Goal: Transaction & Acquisition: Purchase product/service

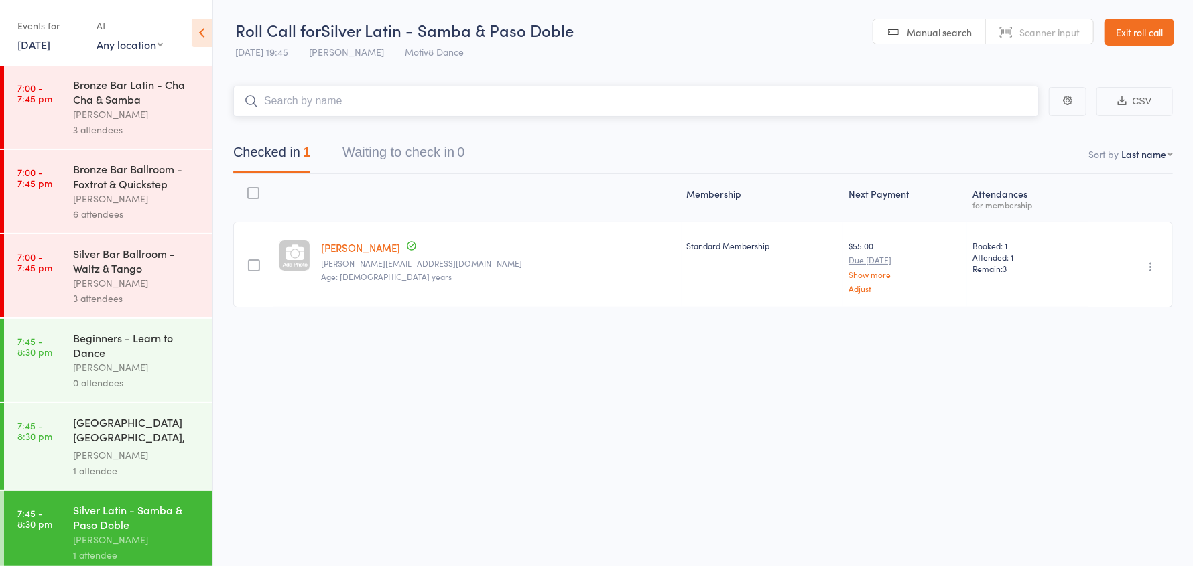
click at [326, 107] on input "search" at bounding box center [635, 101] width 805 height 31
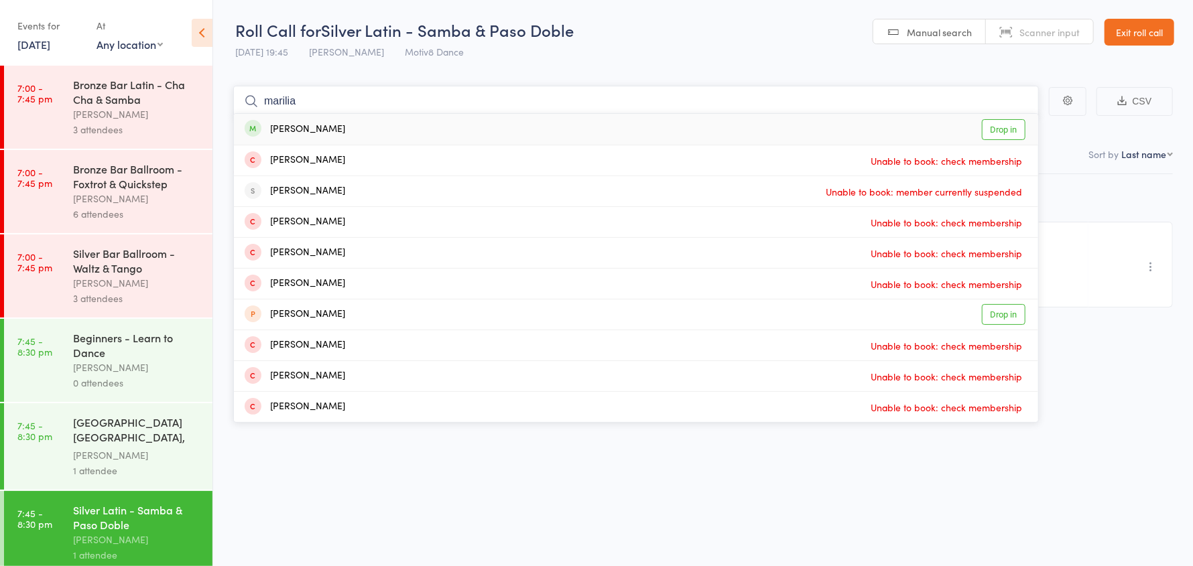
type input "marilia"
click at [310, 131] on div "Lopes Marilia" at bounding box center [295, 129] width 100 height 15
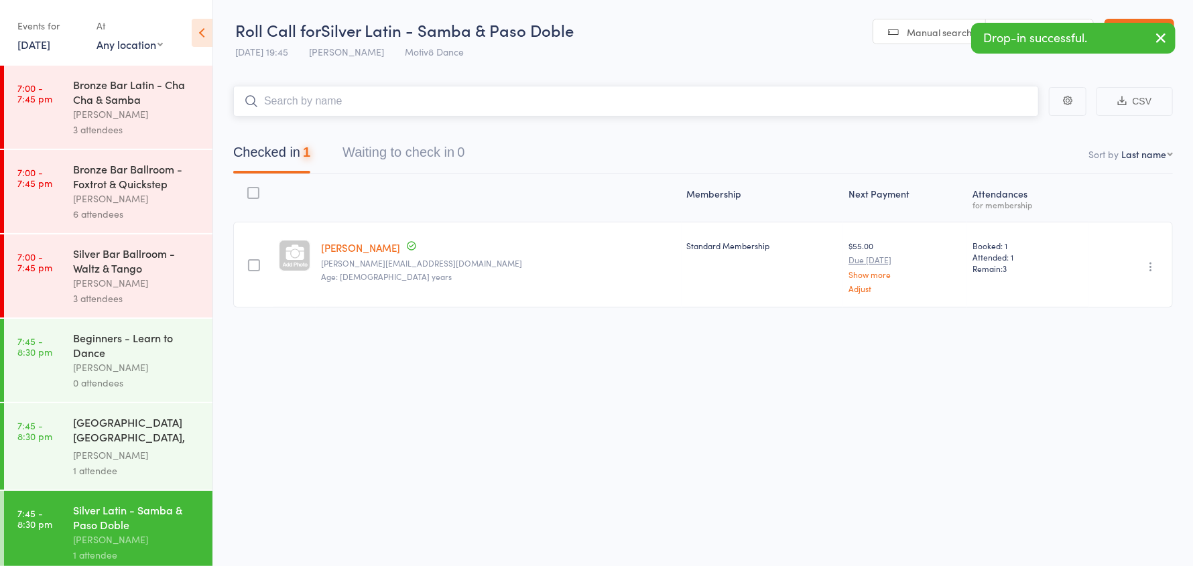
click at [308, 101] on input "search" at bounding box center [635, 101] width 805 height 31
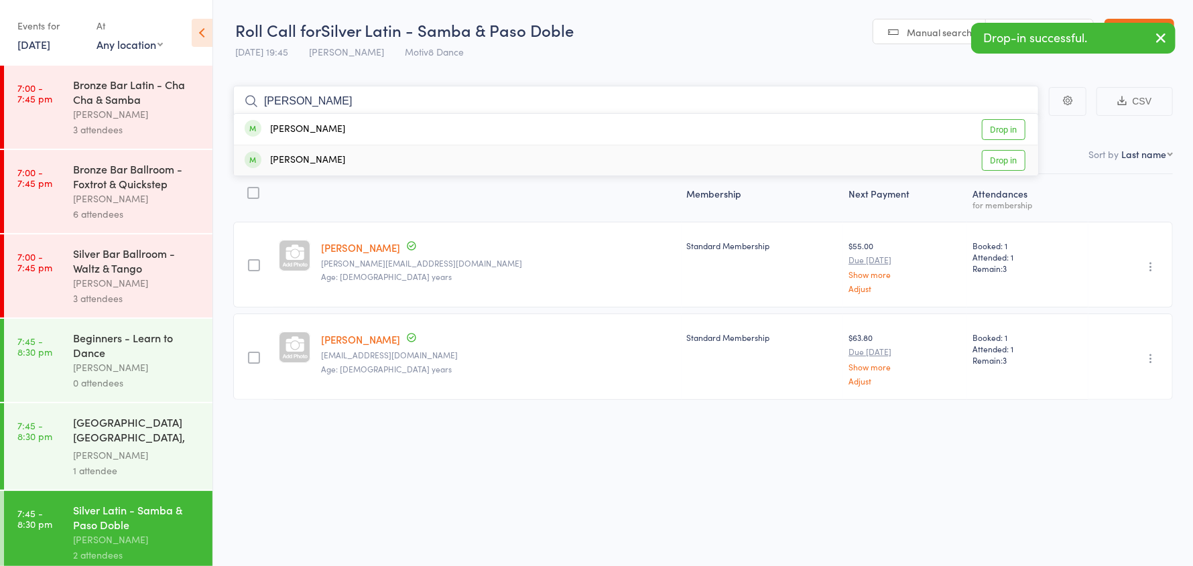
type input "barba"
drag, startPoint x: 314, startPoint y: 159, endPoint x: 320, endPoint y: 110, distance: 49.4
click at [316, 156] on div "Chambers Barbara" at bounding box center [295, 160] width 100 height 15
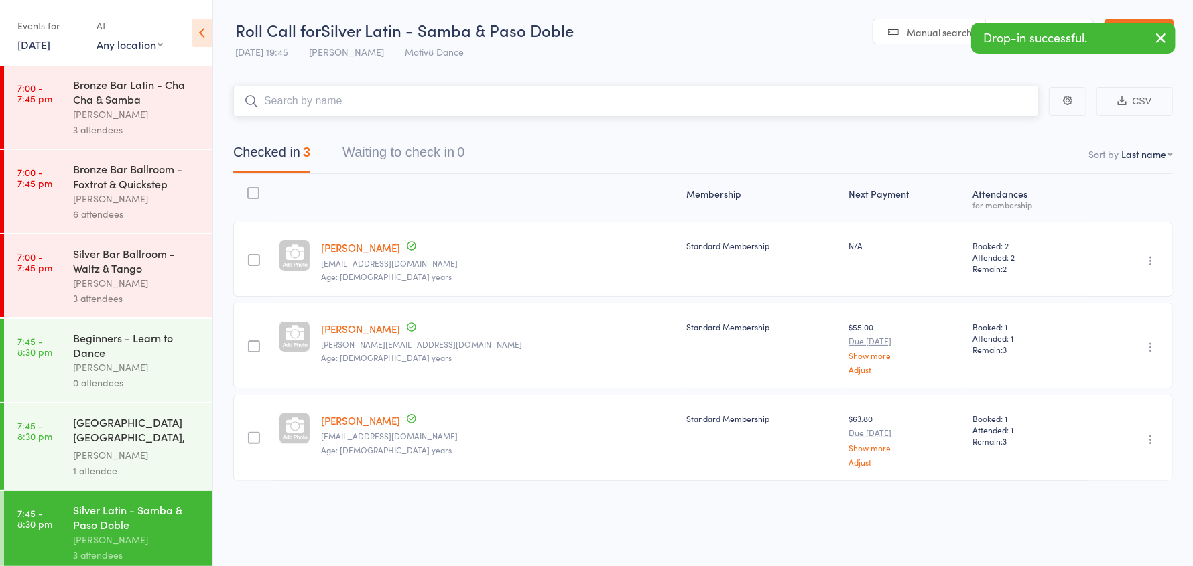
click at [323, 102] on input "search" at bounding box center [635, 101] width 805 height 31
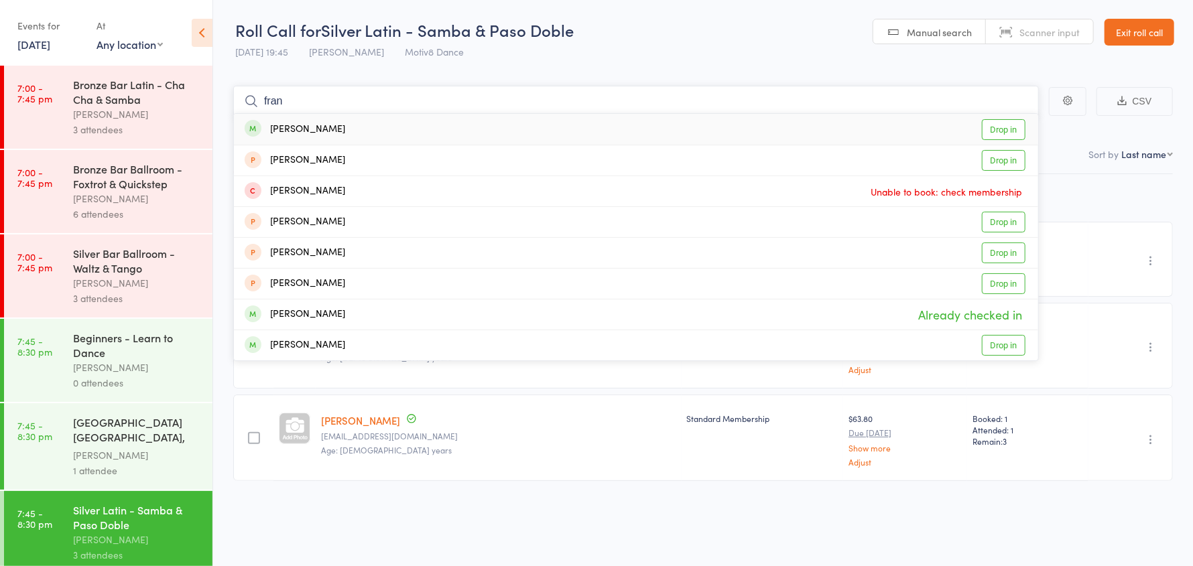
type input "fran"
click at [313, 125] on div "Silva Fran Drop in" at bounding box center [636, 129] width 804 height 31
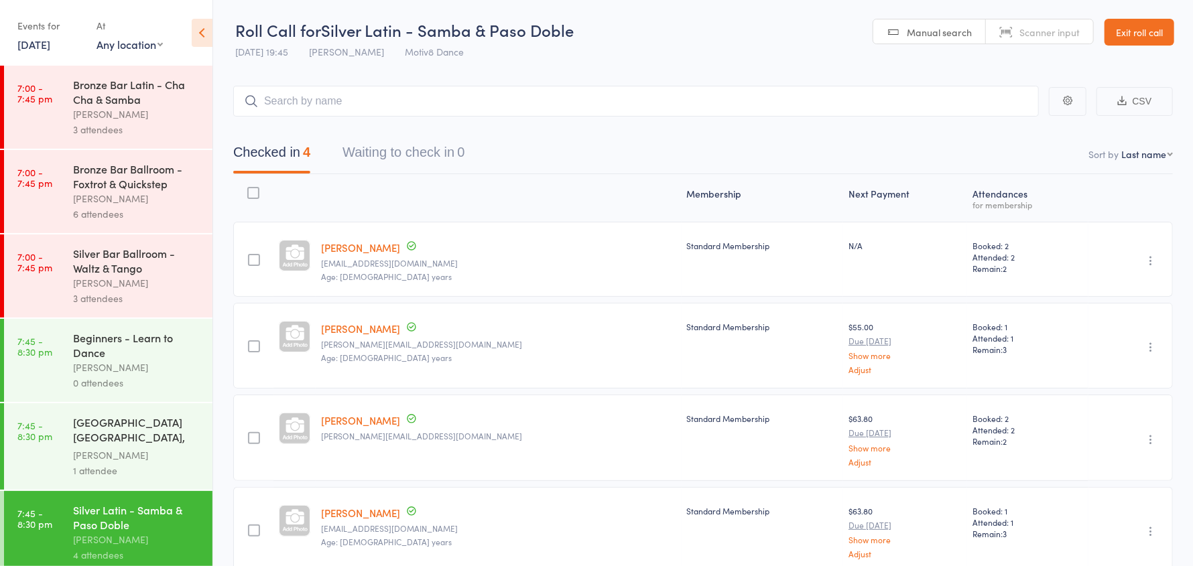
click at [1147, 260] on icon "button" at bounding box center [1150, 260] width 13 height 13
click at [1104, 375] on li "Remove" at bounding box center [1102, 377] width 111 height 18
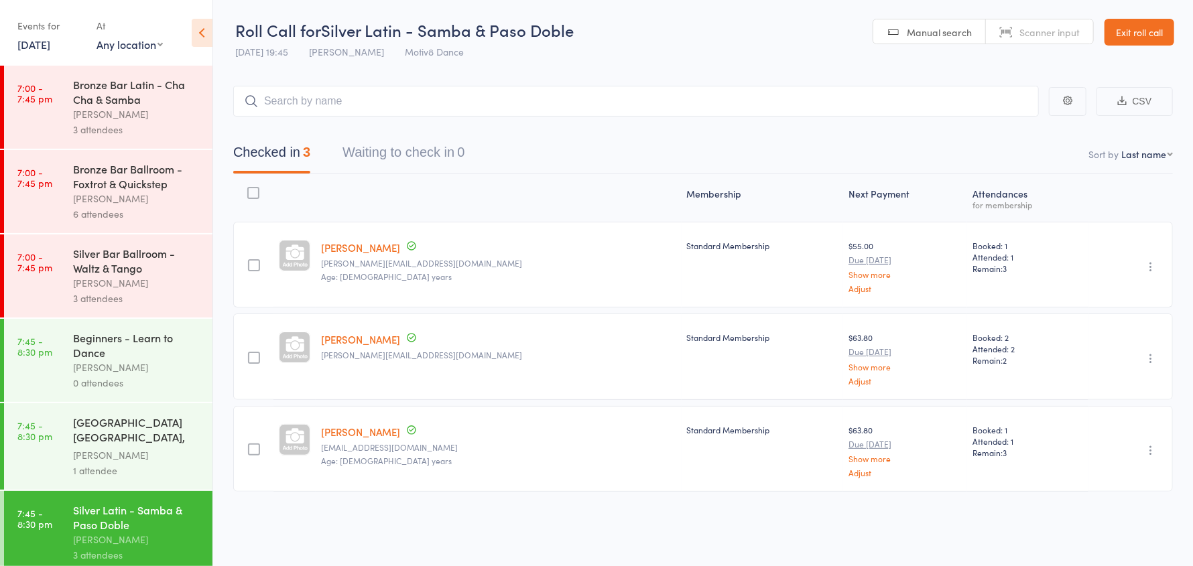
click at [1150, 357] on icon "button" at bounding box center [1150, 358] width 13 height 13
click at [1094, 480] on li "Remove" at bounding box center [1102, 475] width 111 height 18
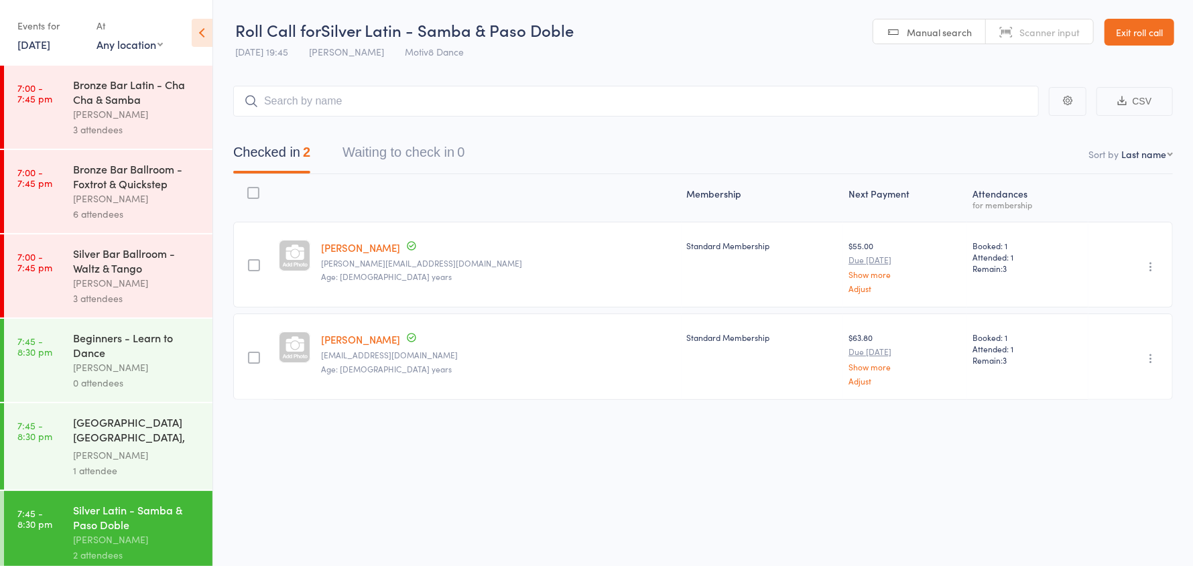
click at [1151, 360] on icon "button" at bounding box center [1150, 358] width 13 height 13
drag, startPoint x: 1094, startPoint y: 472, endPoint x: 667, endPoint y: 51, distance: 600.2
click at [1093, 471] on li "Remove" at bounding box center [1102, 475] width 111 height 18
click at [318, 111] on input "search" at bounding box center [635, 101] width 805 height 31
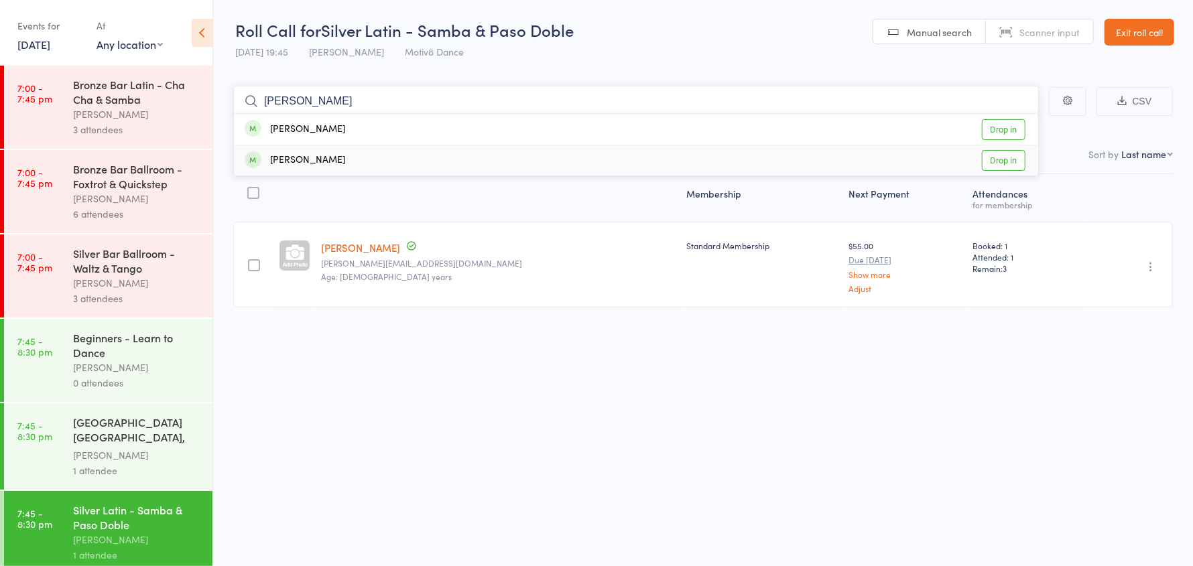
type input "barba"
click at [304, 159] on div "Chambers Barbara" at bounding box center [295, 160] width 100 height 15
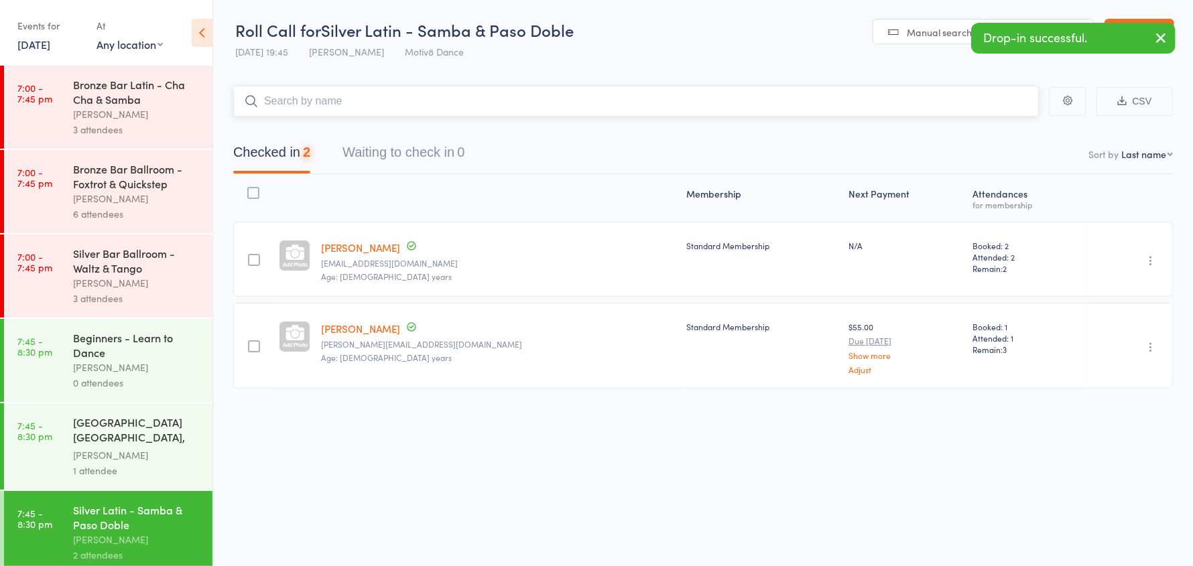
click at [320, 103] on input "search" at bounding box center [635, 101] width 805 height 31
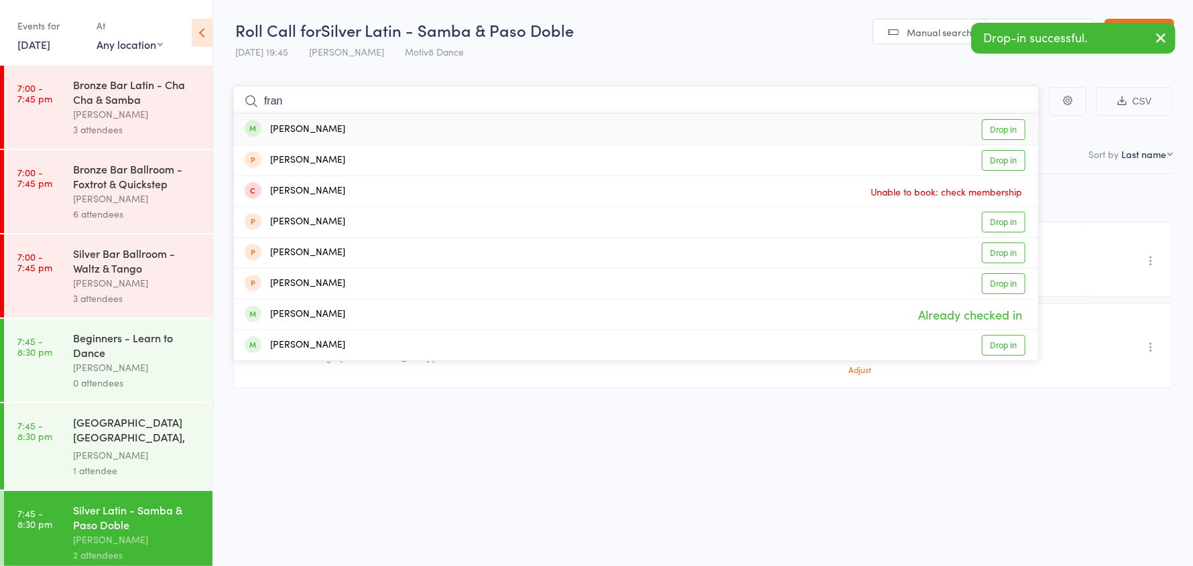
type input "fran"
click at [312, 129] on div "Silva Fran Drop in" at bounding box center [636, 129] width 804 height 31
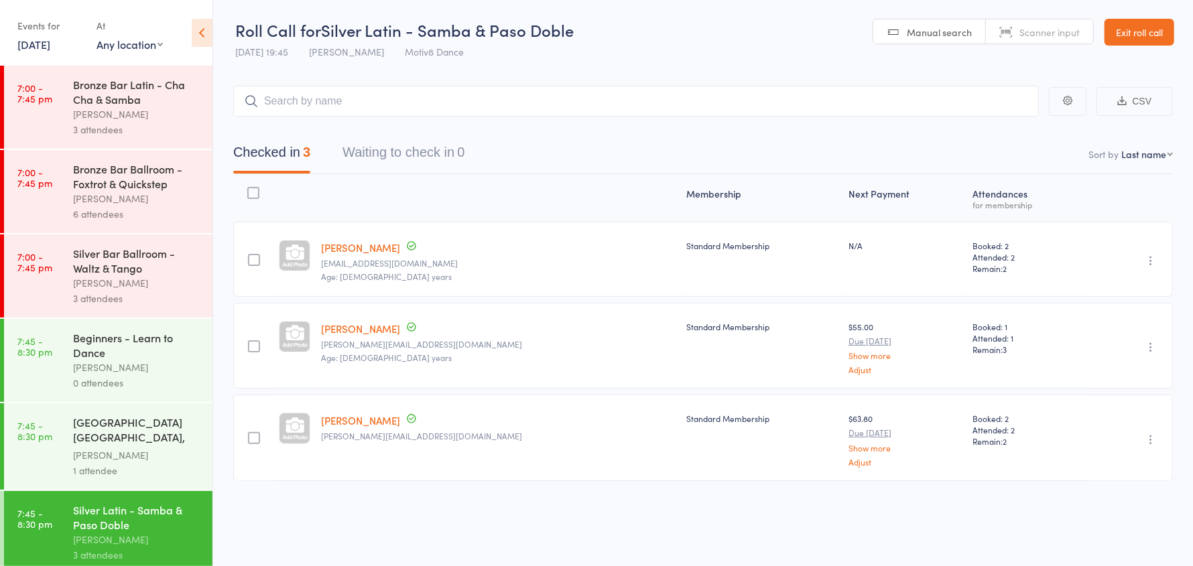
click at [82, 448] on div "[GEOGRAPHIC_DATA] [GEOGRAPHIC_DATA], West Coast Swing" at bounding box center [137, 431] width 128 height 33
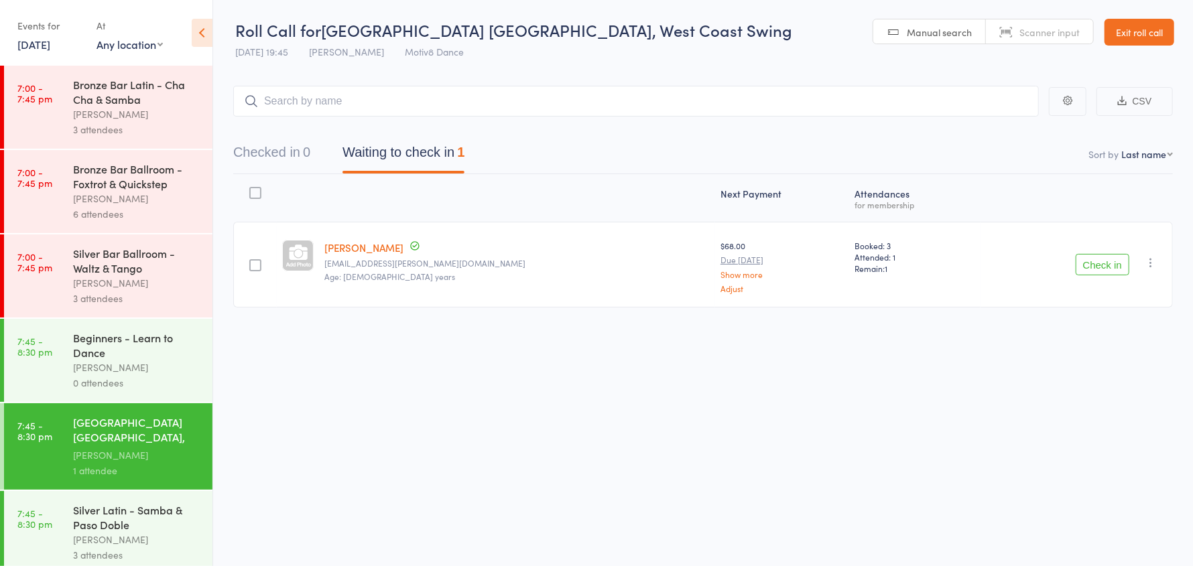
click at [1152, 263] on icon "button" at bounding box center [1150, 262] width 13 height 13
click at [1126, 375] on li "Remove" at bounding box center [1102, 379] width 111 height 18
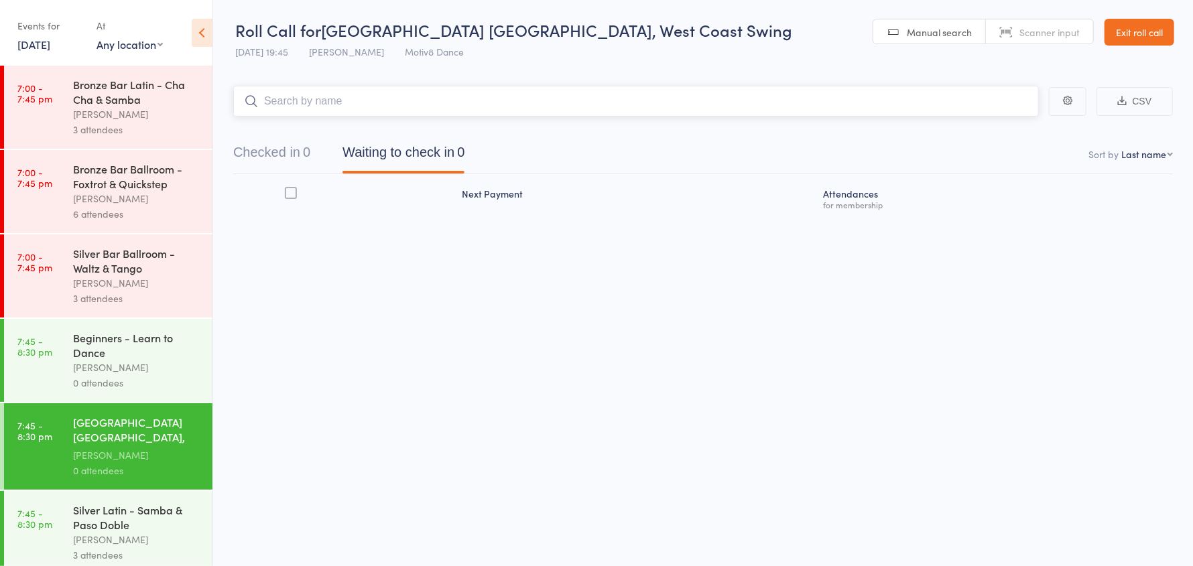
click at [357, 99] on input "search" at bounding box center [635, 101] width 805 height 31
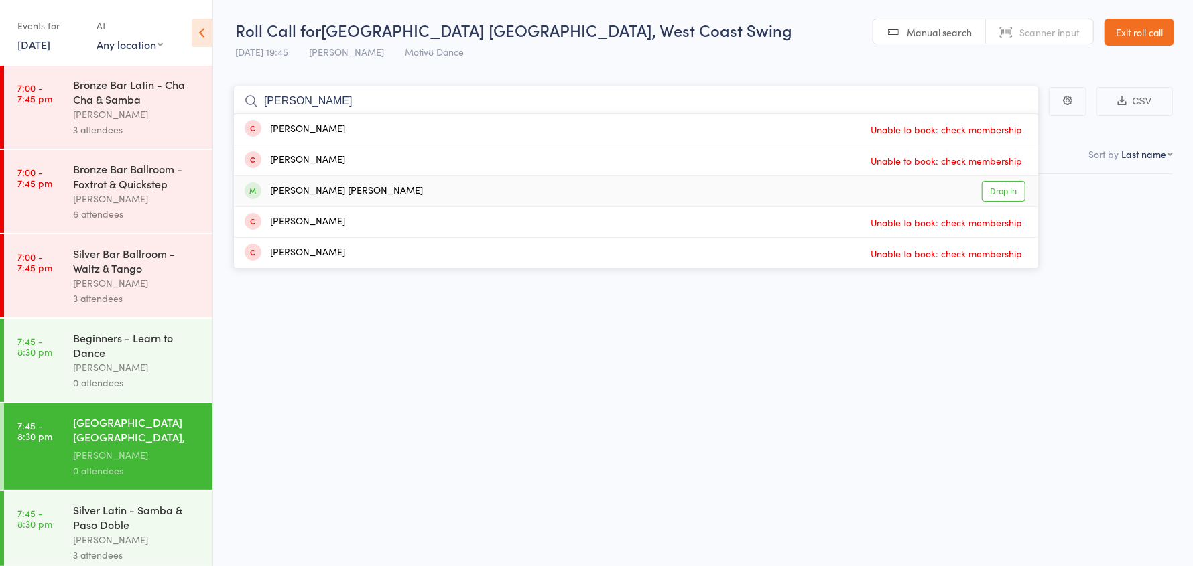
type input "nicholas"
drag, startPoint x: 338, startPoint y: 192, endPoint x: 326, endPoint y: 139, distance: 54.9
click at [338, 192] on div "Nicholas Foster klein" at bounding box center [334, 191] width 178 height 15
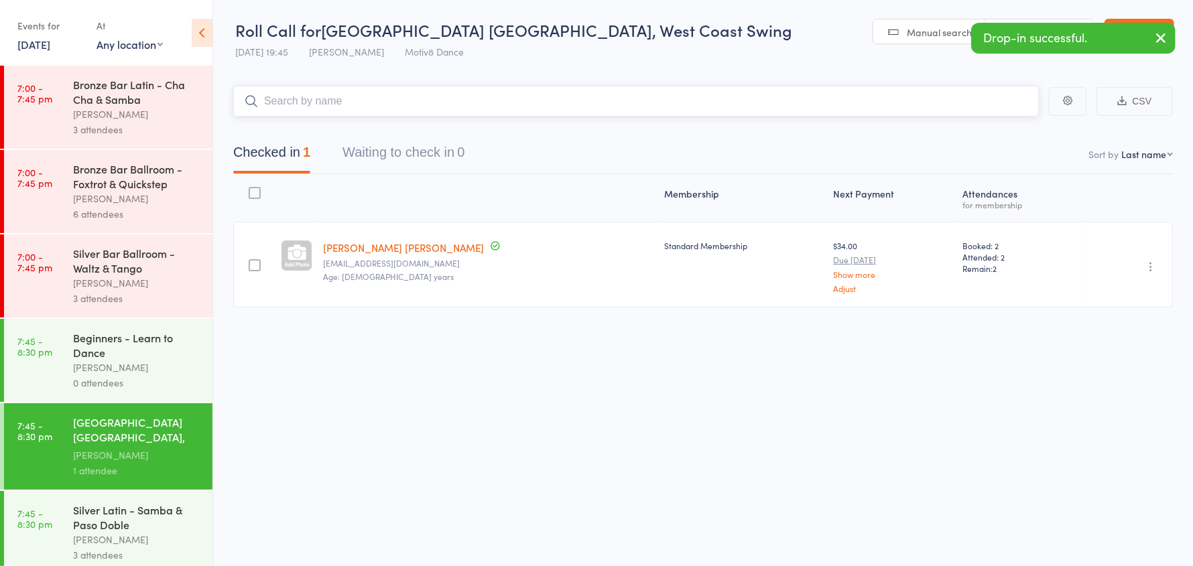
click at [318, 92] on input "search" at bounding box center [635, 101] width 805 height 31
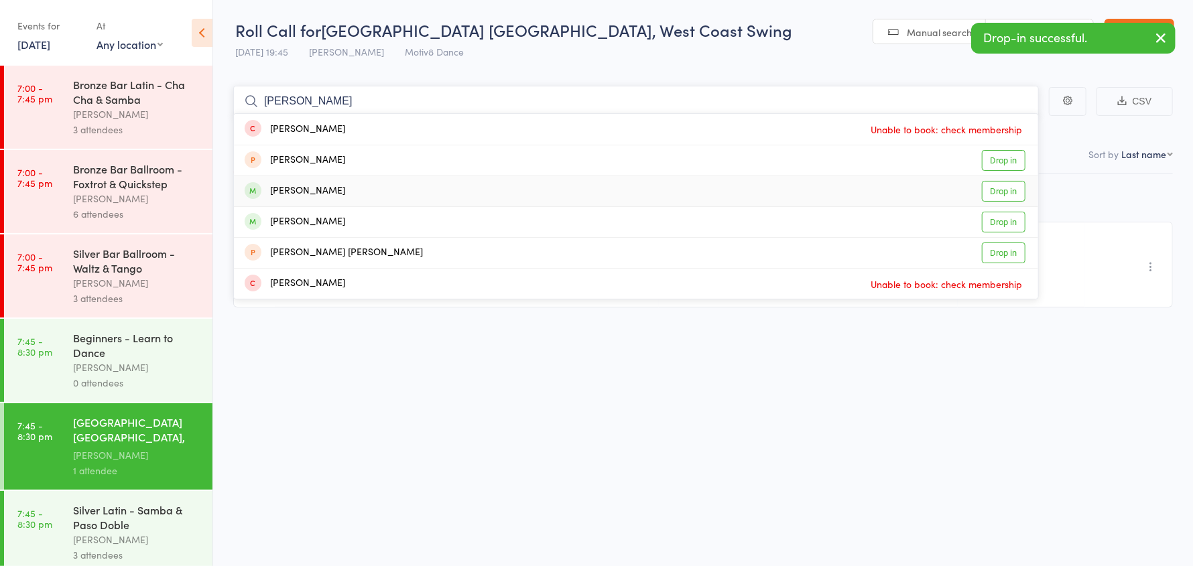
type input "joan"
click at [335, 195] on div "Joanne McKenzie" at bounding box center [295, 191] width 100 height 15
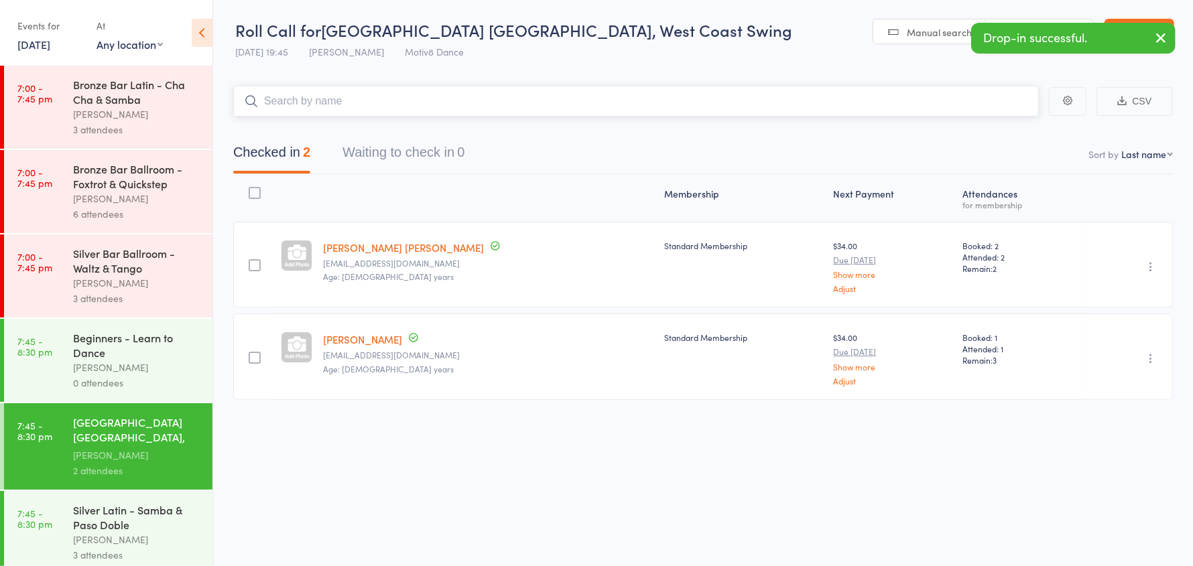
click at [337, 106] on input "search" at bounding box center [635, 101] width 805 height 31
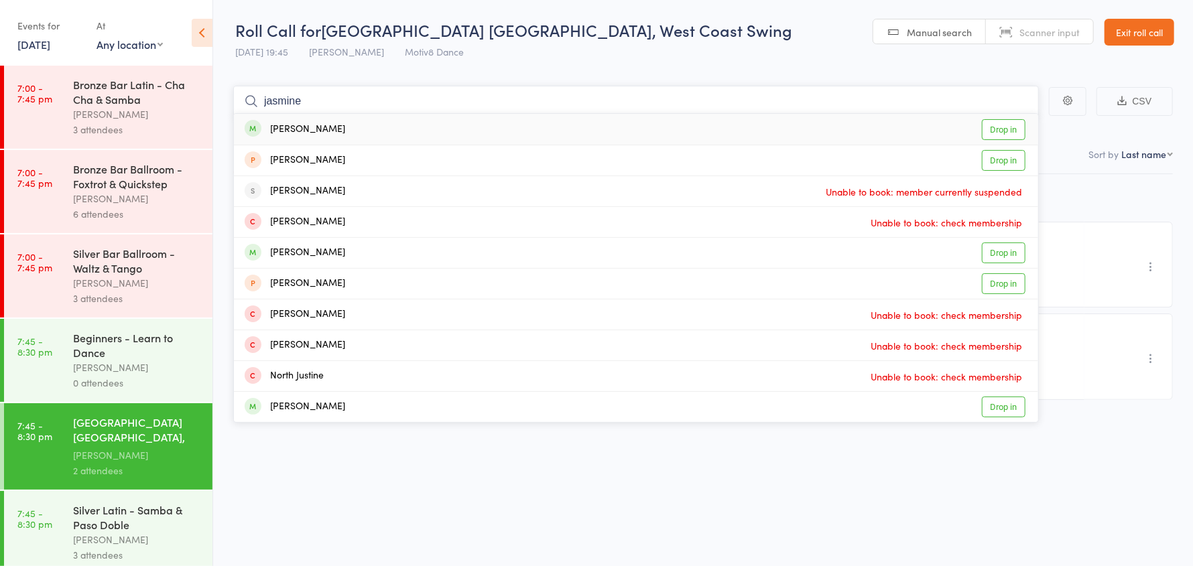
type input "jasmine"
click at [348, 131] on div "Jasmine Stinson Drop in" at bounding box center [636, 129] width 804 height 31
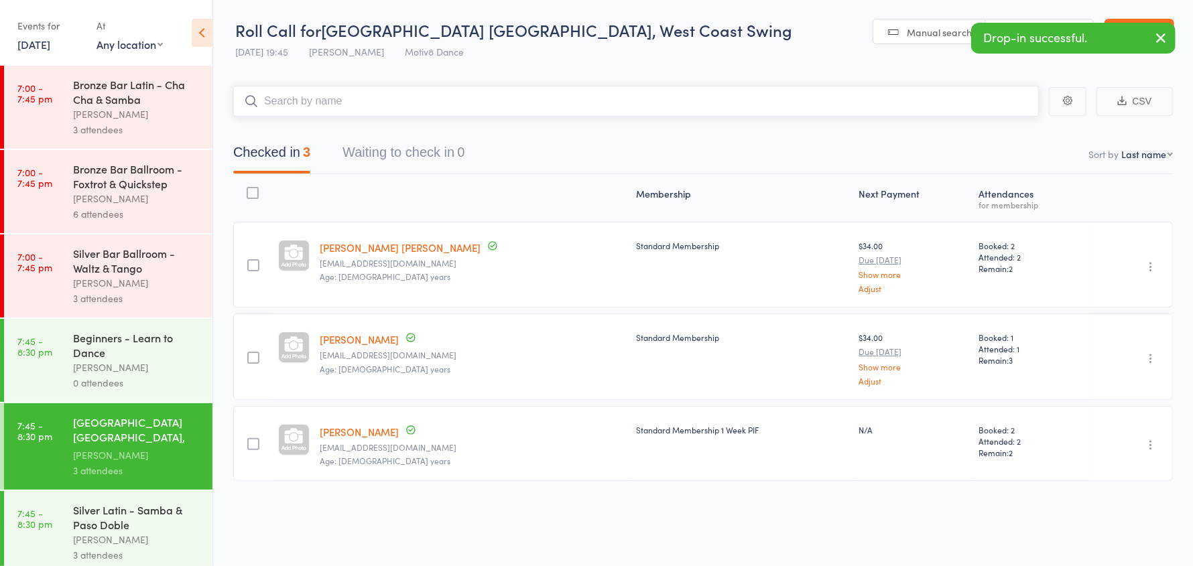
click at [337, 101] on input "search" at bounding box center [635, 101] width 805 height 31
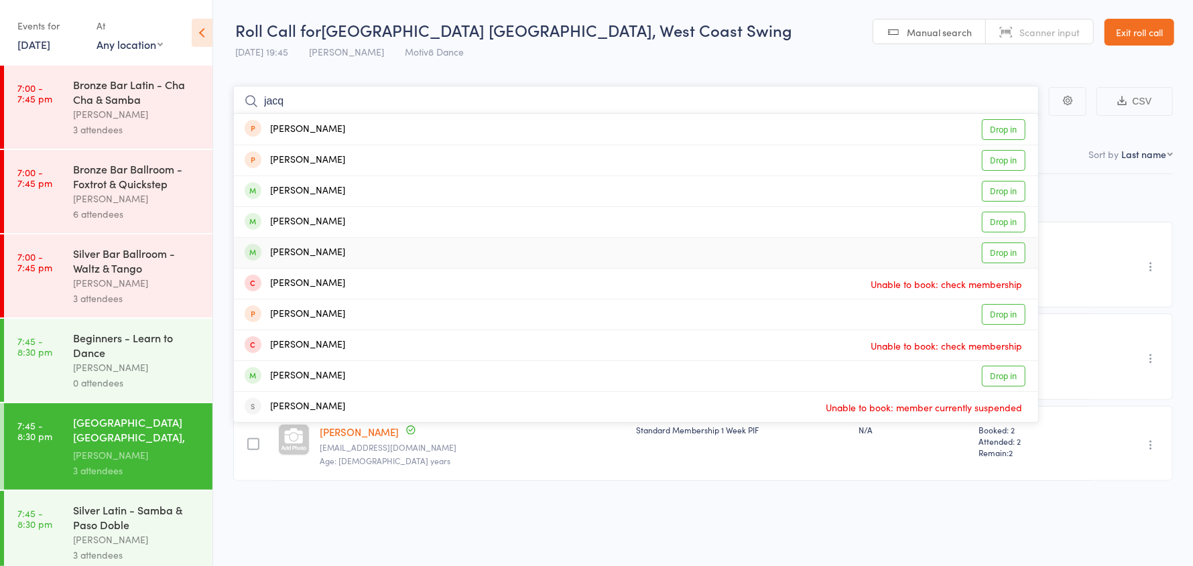
type input "jacq"
click at [336, 253] on div "Gribben Jacqueline" at bounding box center [295, 252] width 100 height 15
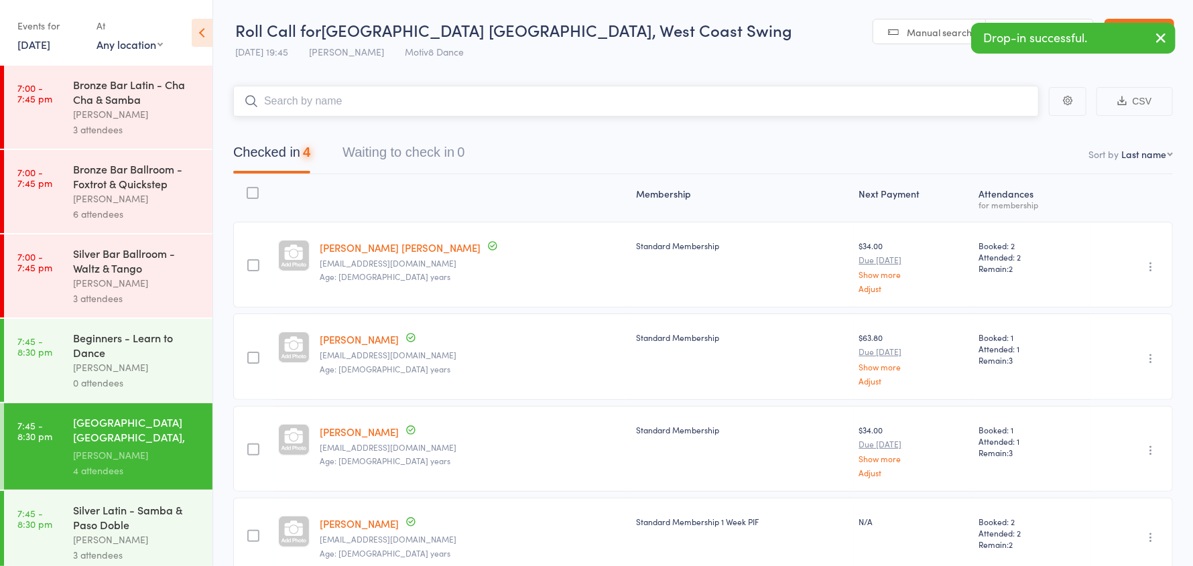
click at [301, 100] on input "search" at bounding box center [635, 101] width 805 height 31
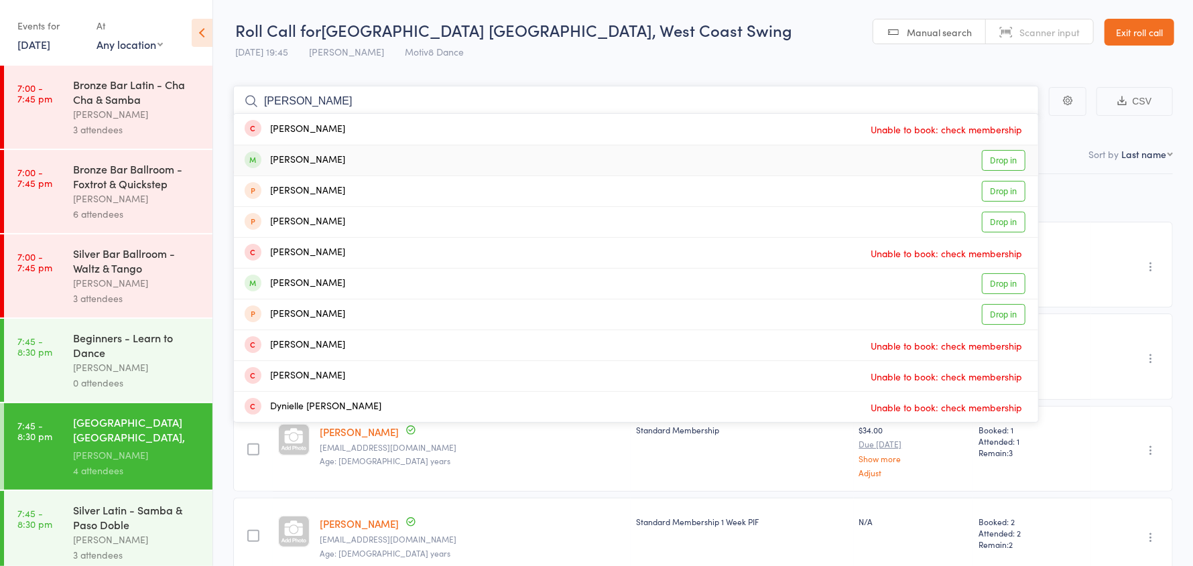
type input "daniell"
click at [342, 160] on div "Daniella Poole Drop in" at bounding box center [636, 160] width 804 height 30
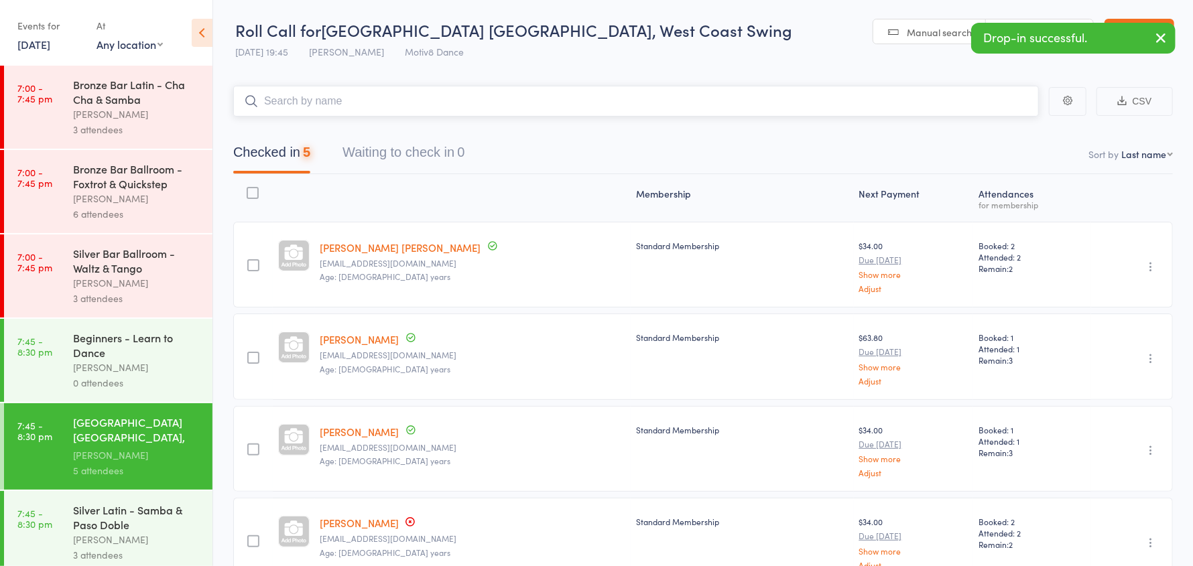
click at [296, 94] on input "search" at bounding box center [635, 101] width 805 height 31
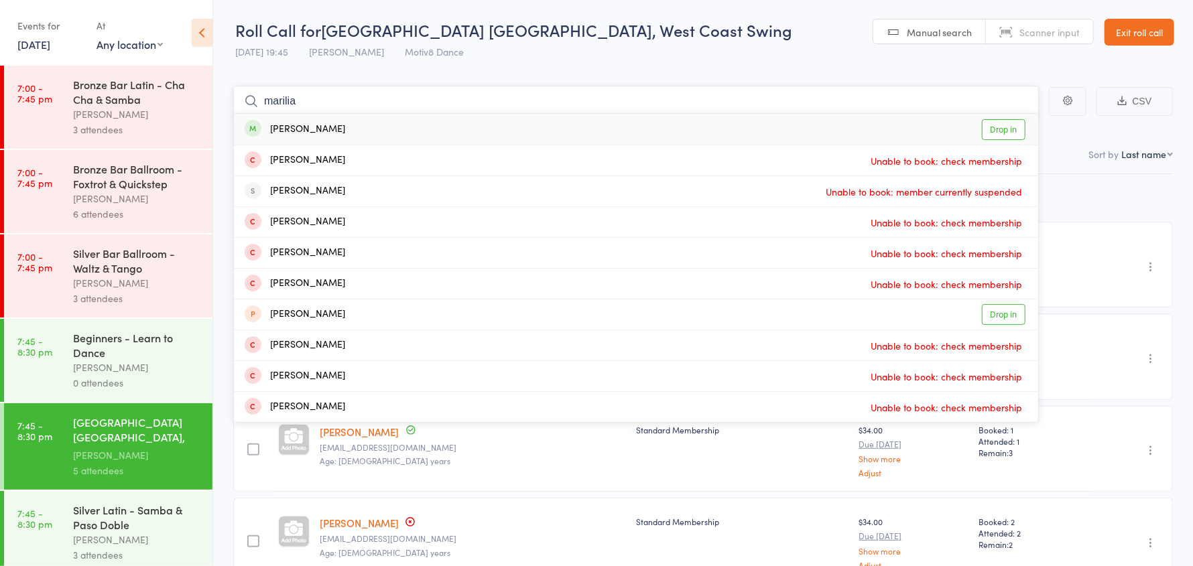
type input "marilia"
click at [313, 132] on div "Lopes Marilia" at bounding box center [295, 129] width 100 height 15
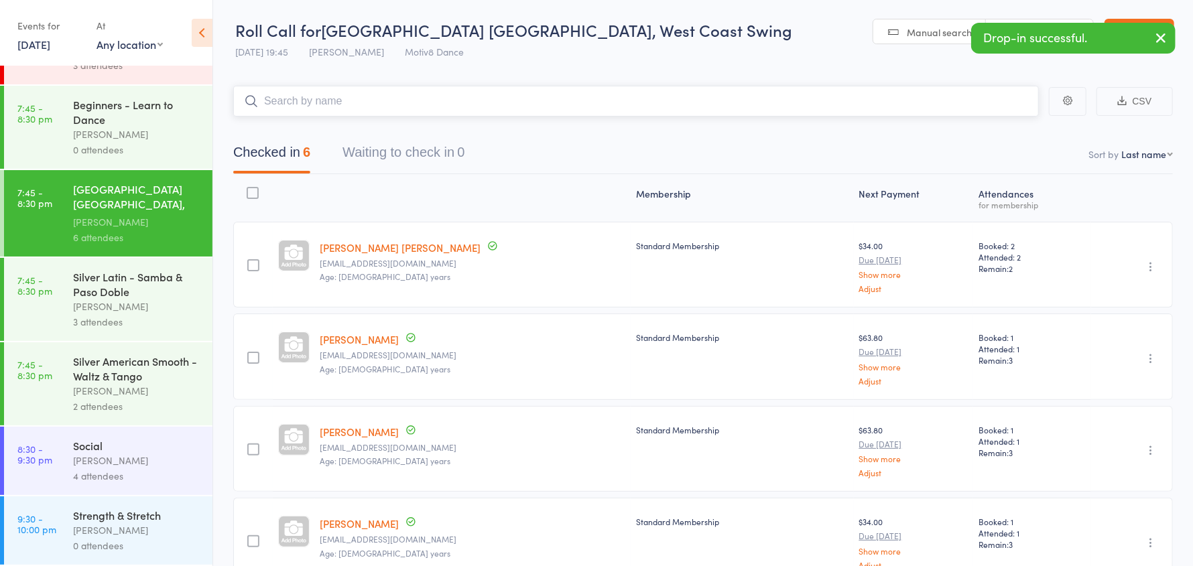
scroll to position [237, 0]
click at [111, 370] on div "Silver American Smooth - Waltz & Tango" at bounding box center [137, 368] width 128 height 29
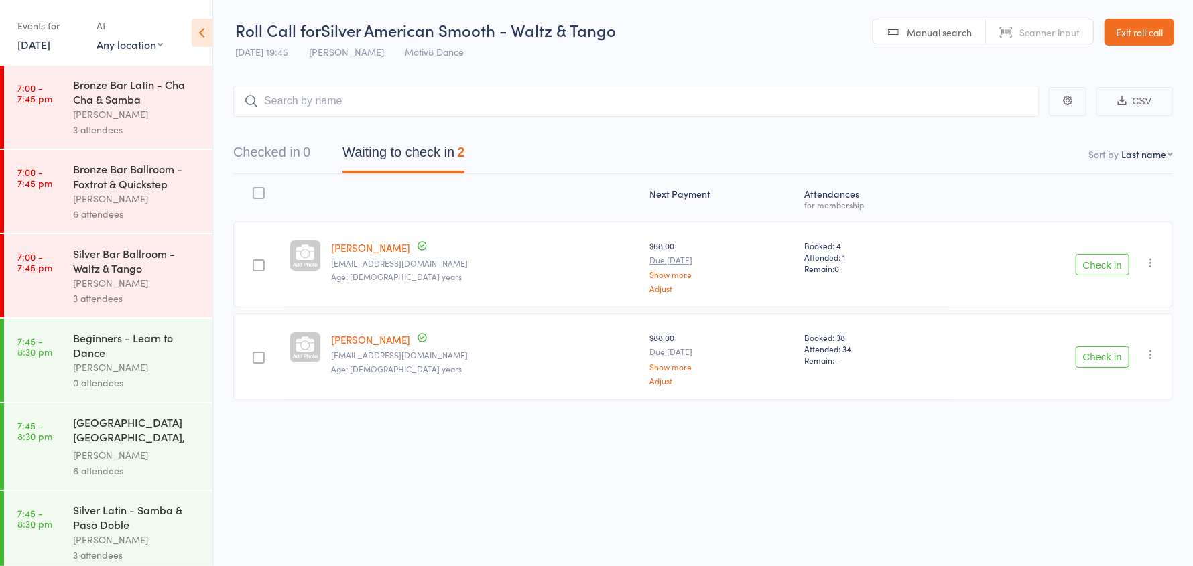
click at [1097, 271] on button "Check in" at bounding box center [1102, 264] width 54 height 21
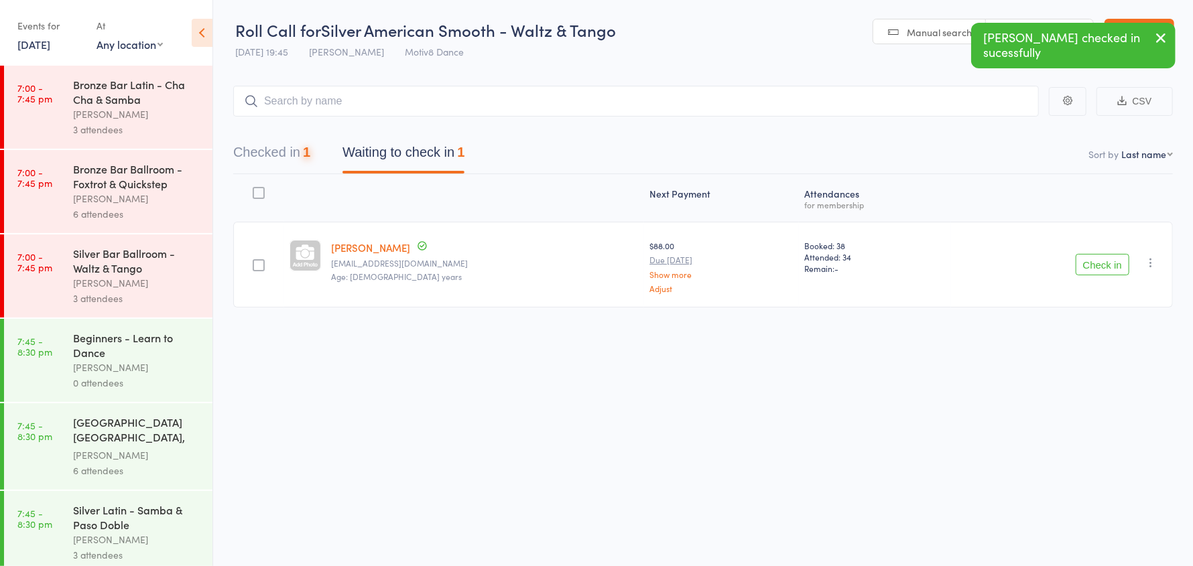
click at [1097, 271] on button "Check in" at bounding box center [1102, 264] width 54 height 21
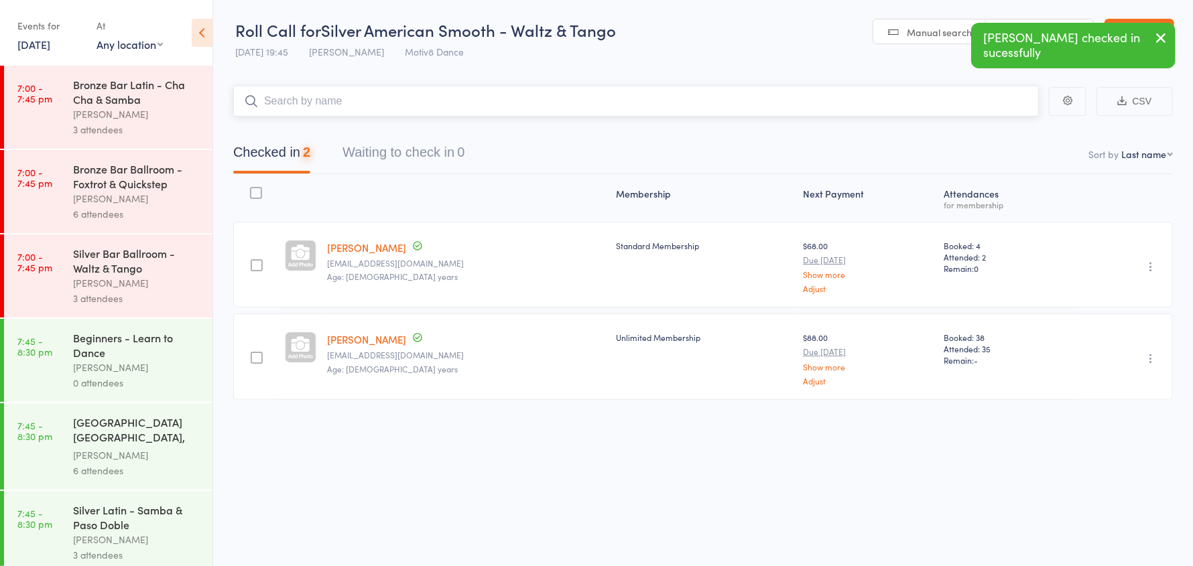
click at [299, 99] on input "search" at bounding box center [635, 101] width 805 height 31
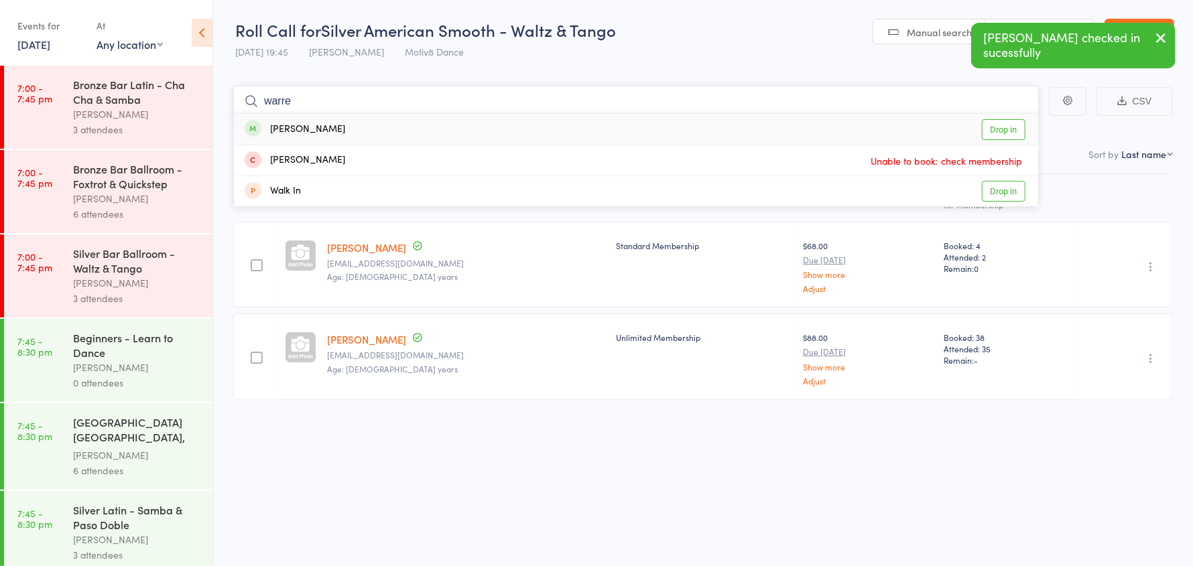
type input "warre"
drag, startPoint x: 303, startPoint y: 130, endPoint x: 298, endPoint y: 110, distance: 20.6
click at [303, 129] on div "Morey Warren" at bounding box center [295, 129] width 100 height 15
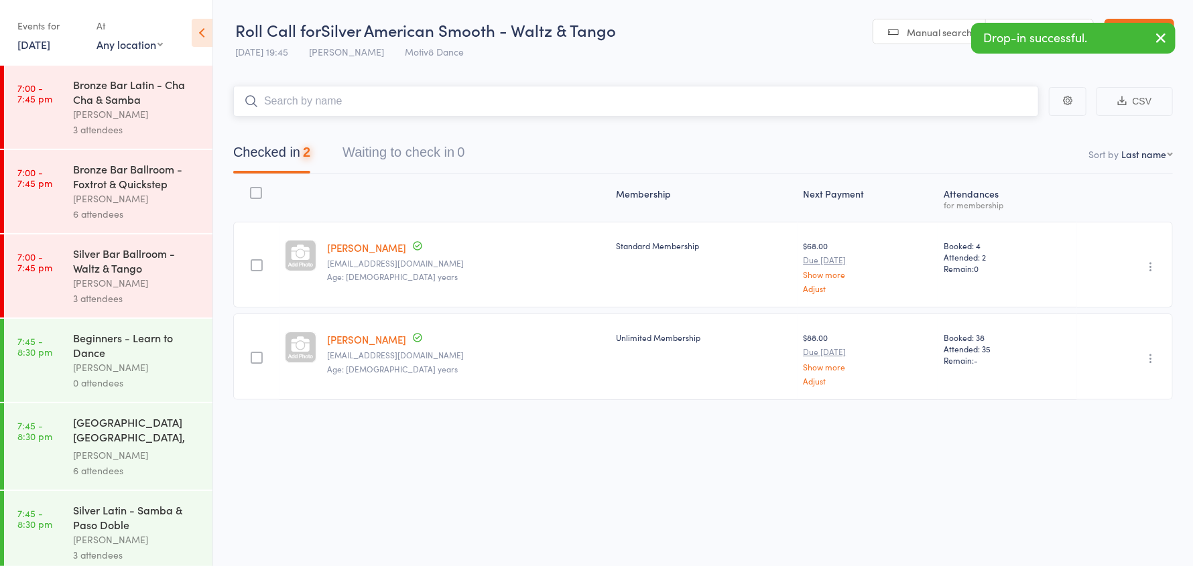
click at [296, 103] on input "search" at bounding box center [635, 101] width 805 height 31
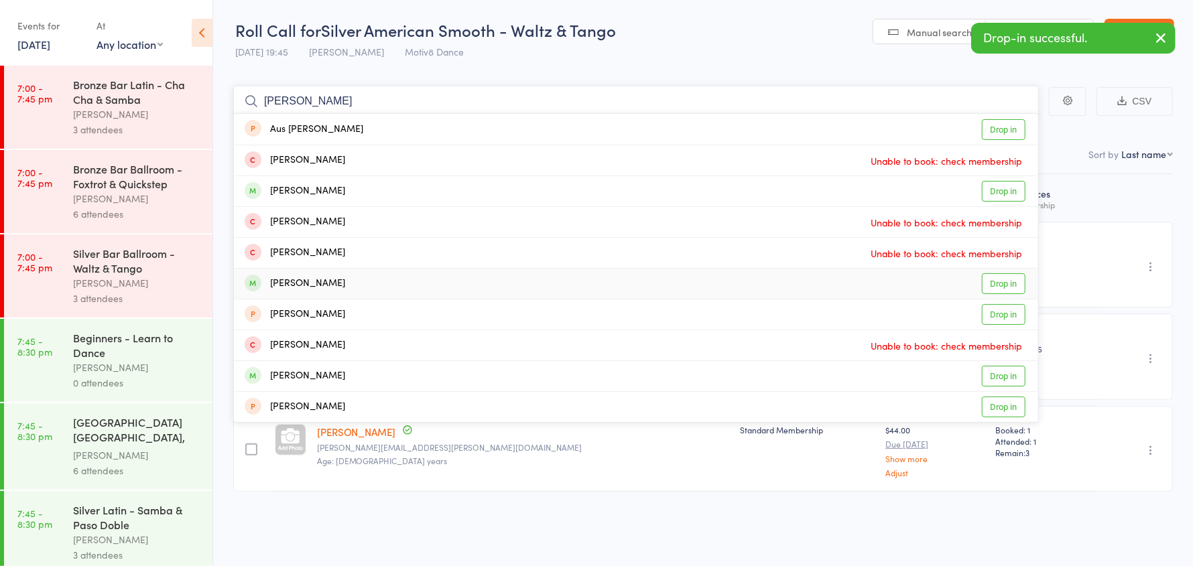
type input "anna"
click at [291, 282] on div "Annette Cohen" at bounding box center [295, 283] width 100 height 15
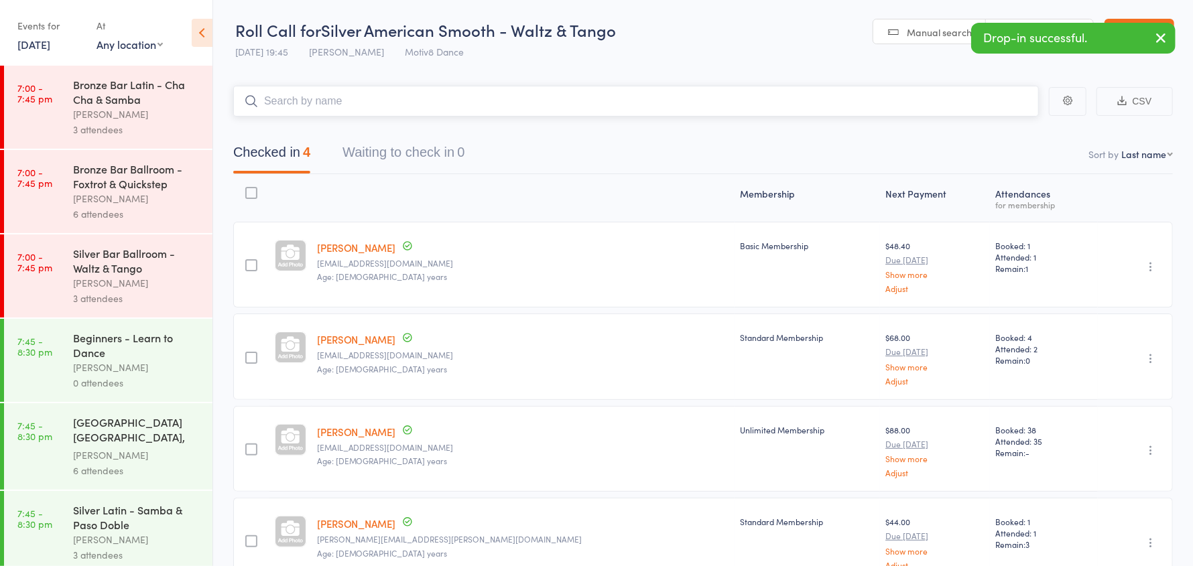
click at [336, 100] on input "search" at bounding box center [635, 101] width 805 height 31
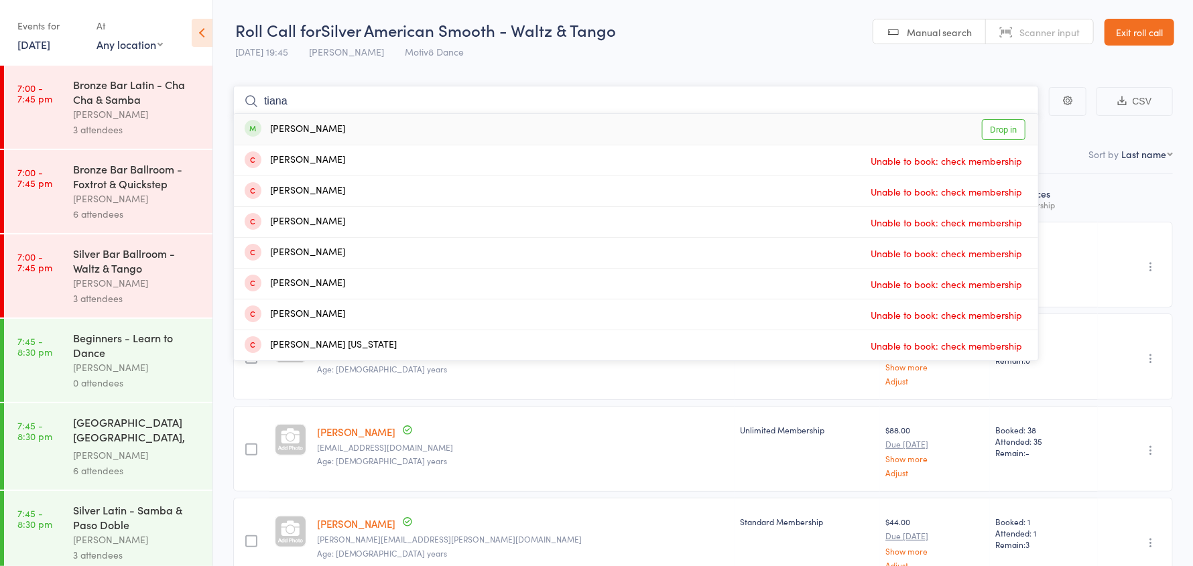
type input "tiana"
click at [336, 129] on div "Tiana Marshall Drop in" at bounding box center [636, 129] width 804 height 31
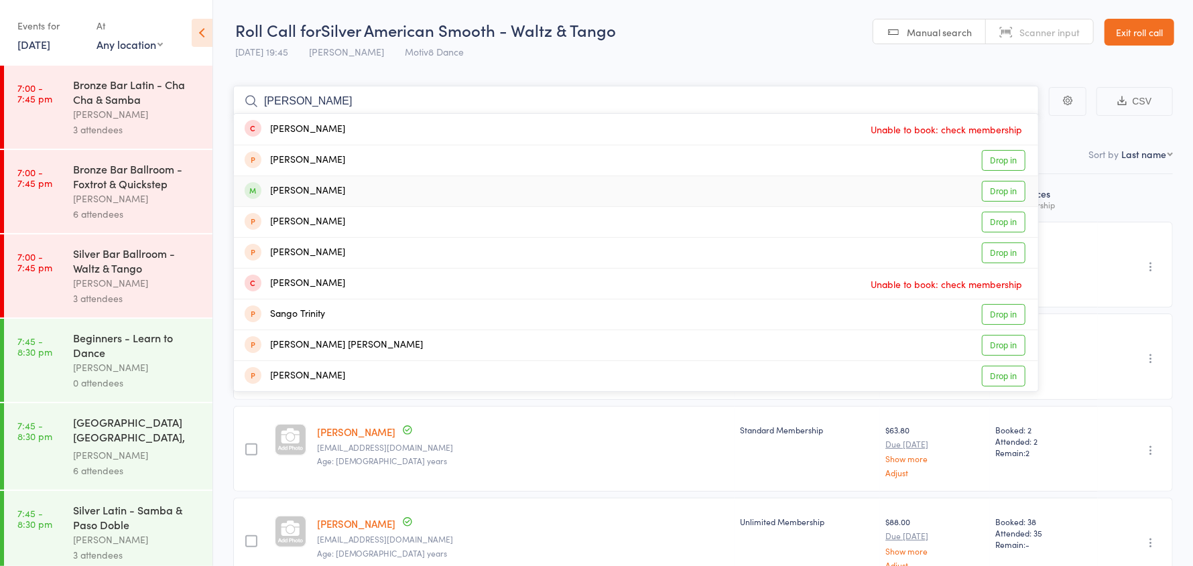
type input "sandra"
drag, startPoint x: 341, startPoint y: 192, endPoint x: 299, endPoint y: 129, distance: 75.3
click at [336, 178] on div "Morgan_Young Sandra Drop in" at bounding box center [636, 191] width 804 height 30
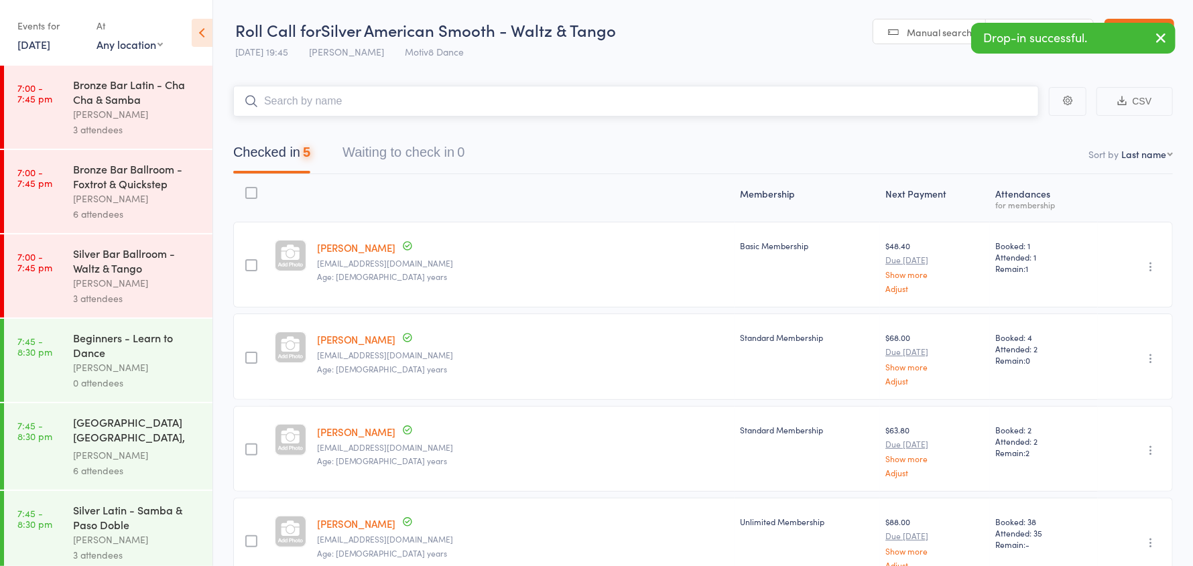
click at [271, 100] on input "search" at bounding box center [635, 101] width 805 height 31
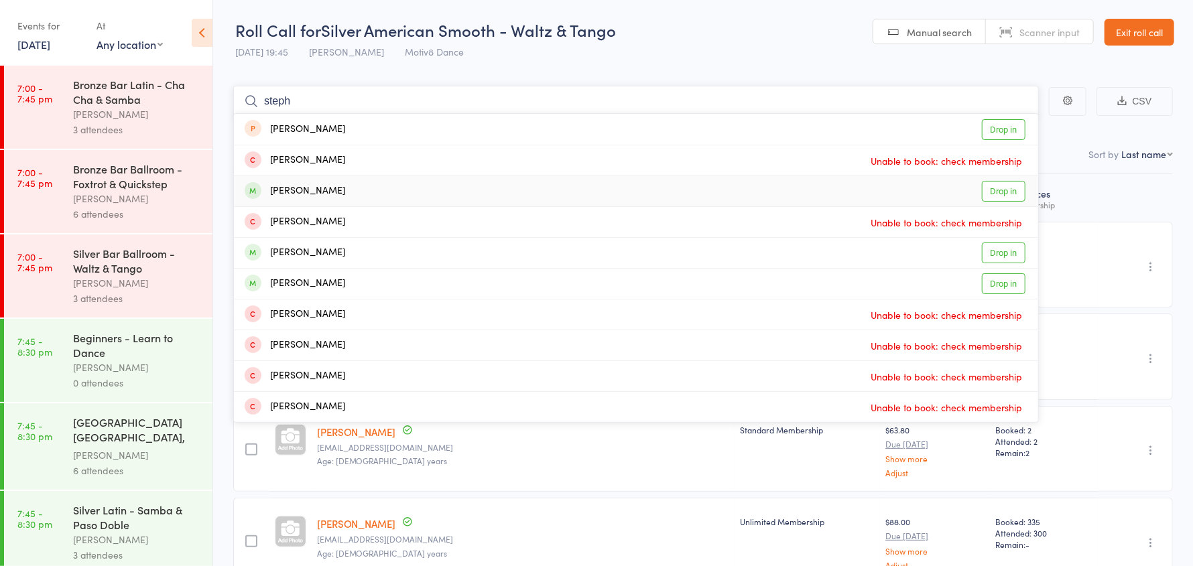
type input "steph"
click at [364, 200] on div "Stephanie Webb Drop in" at bounding box center [636, 191] width 804 height 30
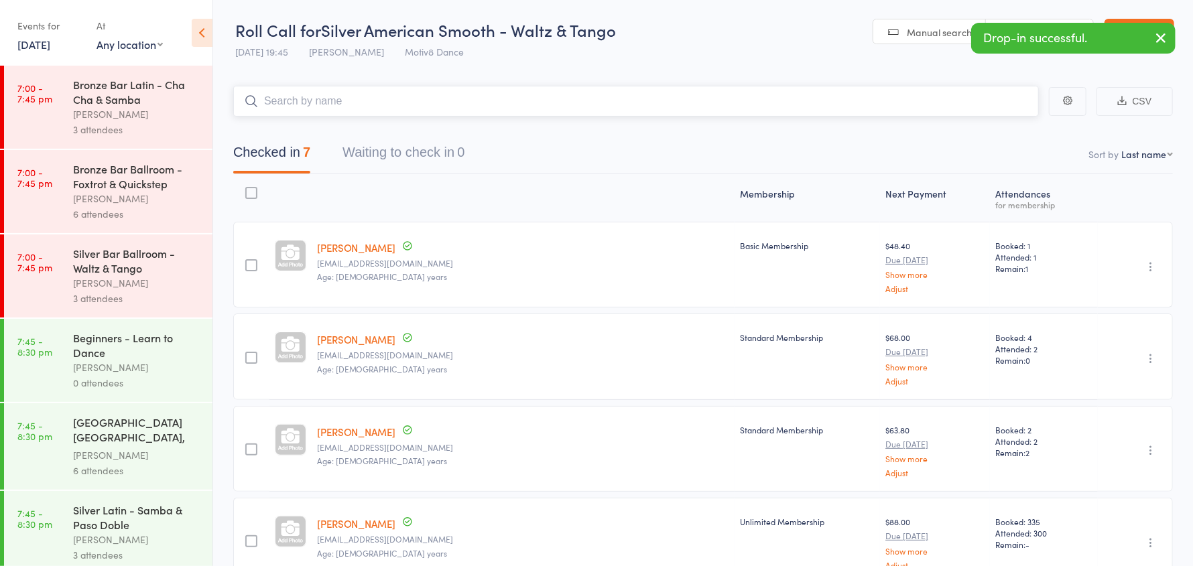
click at [279, 100] on input "search" at bounding box center [635, 101] width 805 height 31
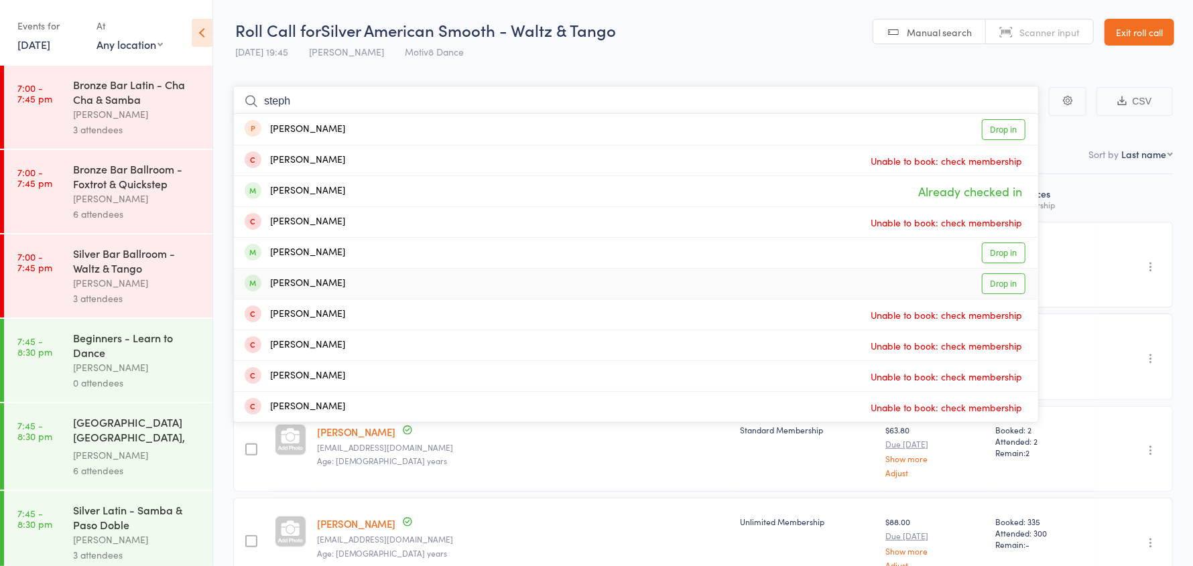
type input "steph"
click at [326, 283] on div "Stephanie Robinson" at bounding box center [295, 283] width 100 height 15
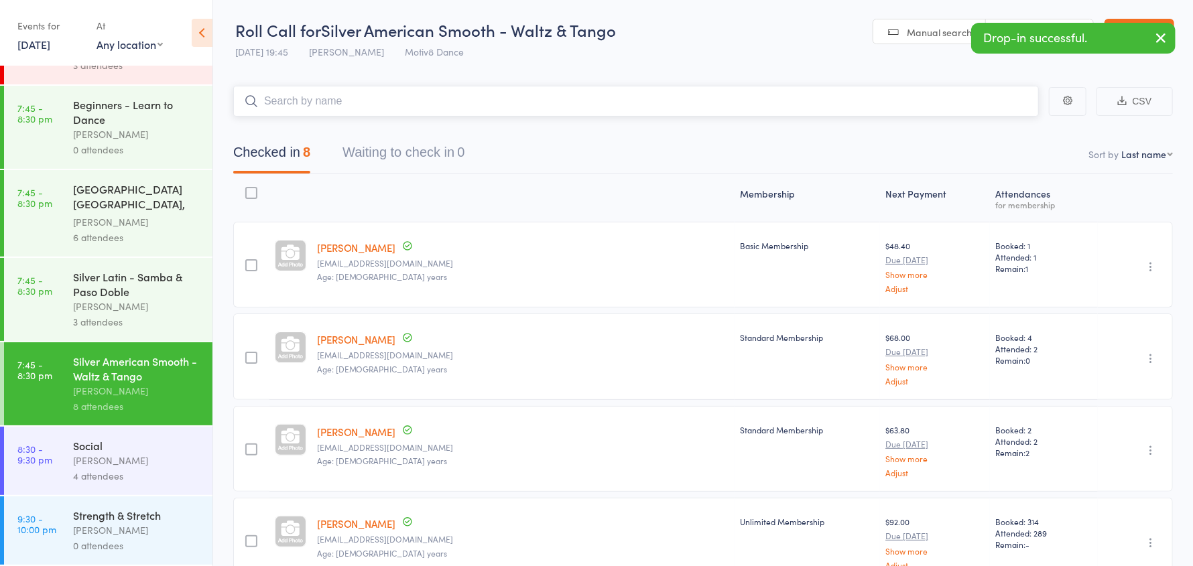
scroll to position [237, 0]
click at [130, 465] on div "Rebecca Stanning" at bounding box center [137, 460] width 128 height 15
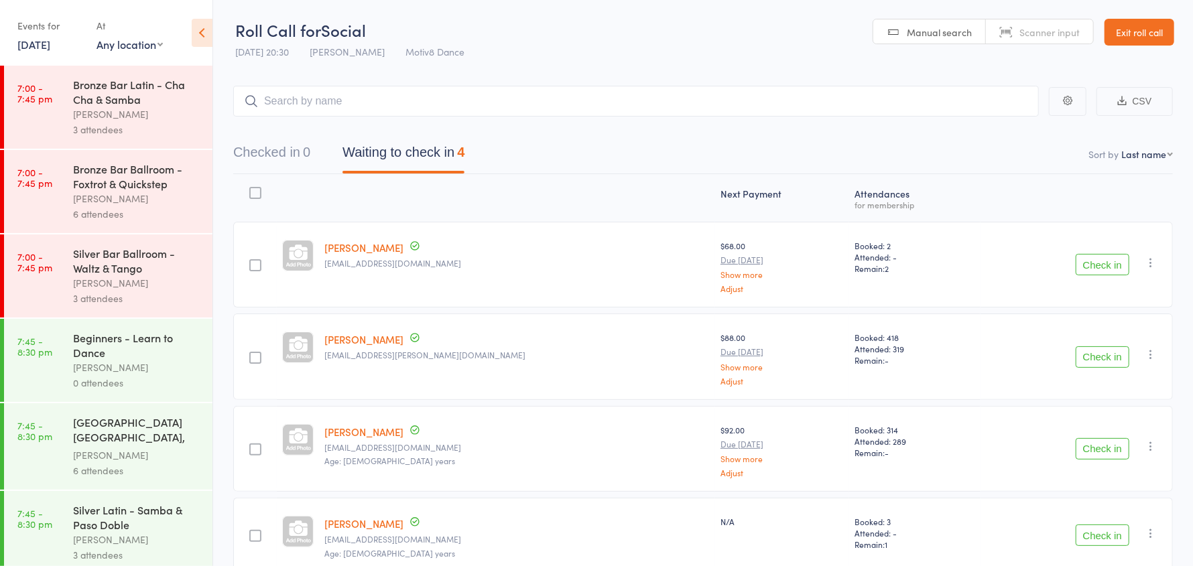
drag, startPoint x: 1148, startPoint y: 358, endPoint x: 1164, endPoint y: 377, distance: 23.8
click at [1149, 358] on icon "button" at bounding box center [1150, 354] width 13 height 13
drag, startPoint x: 1101, startPoint y: 463, endPoint x: 659, endPoint y: 34, distance: 616.4
click at [1102, 464] on li "Remove" at bounding box center [1102, 471] width 111 height 18
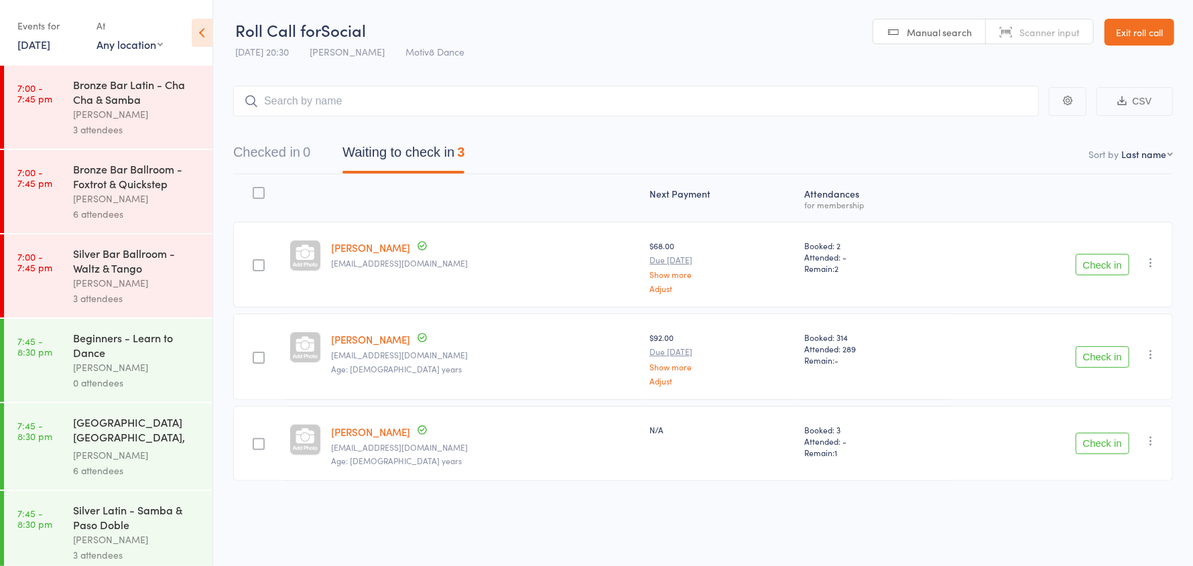
click at [1113, 355] on button "Check in" at bounding box center [1102, 356] width 54 height 21
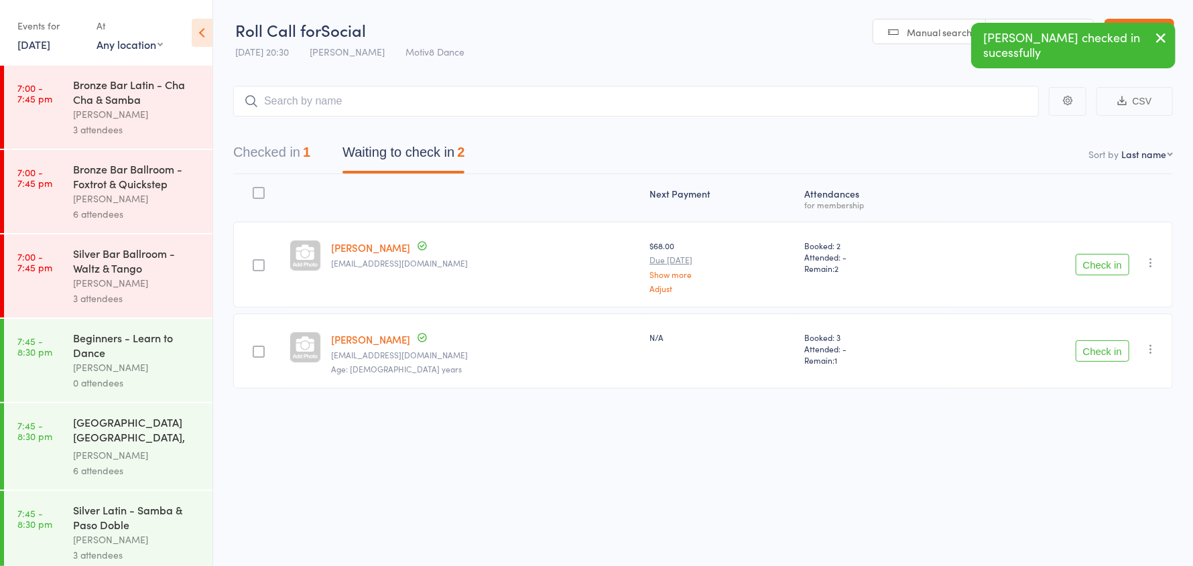
click at [1101, 355] on button "Check in" at bounding box center [1102, 350] width 54 height 21
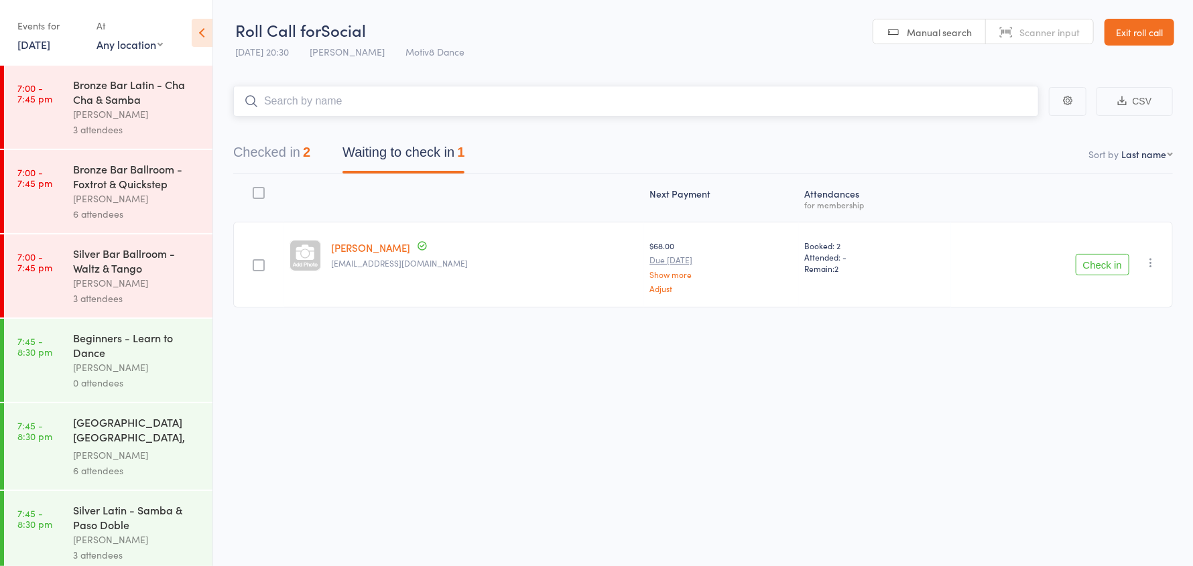
click at [642, 103] on input "search" at bounding box center [635, 101] width 805 height 31
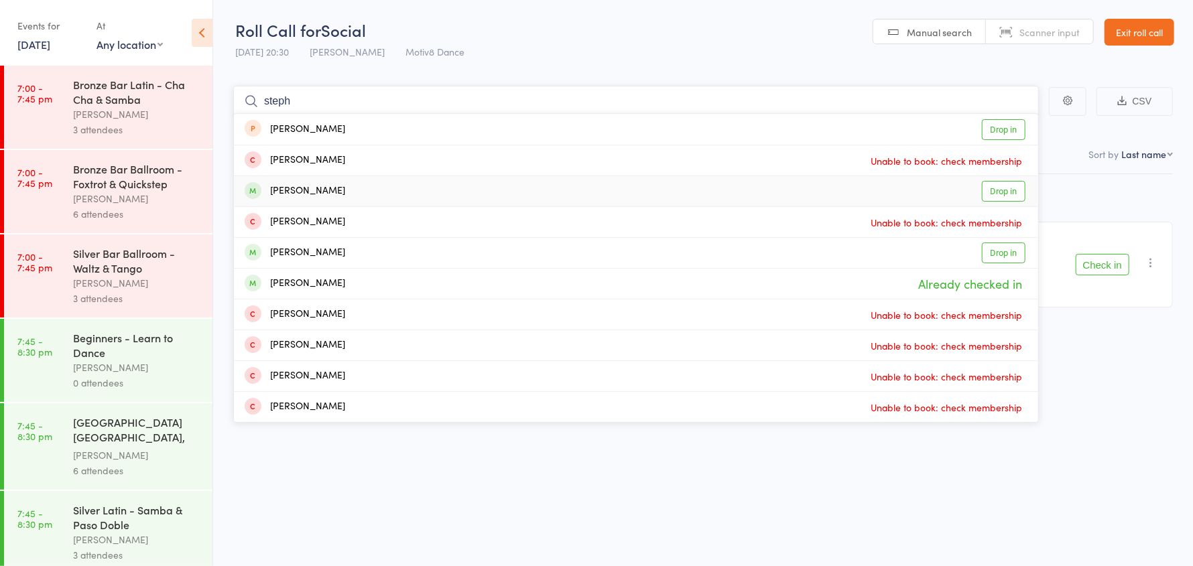
type input "steph"
click at [536, 188] on div "Stephanie Webb Drop in" at bounding box center [636, 191] width 804 height 30
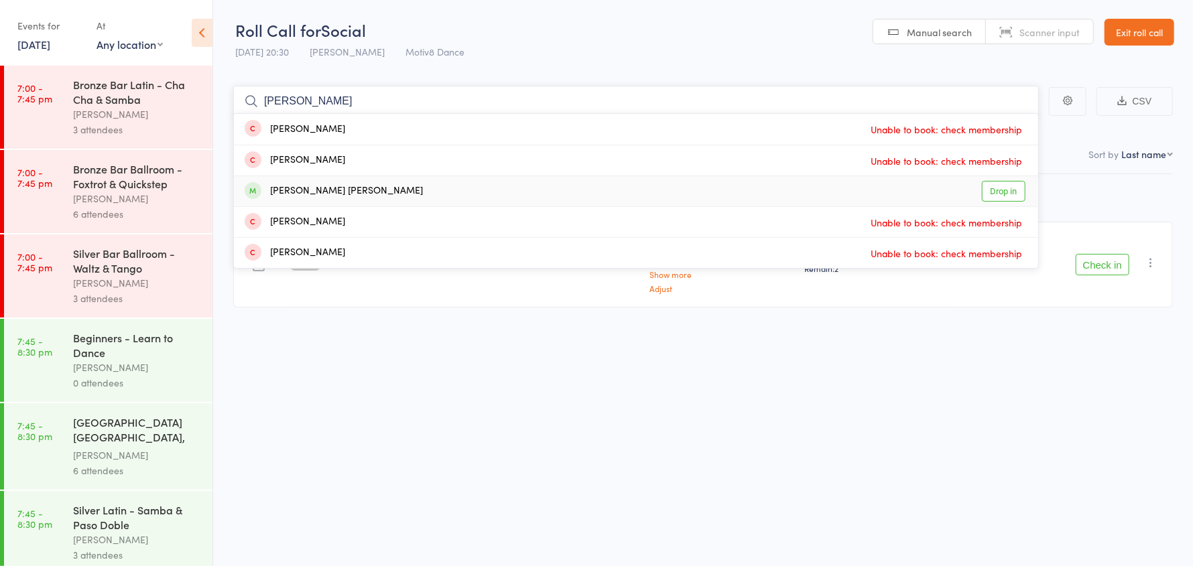
type input "nicholas"
drag, startPoint x: 486, startPoint y: 191, endPoint x: 423, endPoint y: 109, distance: 103.3
click at [485, 187] on div "Nicholas Foster klein Drop in" at bounding box center [636, 191] width 804 height 30
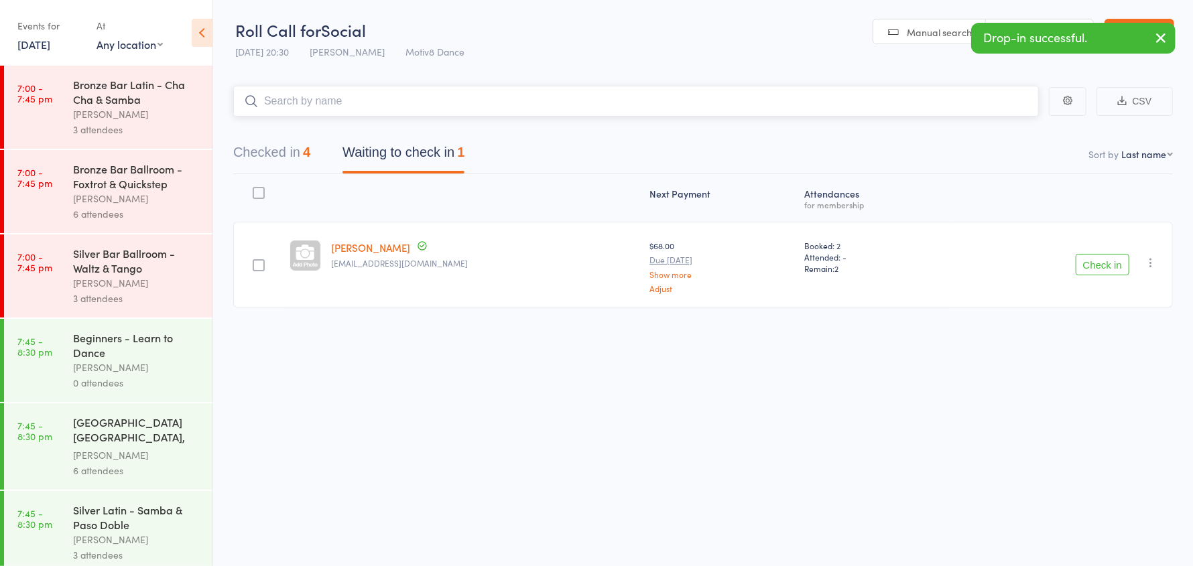
click at [390, 96] on input "search" at bounding box center [635, 101] width 805 height 31
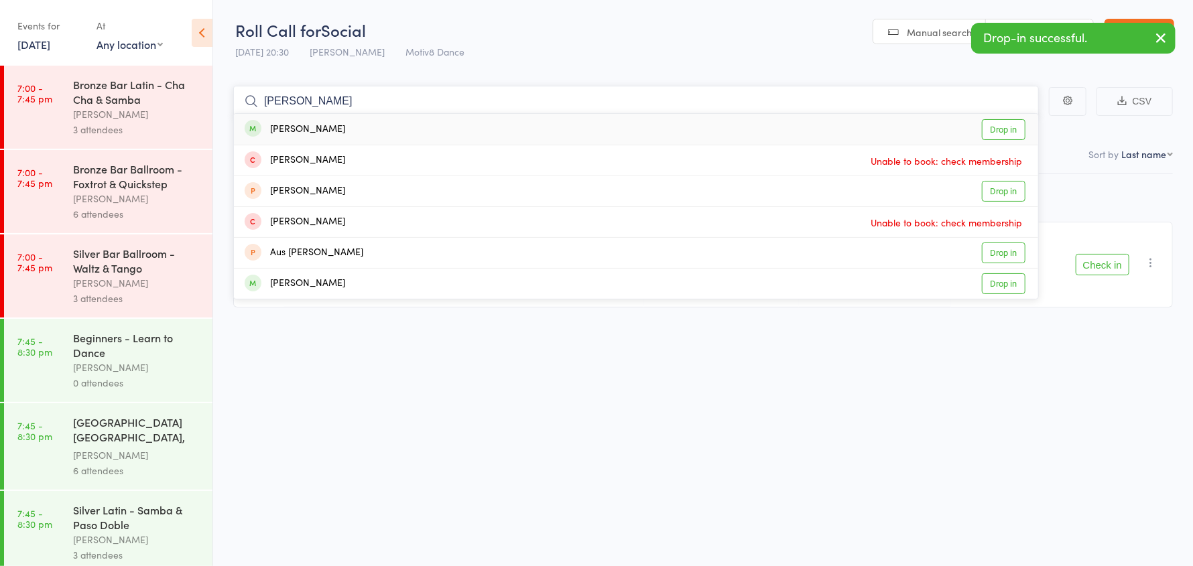
type input "donna"
click at [383, 129] on div "Freeman Donna Drop in" at bounding box center [636, 129] width 804 height 31
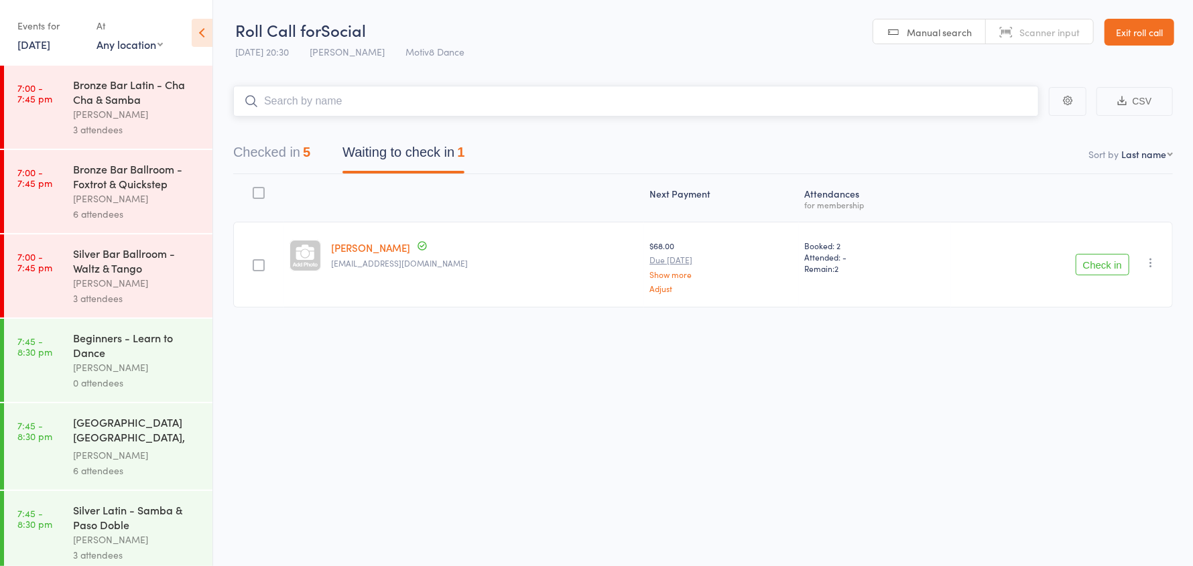
click at [263, 147] on button "Checked in 5" at bounding box center [271, 156] width 77 height 36
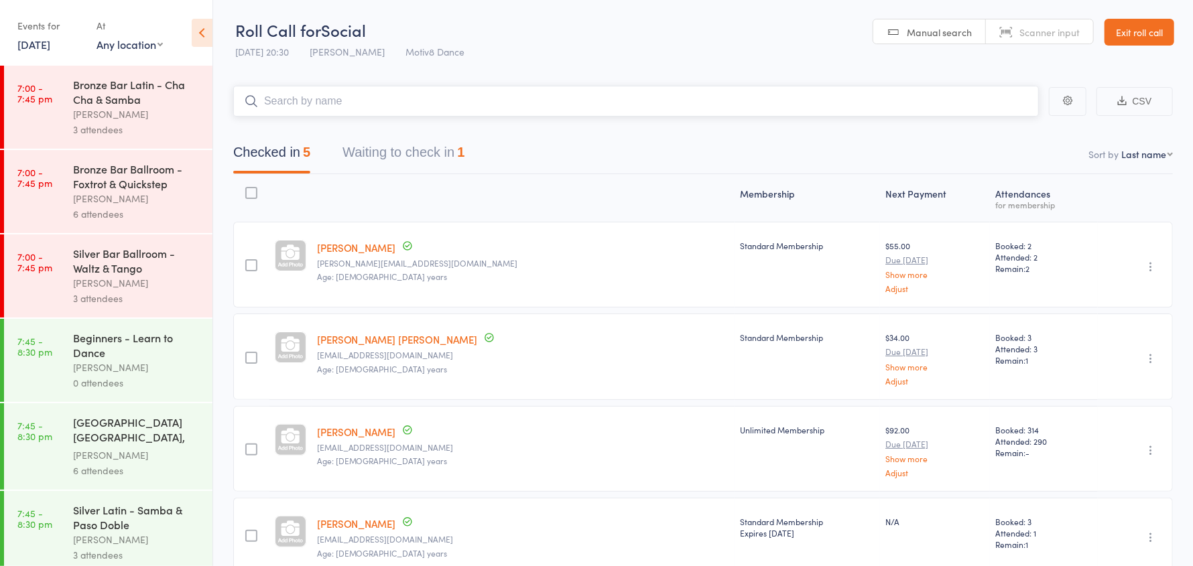
click at [281, 104] on input "search" at bounding box center [635, 101] width 805 height 31
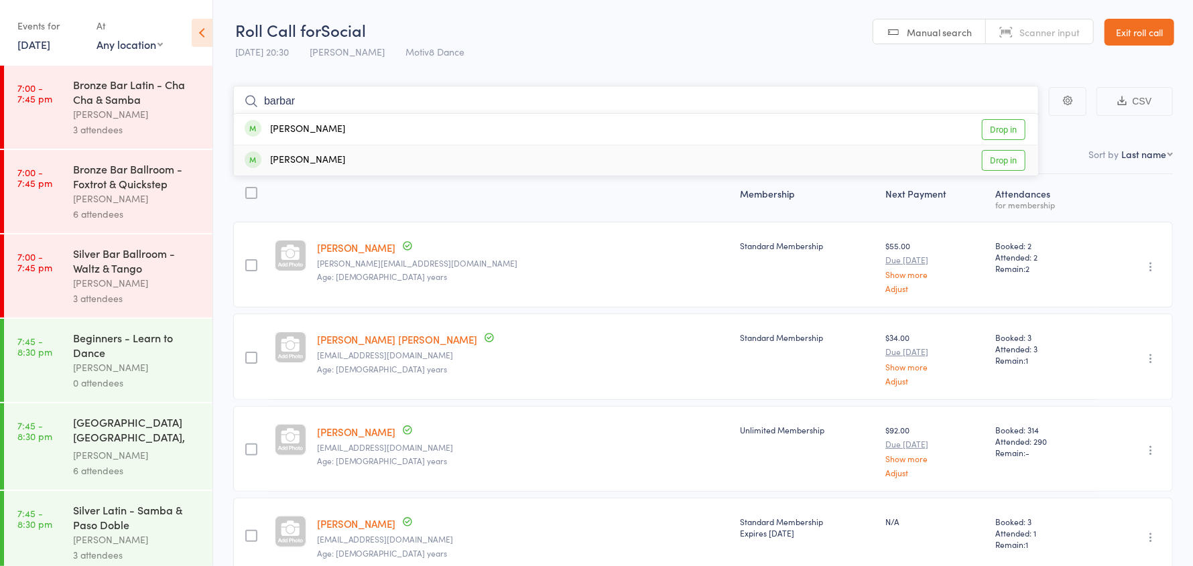
type input "barbar"
click at [322, 157] on div "Chambers Barbara" at bounding box center [295, 160] width 100 height 15
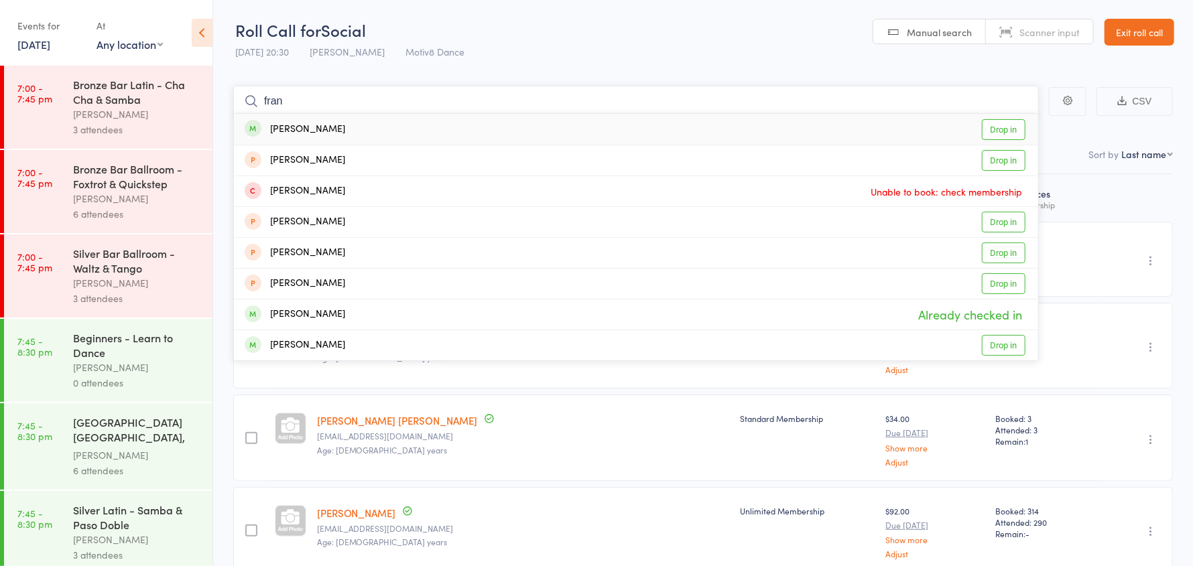
type input "fran"
click at [319, 131] on div "Silva Fran Drop in" at bounding box center [636, 129] width 804 height 31
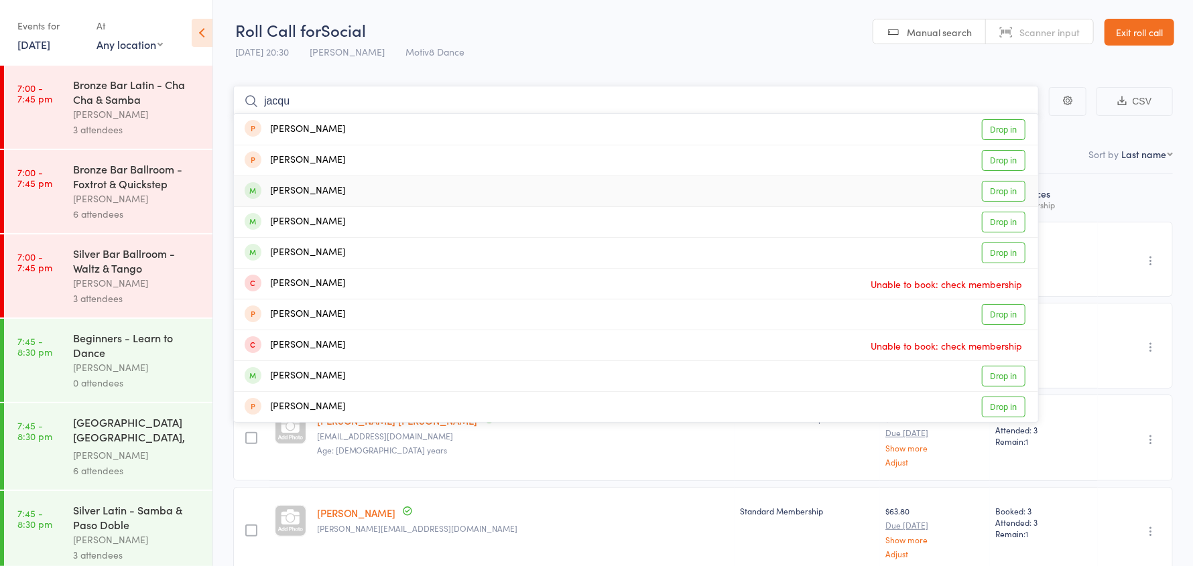
type input "jacqu"
click at [340, 190] on div "Gribben Jacqueline" at bounding box center [295, 191] width 100 height 15
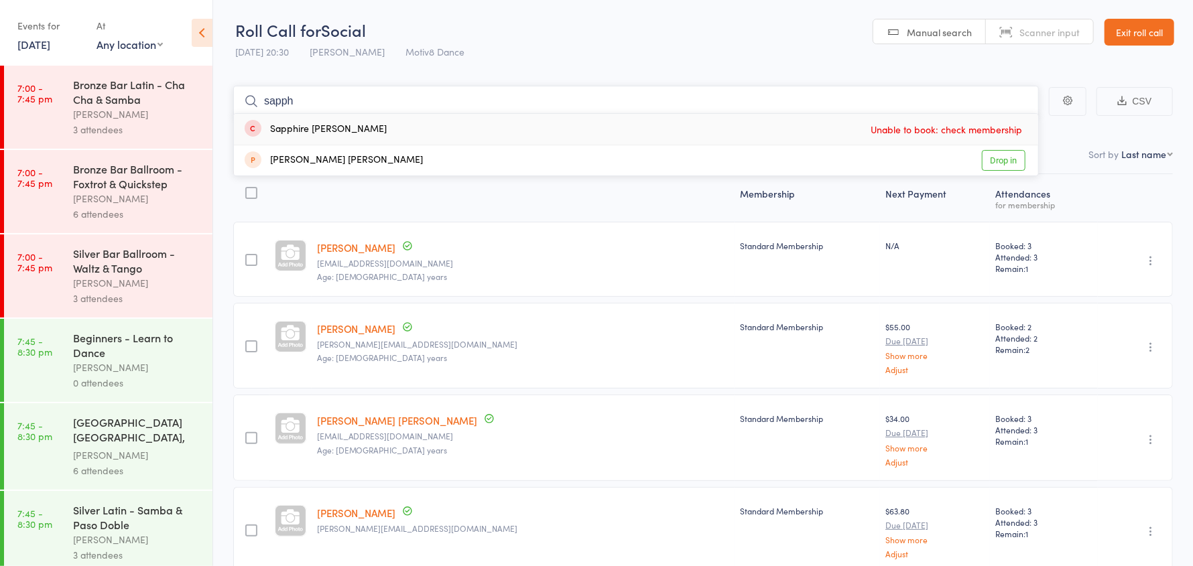
drag, startPoint x: 332, startPoint y: 94, endPoint x: 287, endPoint y: 98, distance: 45.1
click at [287, 98] on input "sapph" at bounding box center [635, 101] width 805 height 31
click at [230, 105] on main "sapph Sapphire Harrison Unable to book: check membership Joe Sal Drop in CSV Ch…" at bounding box center [703, 522] width 980 height 913
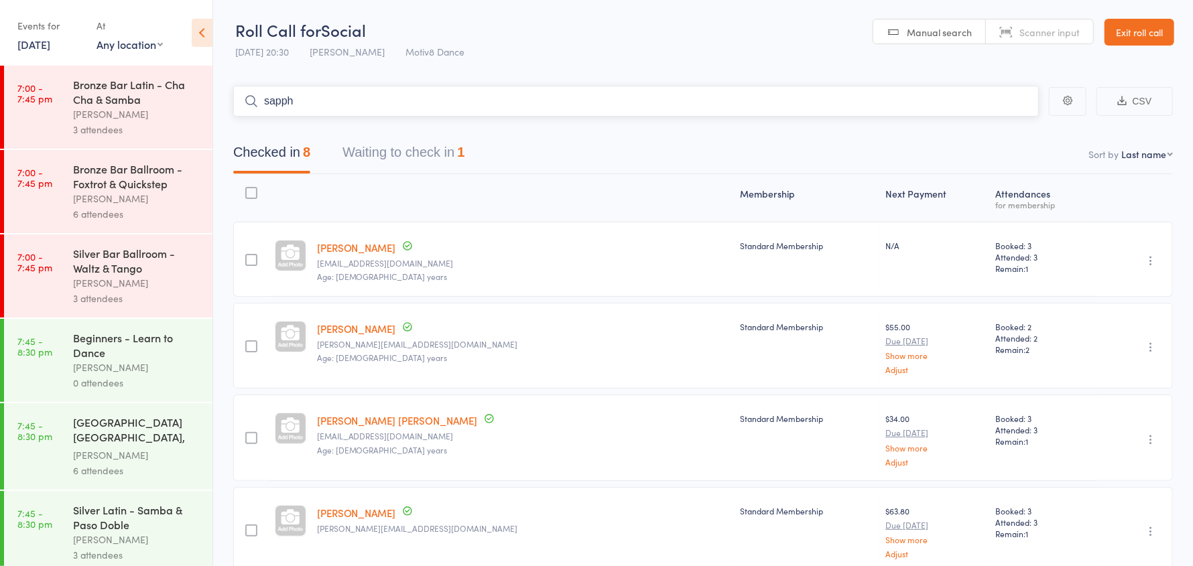
click at [297, 97] on input "sapph" at bounding box center [635, 101] width 805 height 31
type input "s"
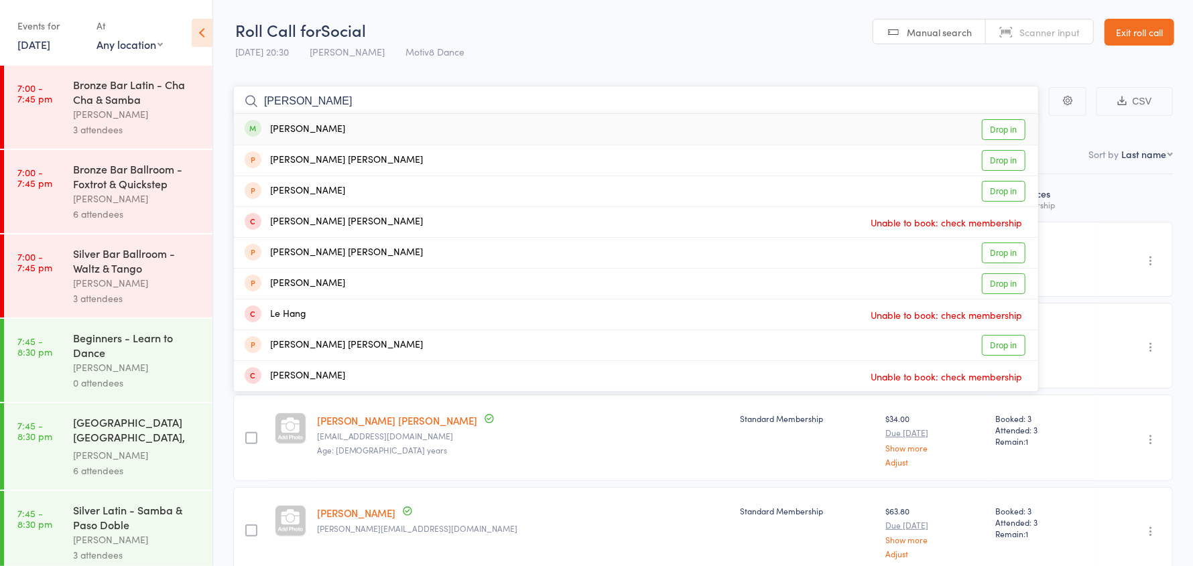
type input "harve"
click at [312, 126] on div "harvey sirianni" at bounding box center [295, 129] width 100 height 15
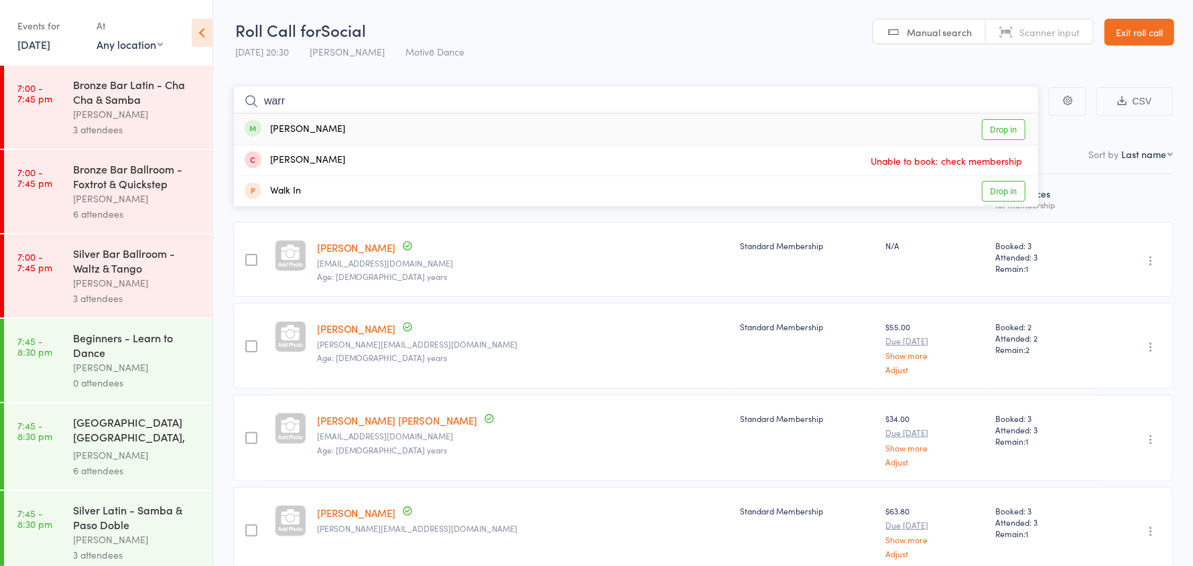
type input "warr"
click at [324, 129] on div "Morey Warren" at bounding box center [295, 129] width 100 height 15
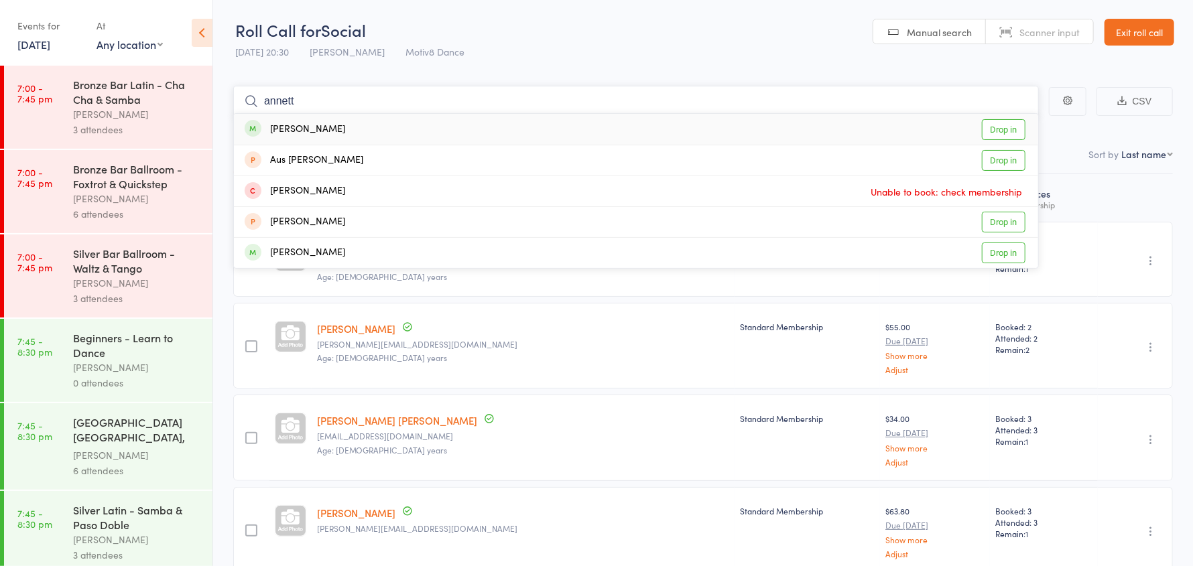
type input "annett"
click at [324, 129] on div "Annette Cohen" at bounding box center [295, 129] width 100 height 15
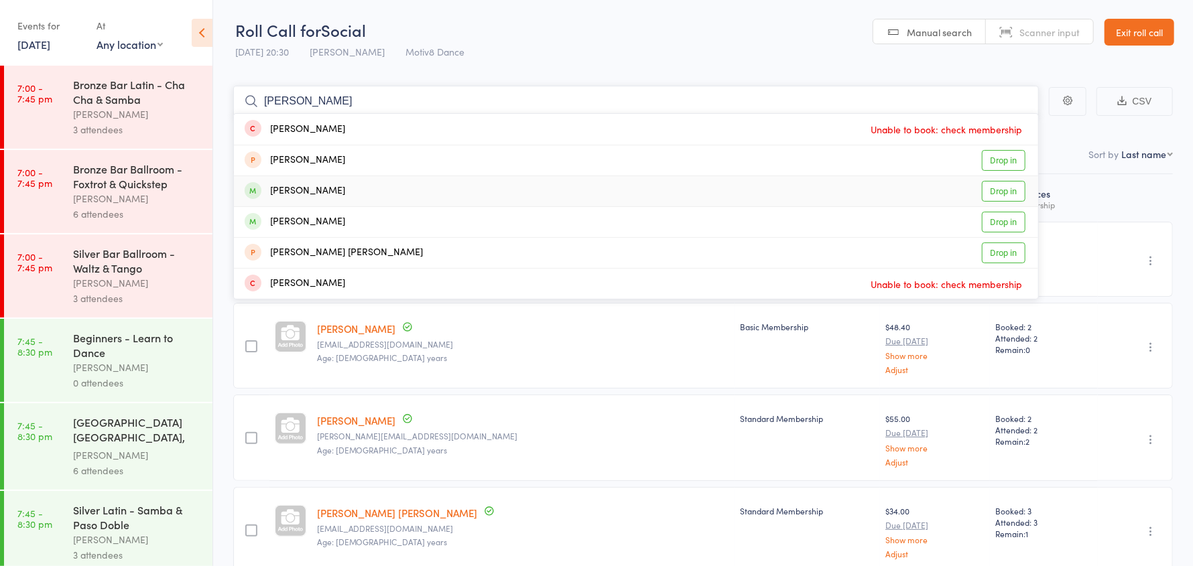
type input "joan"
click at [340, 188] on div "Joanne McKenzie" at bounding box center [295, 191] width 100 height 15
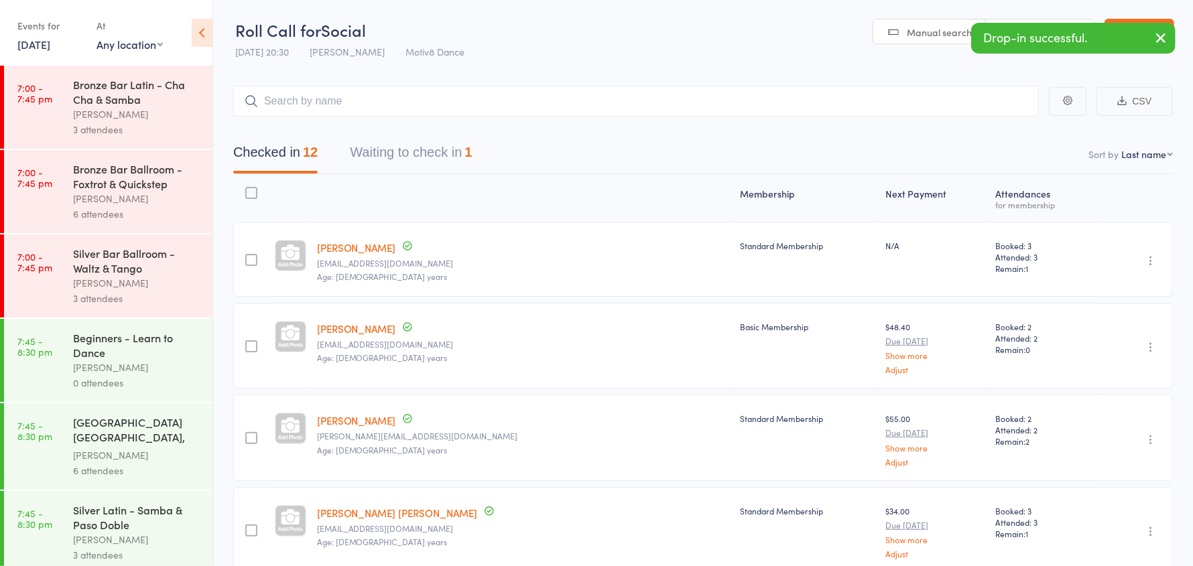
click at [82, 355] on div "Beginners - Learn to Dance" at bounding box center [137, 344] width 128 height 29
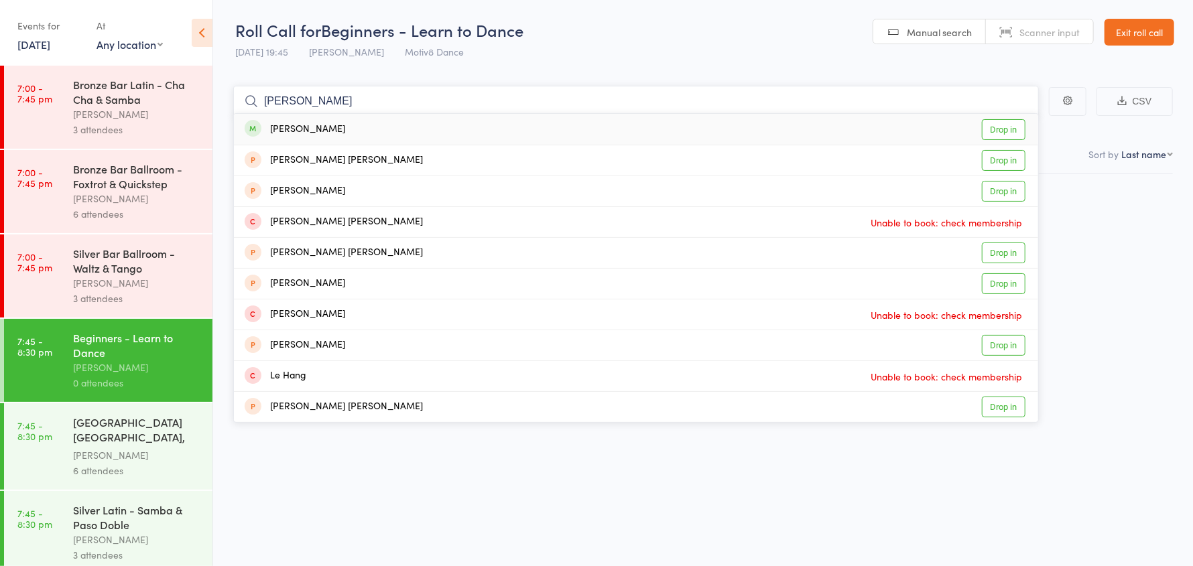
type input "harvey"
click at [322, 127] on div "harvey sirianni" at bounding box center [295, 129] width 100 height 15
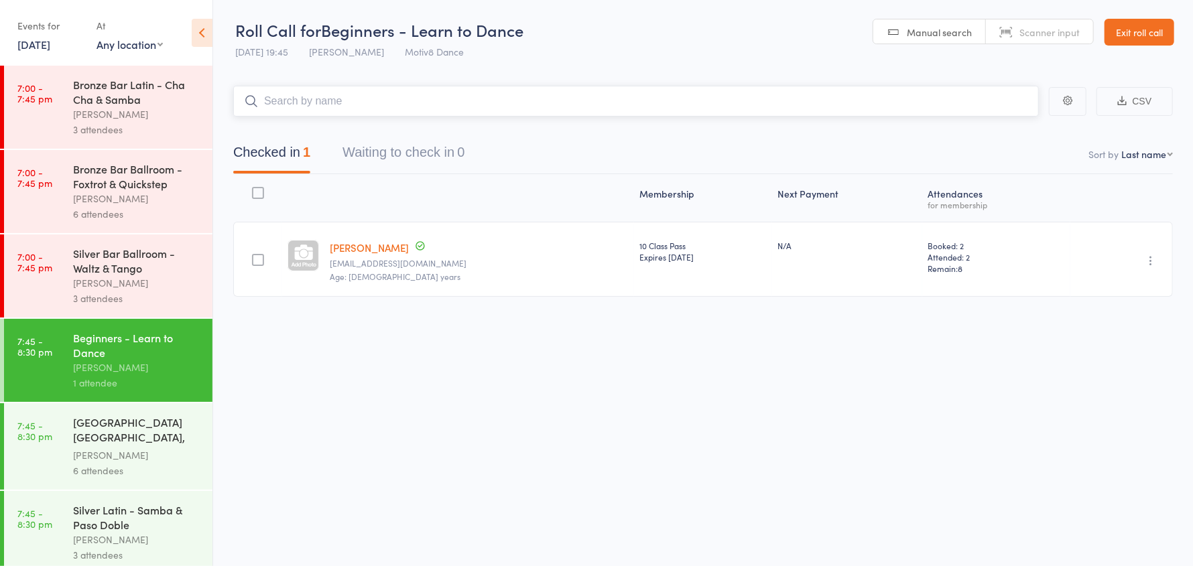
scroll to position [237, 0]
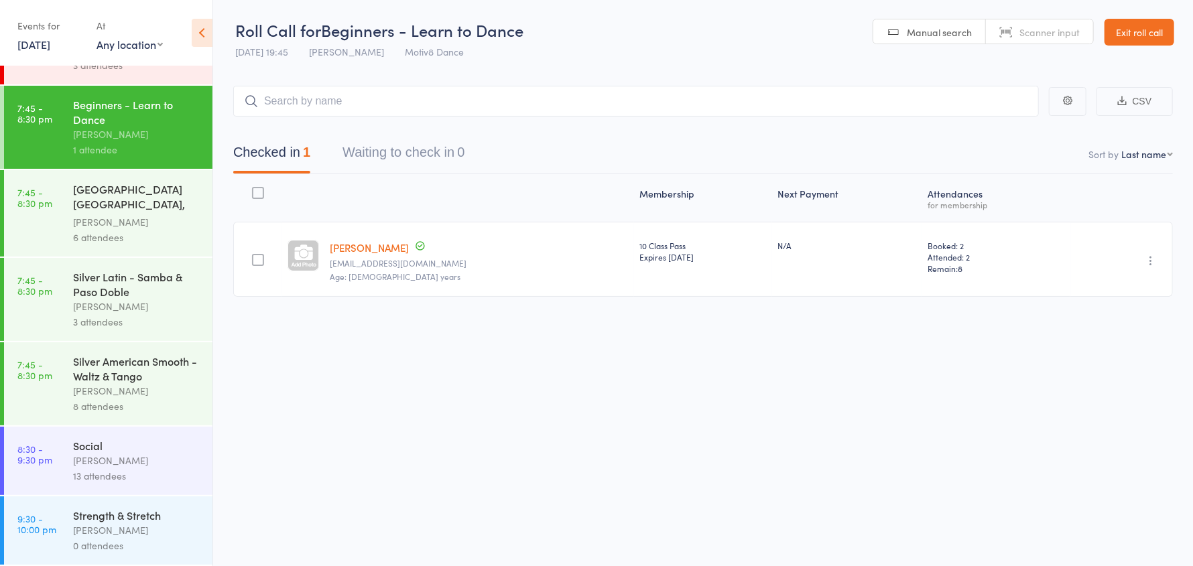
click at [129, 472] on div "13 attendees" at bounding box center [137, 475] width 128 height 15
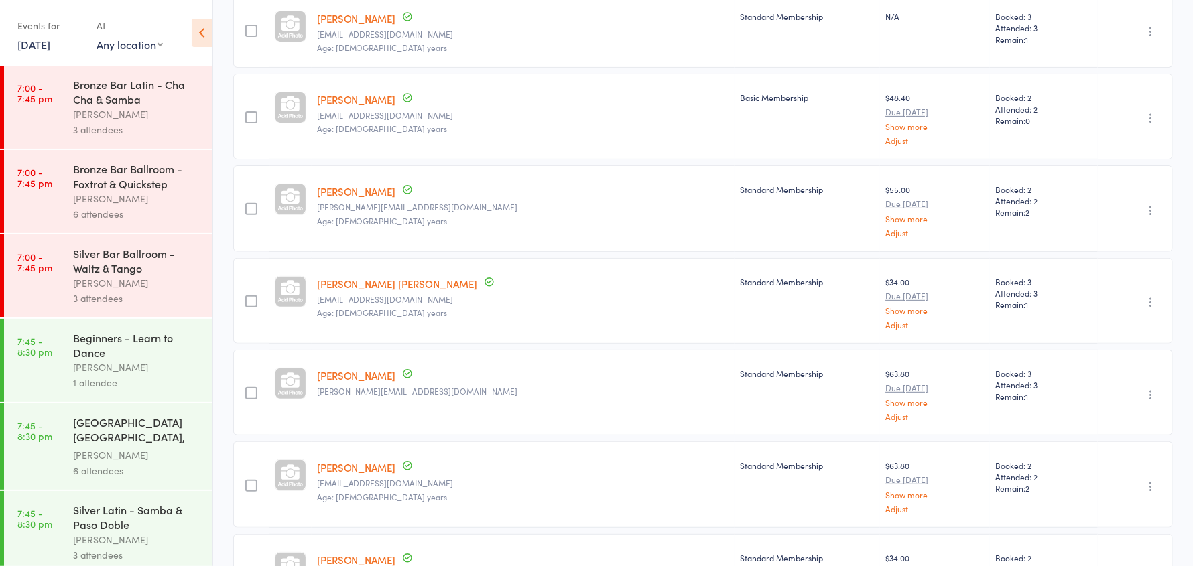
scroll to position [267, 0]
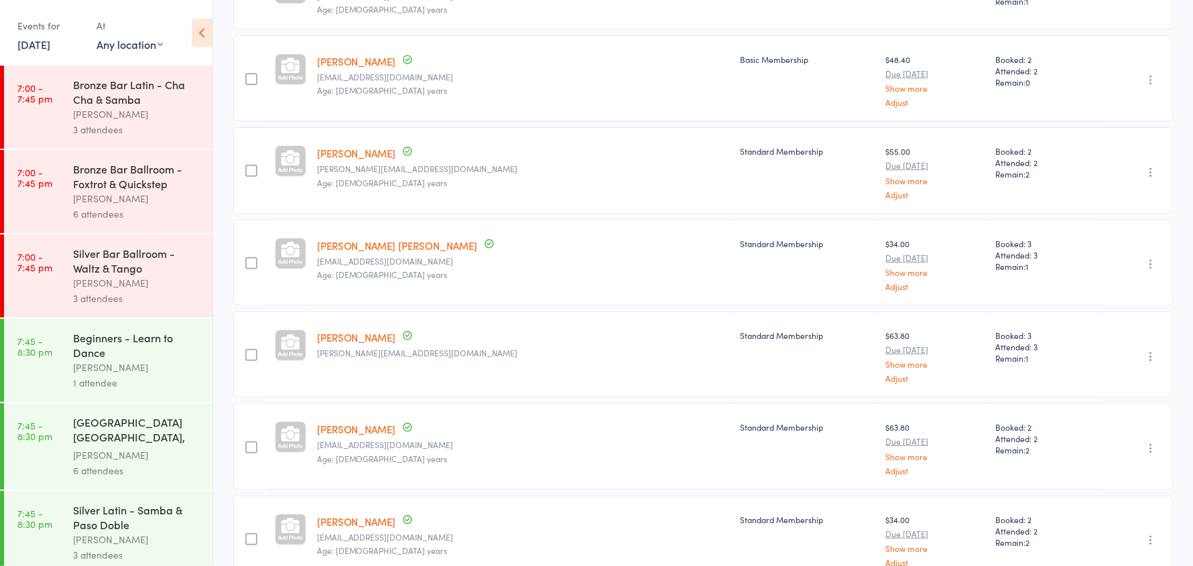
click at [1150, 351] on icon "button" at bounding box center [1150, 356] width 13 height 13
click at [1089, 464] on li "Remove" at bounding box center [1102, 473] width 111 height 18
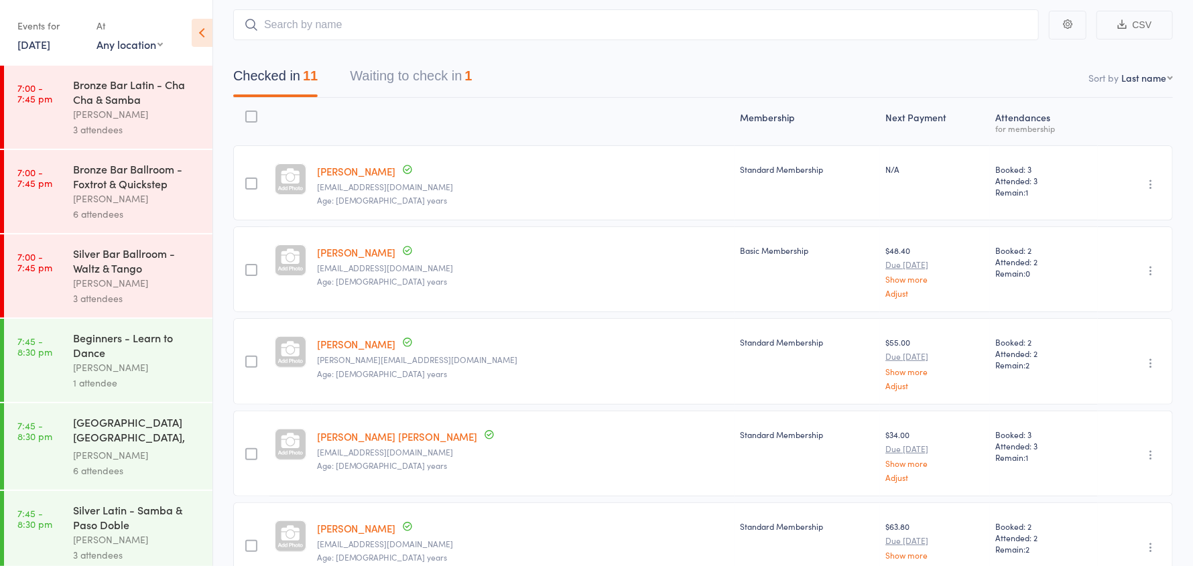
scroll to position [0, 0]
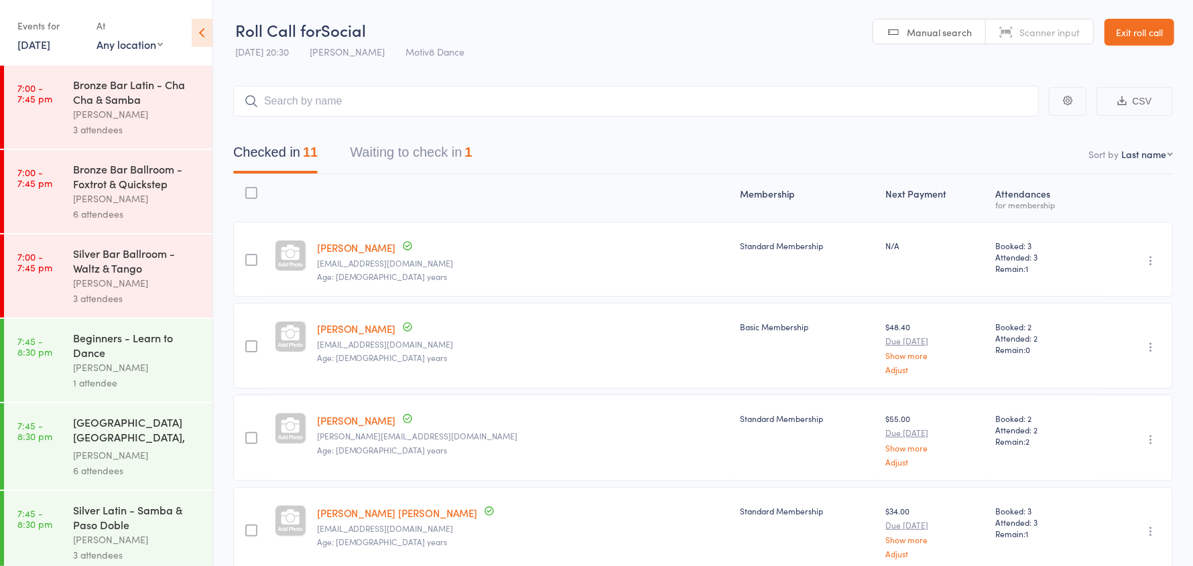
click at [1125, 30] on link "Exit roll call" at bounding box center [1139, 32] width 70 height 27
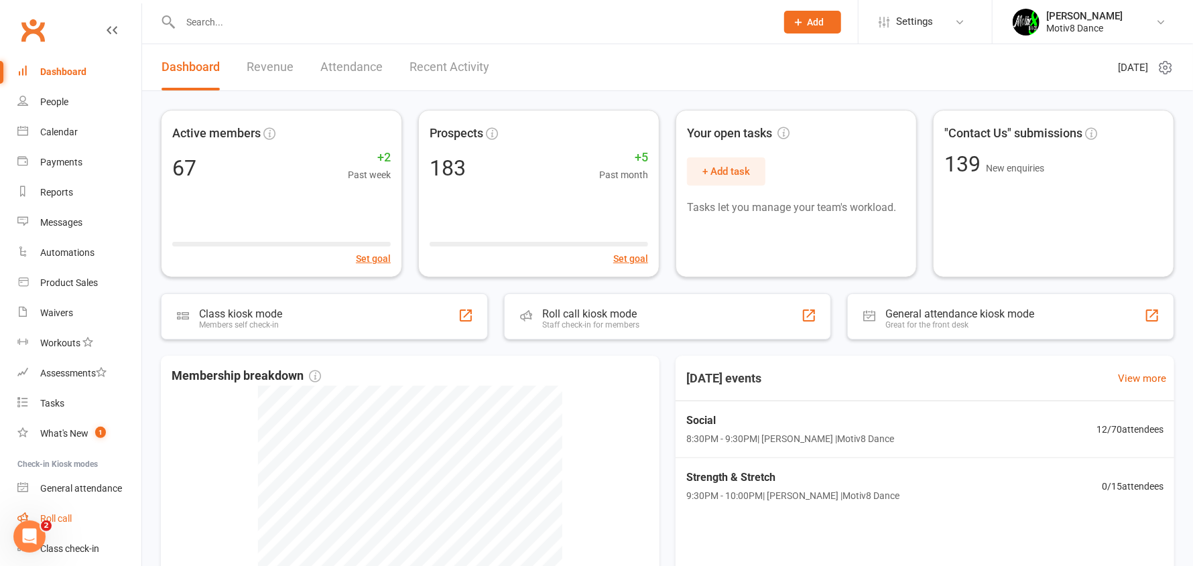
click at [67, 523] on div "Roll call" at bounding box center [55, 518] width 31 height 11
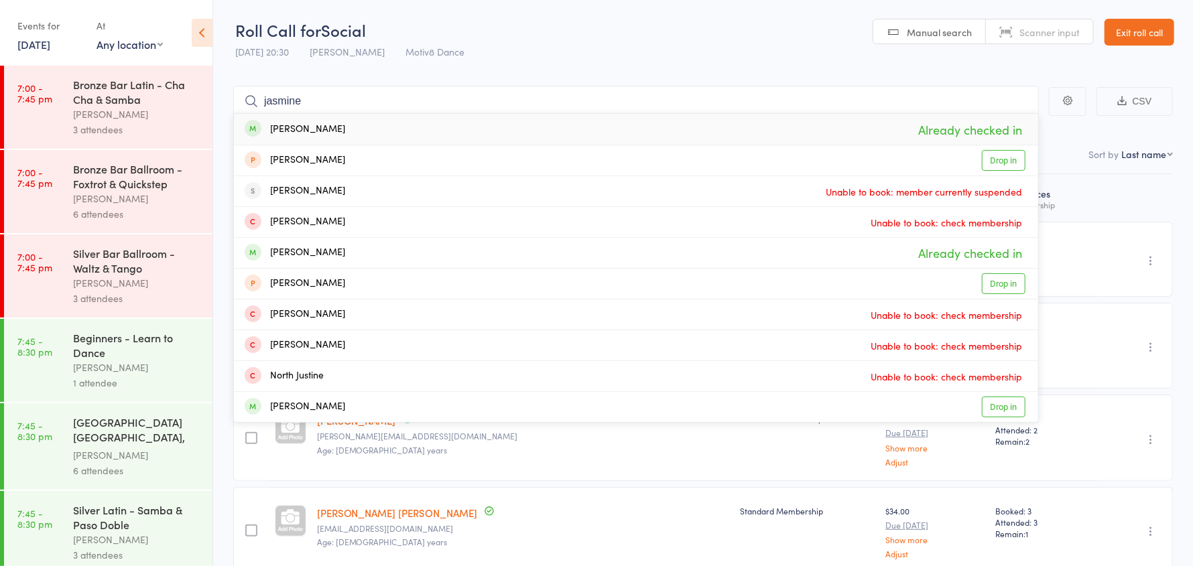
type input "jasmine"
click at [392, 133] on div "Jasmine Stinson Already checked in" at bounding box center [636, 129] width 804 height 31
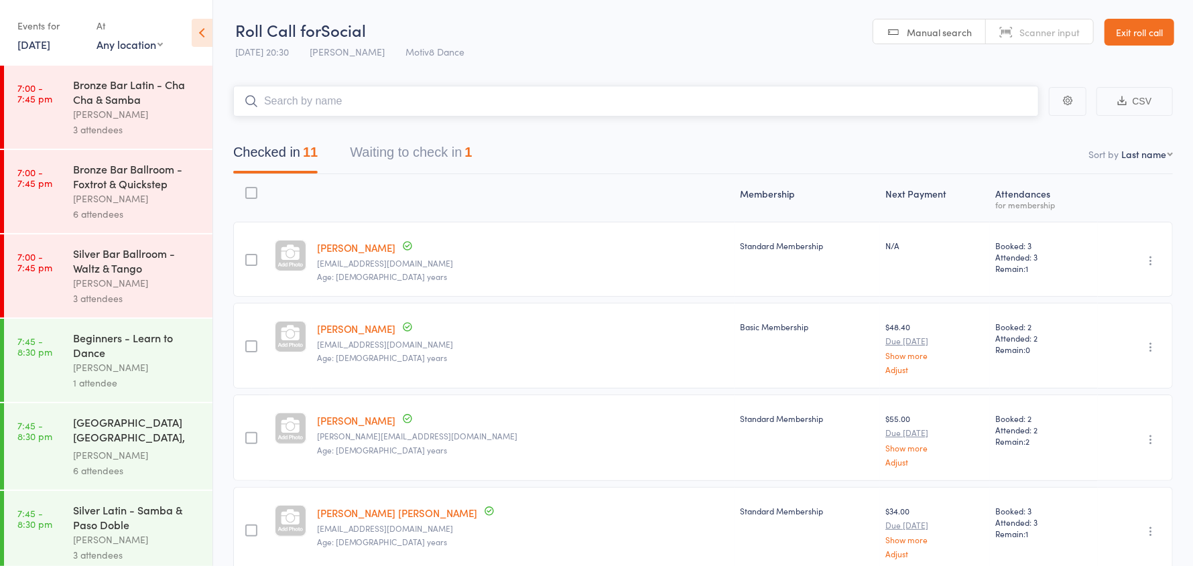
click at [387, 158] on button "Waiting to check in 1" at bounding box center [411, 156] width 122 height 36
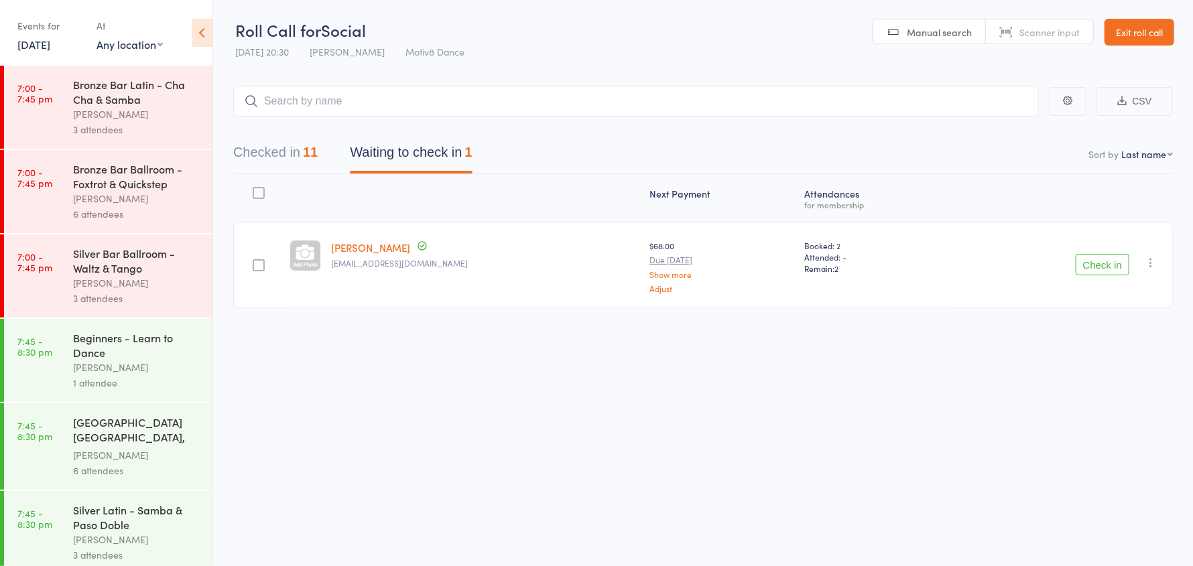
click at [1150, 263] on icon "button" at bounding box center [1150, 262] width 13 height 13
click at [1104, 377] on li "Remove" at bounding box center [1102, 379] width 111 height 18
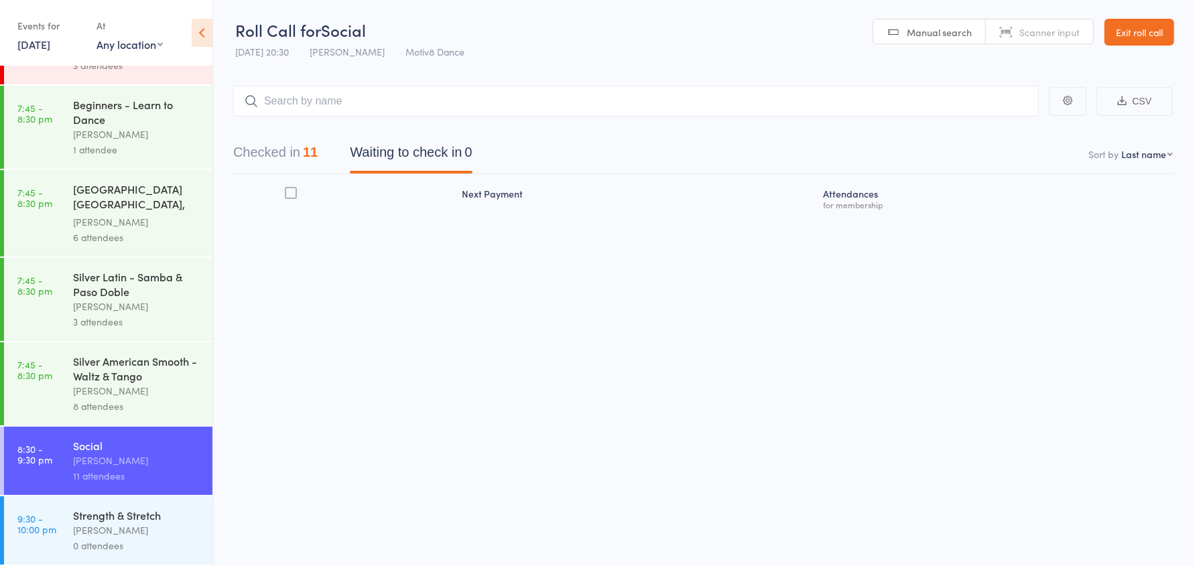
click at [1146, 34] on link "Exit roll call" at bounding box center [1139, 32] width 70 height 27
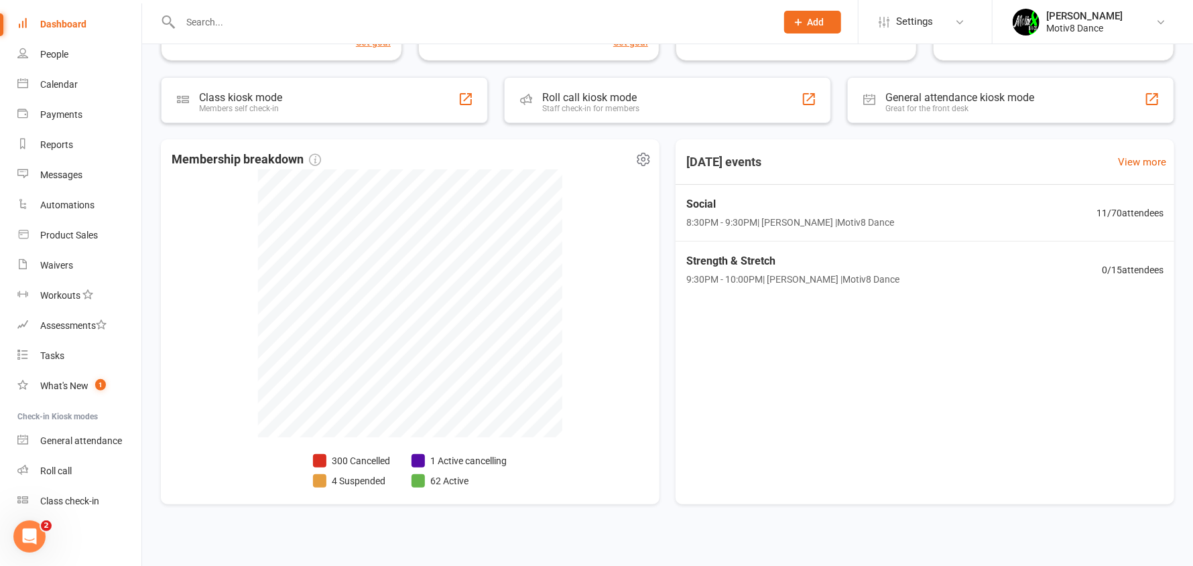
scroll to position [225, 0]
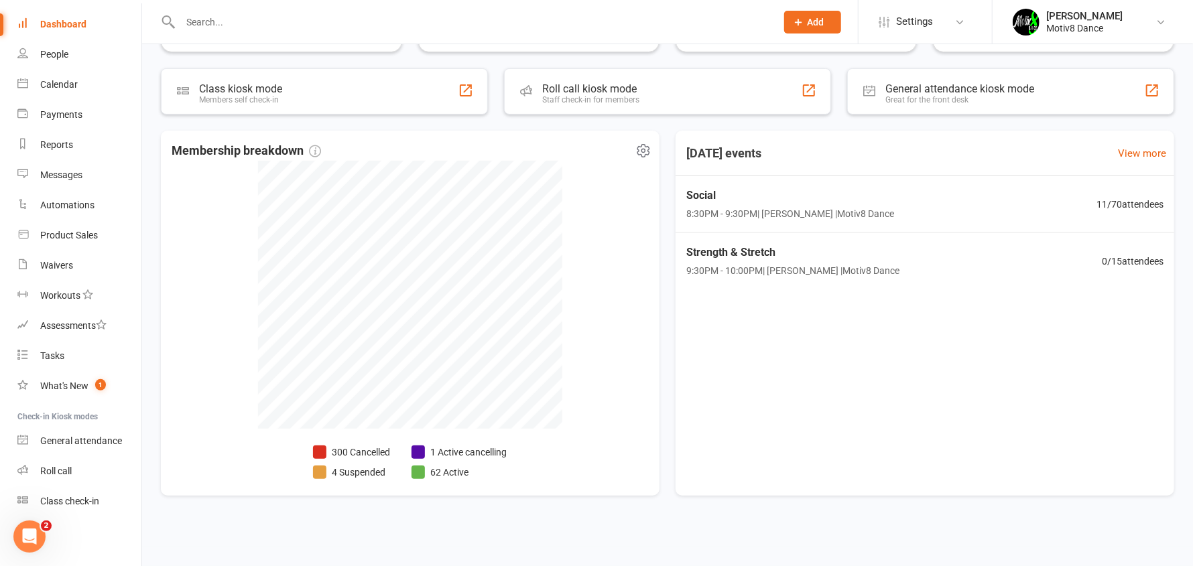
click at [490, 449] on li "1 Active cancelling" at bounding box center [458, 452] width 95 height 15
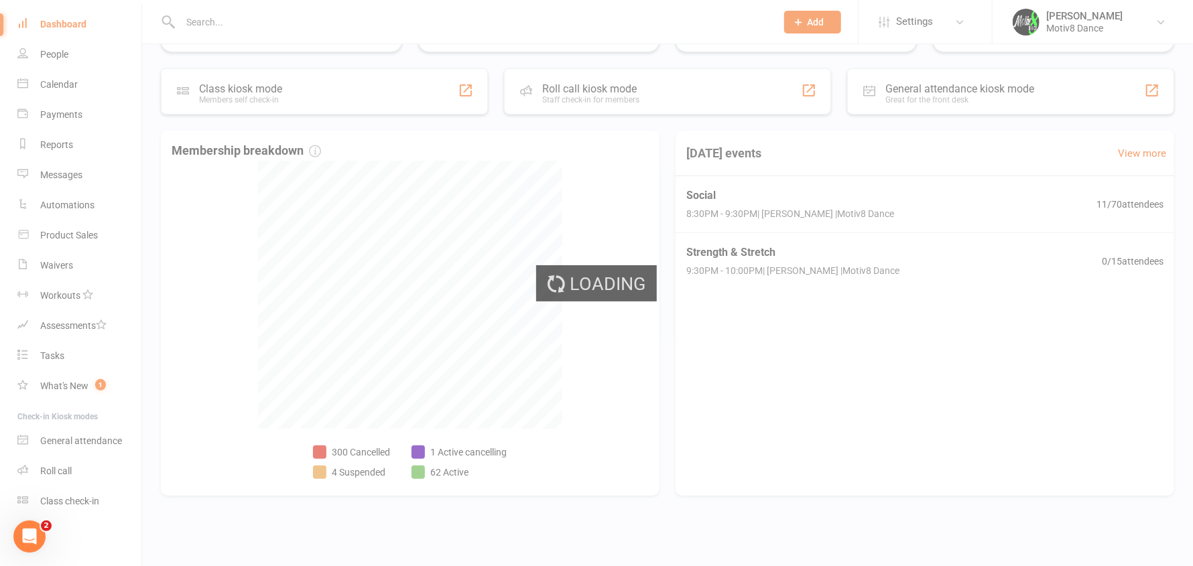
select select "no_trial"
select select "50"
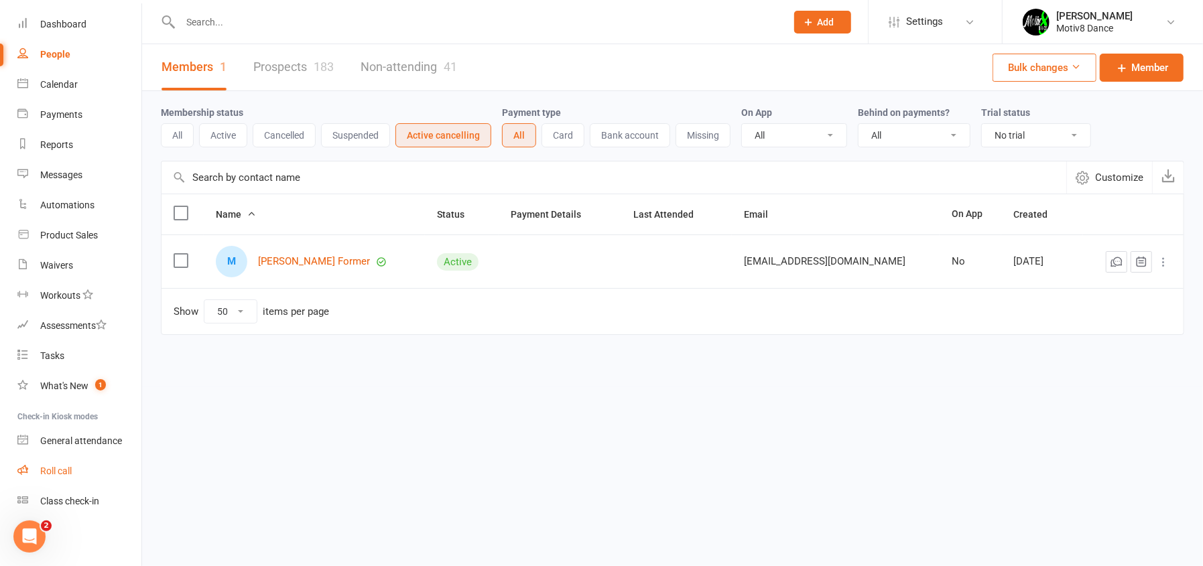
click at [61, 466] on div "Roll call" at bounding box center [55, 471] width 31 height 11
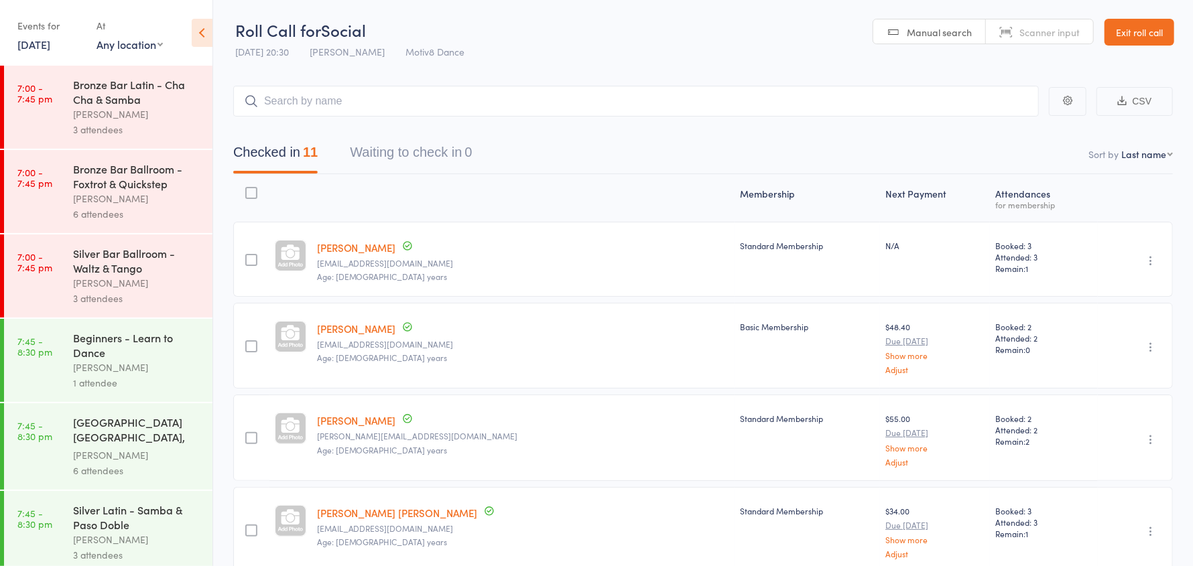
click at [38, 50] on link "[DATE]" at bounding box center [33, 44] width 33 height 15
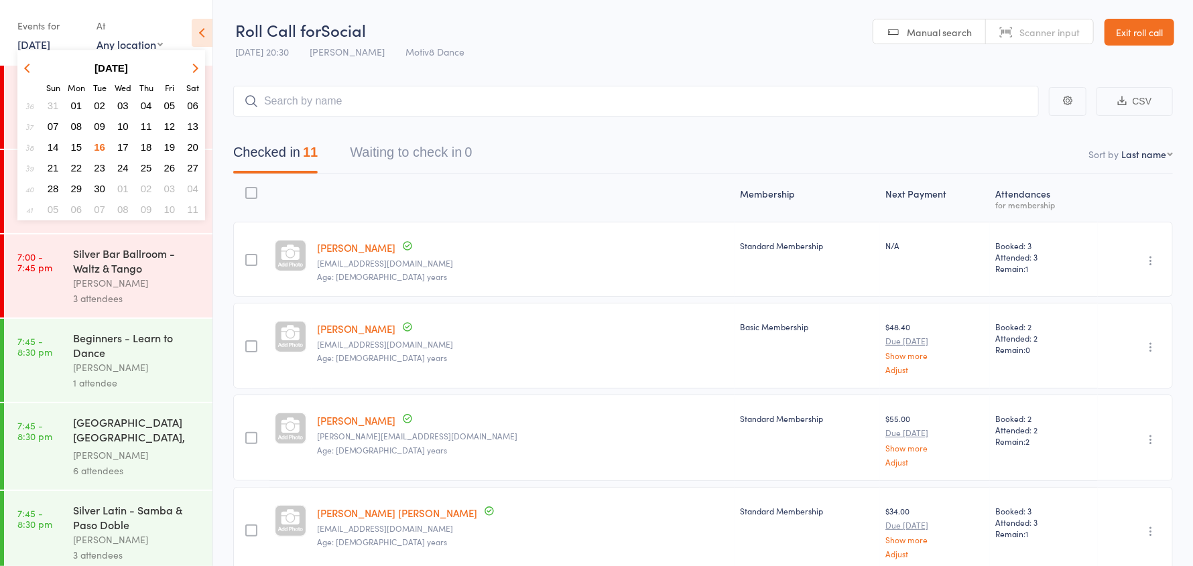
click at [120, 125] on span "10" at bounding box center [122, 126] width 11 height 11
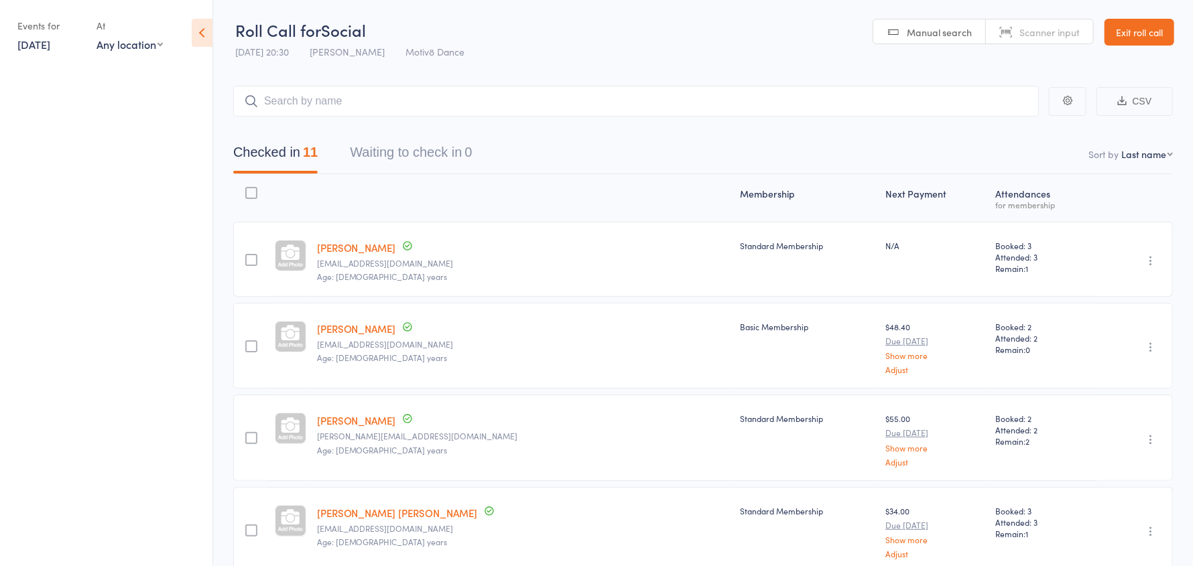
click at [50, 47] on link "10 Sep, 2025" at bounding box center [33, 44] width 33 height 15
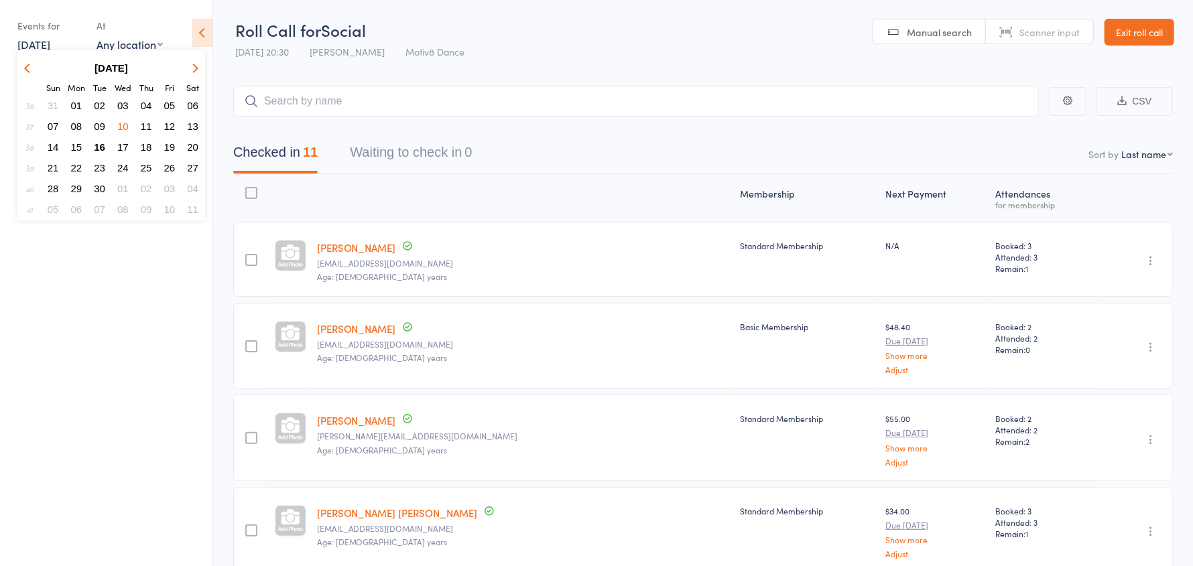
click at [125, 129] on span "10" at bounding box center [122, 126] width 11 height 11
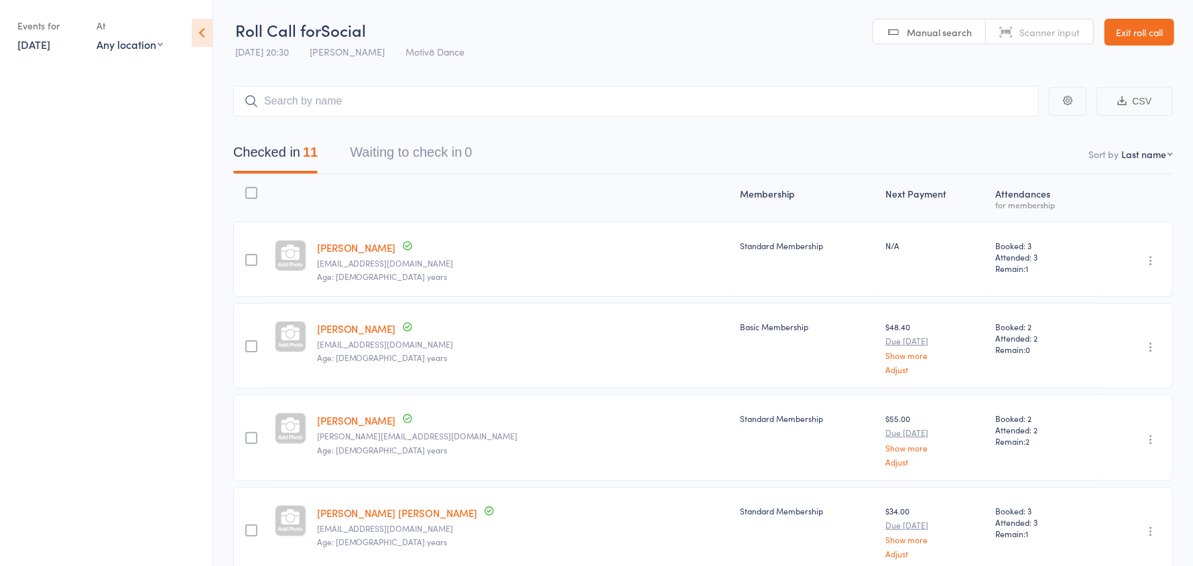
click at [41, 43] on link "10 Sep, 2025" at bounding box center [33, 44] width 33 height 15
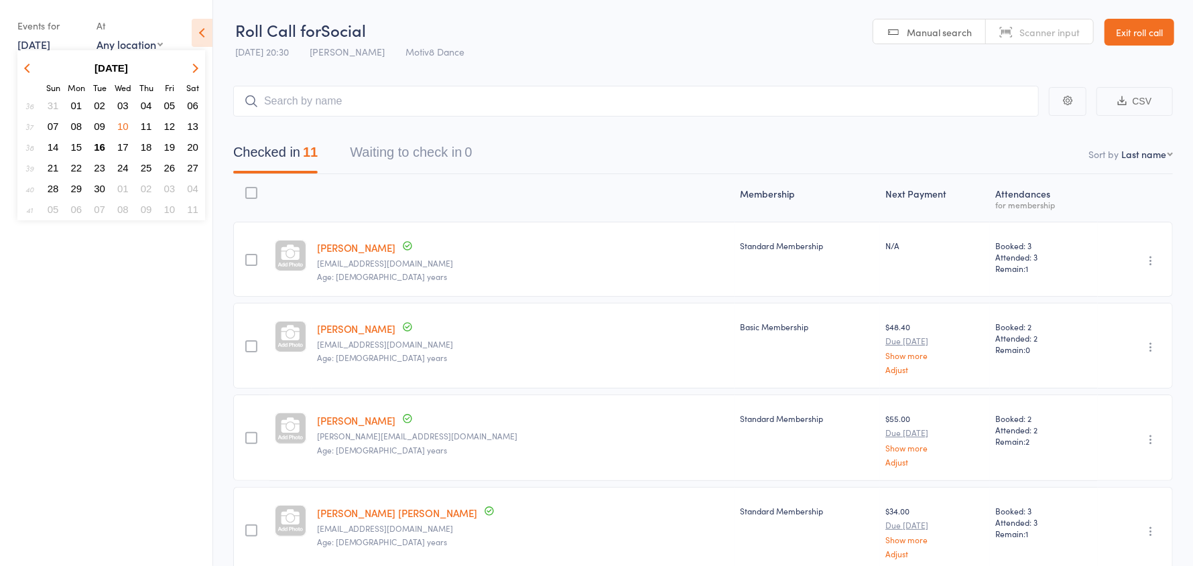
click at [107, 147] on button "16" at bounding box center [99, 147] width 21 height 18
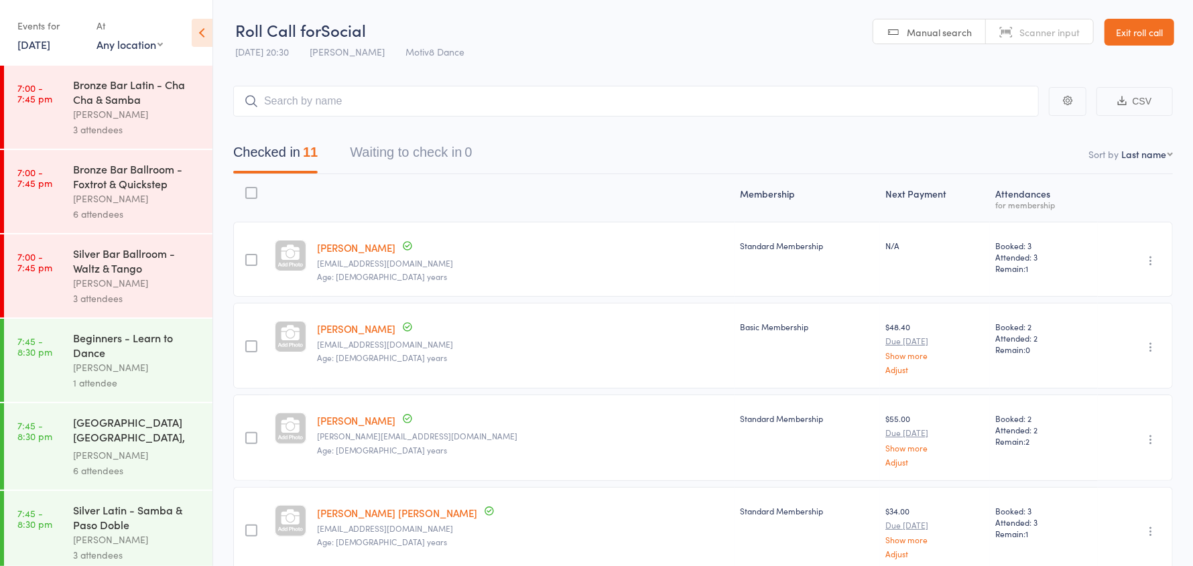
click at [1148, 36] on link "Exit roll call" at bounding box center [1139, 32] width 70 height 27
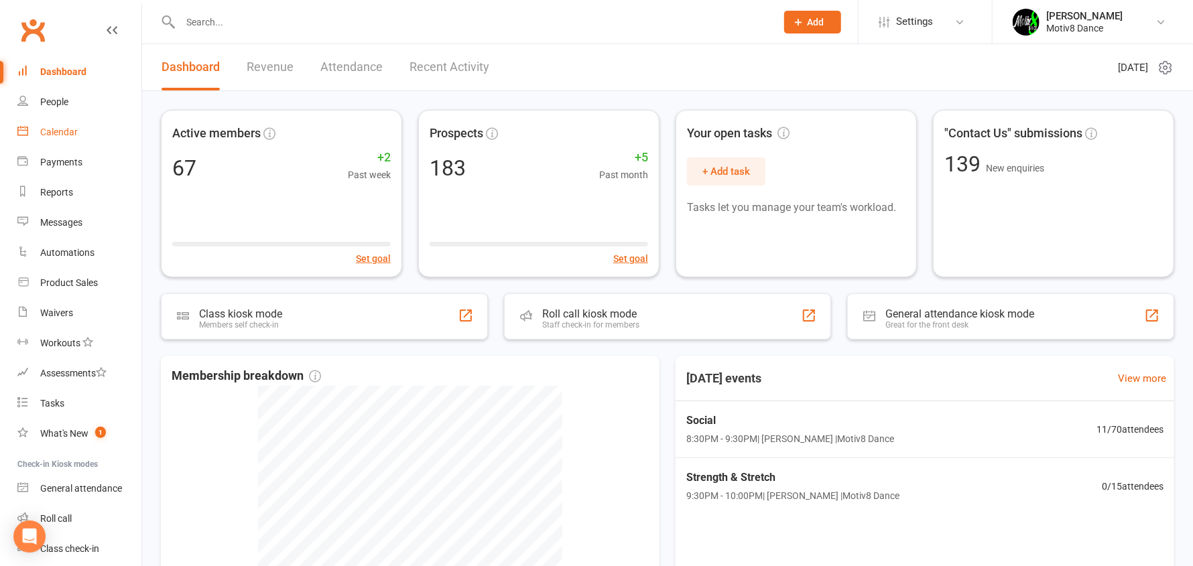
click at [64, 136] on div "Calendar" at bounding box center [59, 132] width 38 height 11
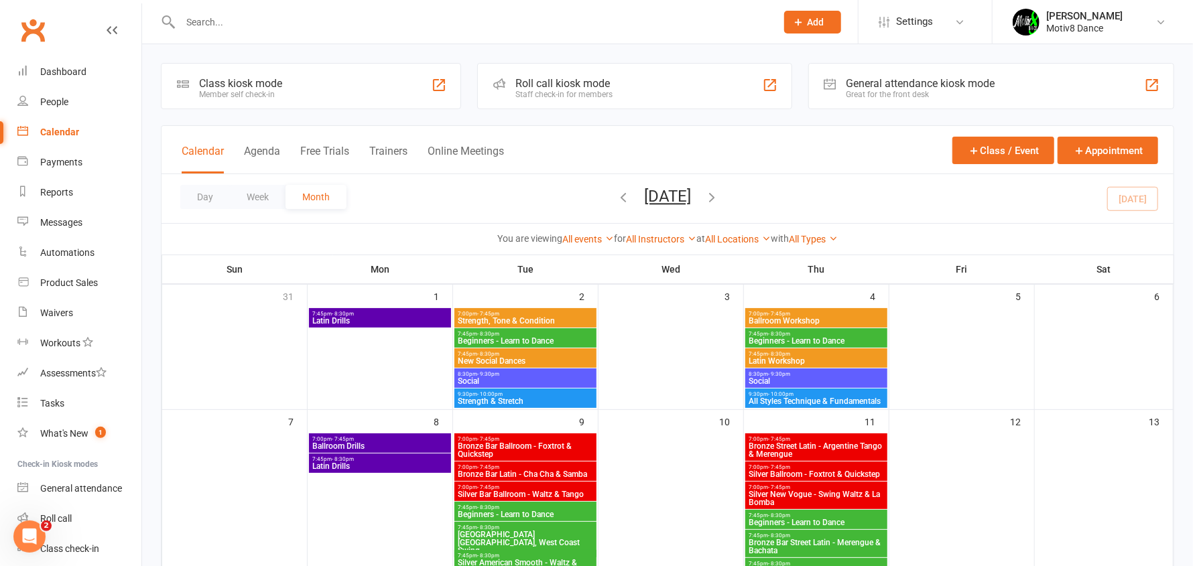
click at [206, 20] on input "text" at bounding box center [471, 22] width 590 height 19
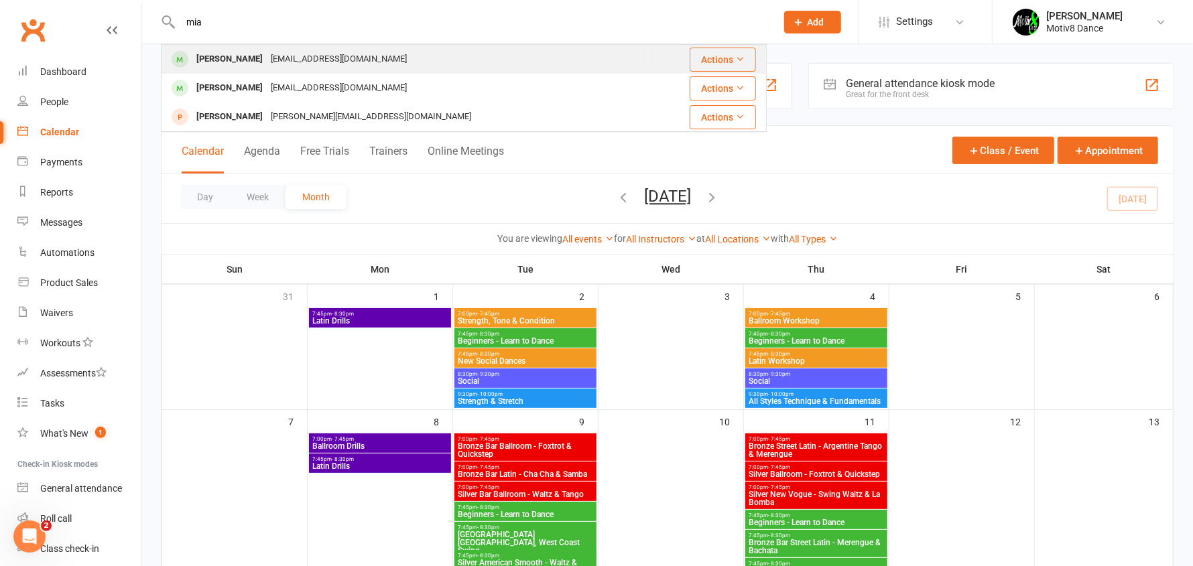
type input "mia"
click at [221, 56] on div "Mia Dobrohotoff" at bounding box center [229, 59] width 74 height 19
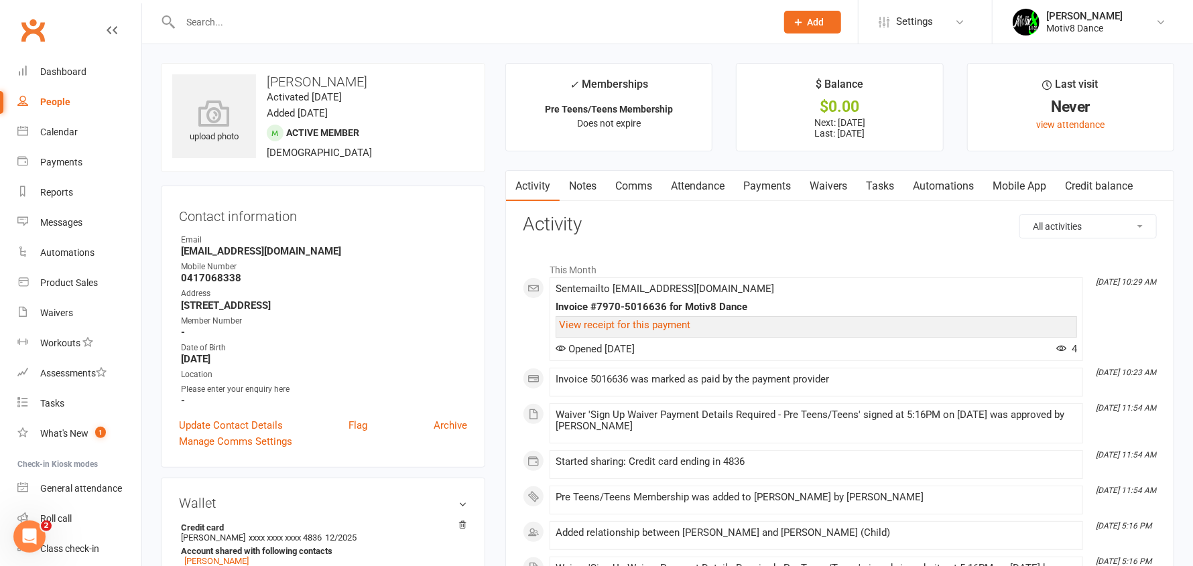
click at [237, 28] on input "text" at bounding box center [471, 22] width 590 height 19
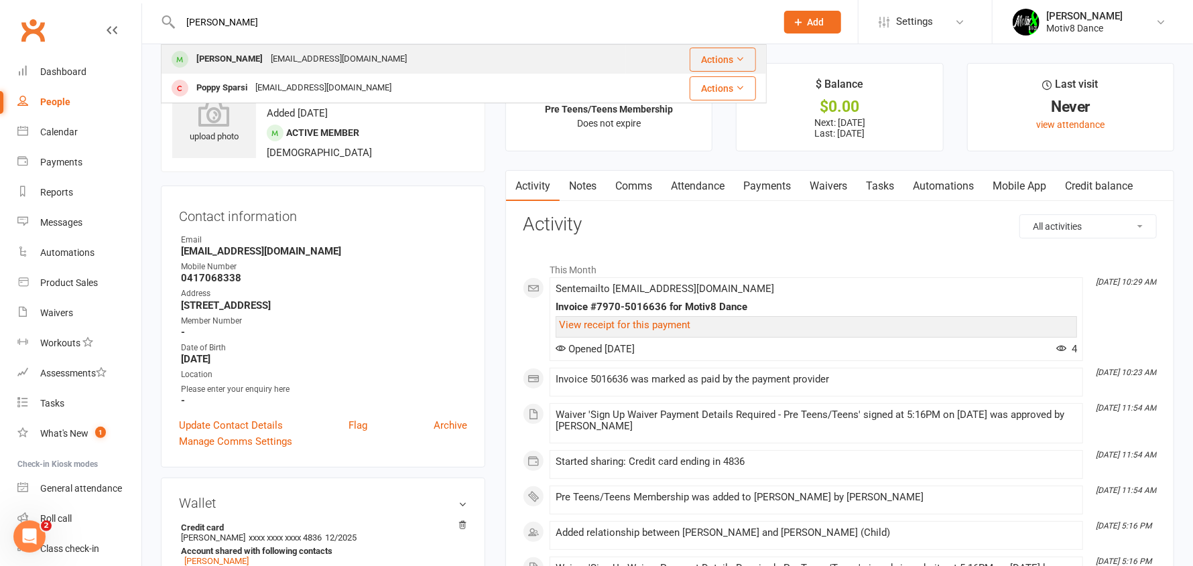
type input "popp"
click at [217, 60] on div "Poppy Shepherdson" at bounding box center [229, 59] width 74 height 19
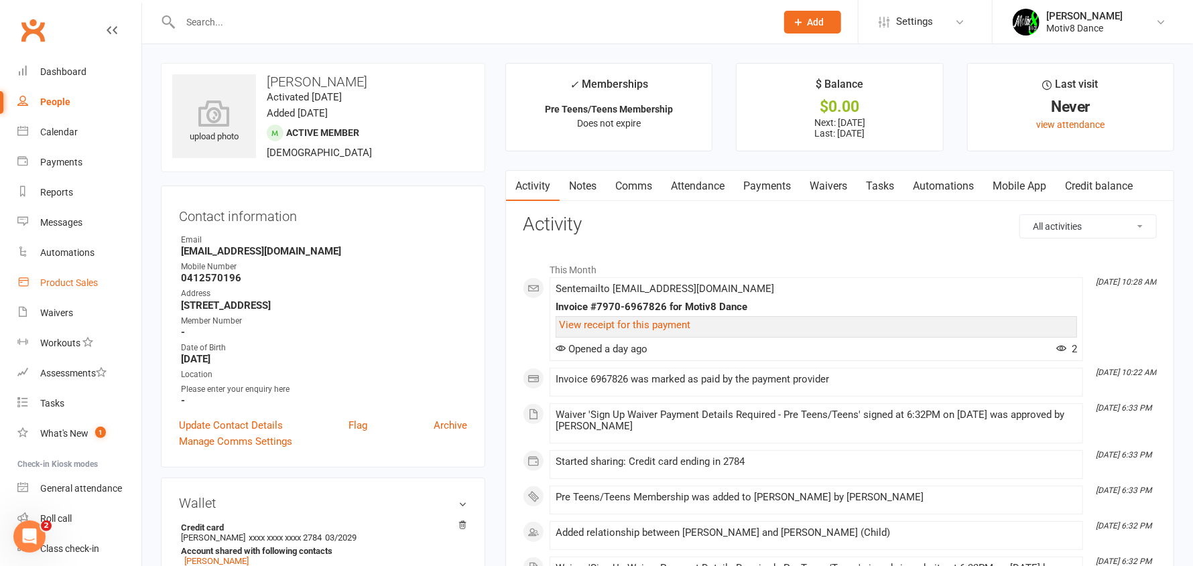
click at [70, 277] on div "Product Sales" at bounding box center [69, 282] width 58 height 11
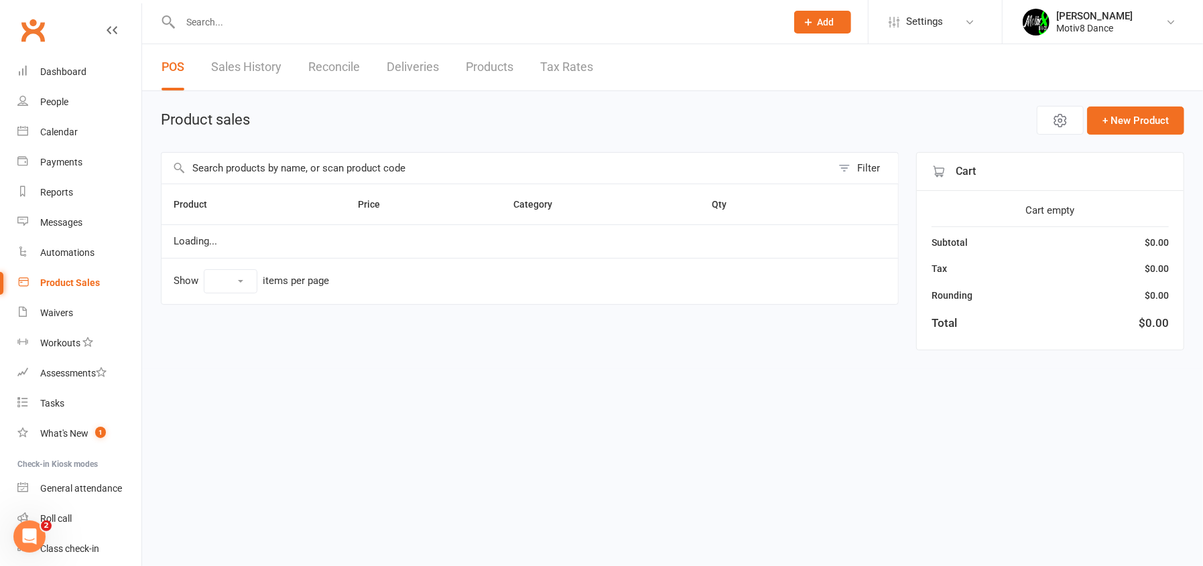
select select "10"
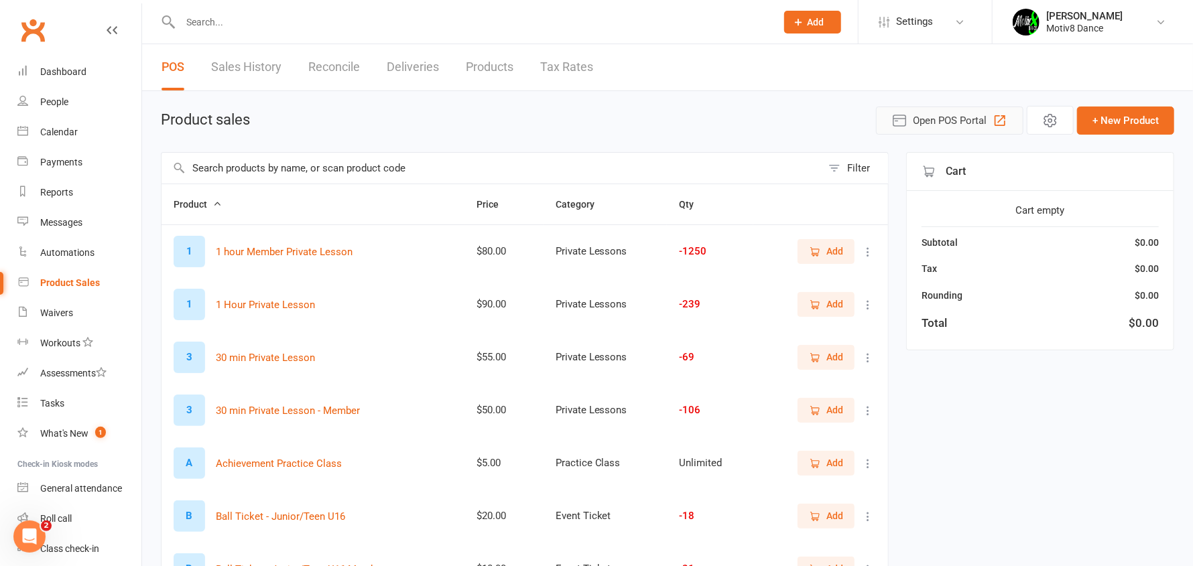
click at [931, 128] on span "Open POS Portal" at bounding box center [950, 121] width 74 height 16
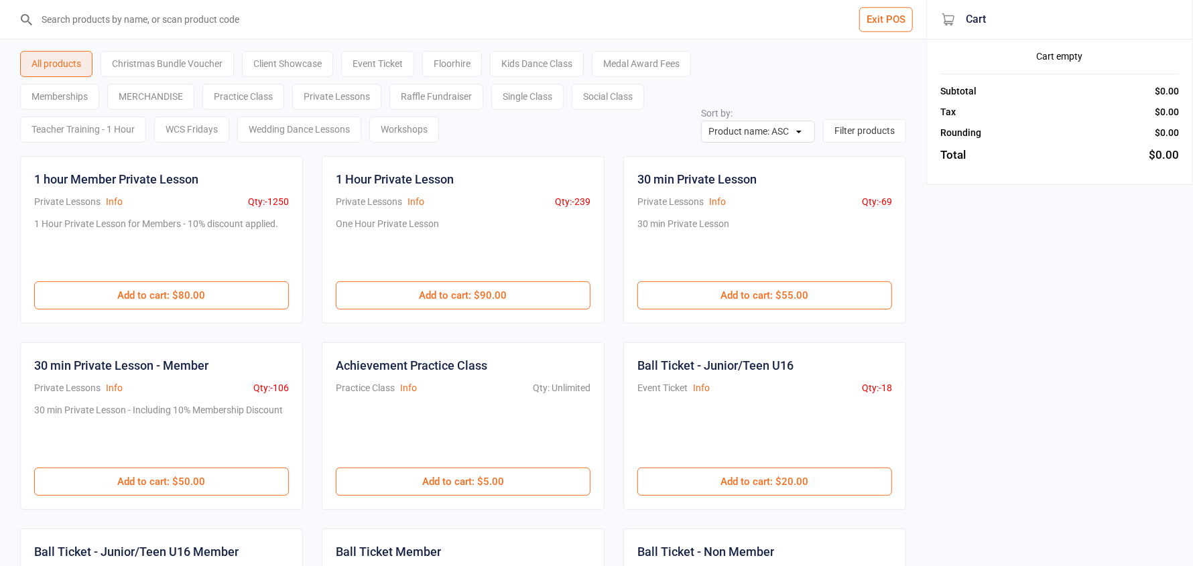
click at [99, 90] on div "Memberships" at bounding box center [59, 97] width 79 height 26
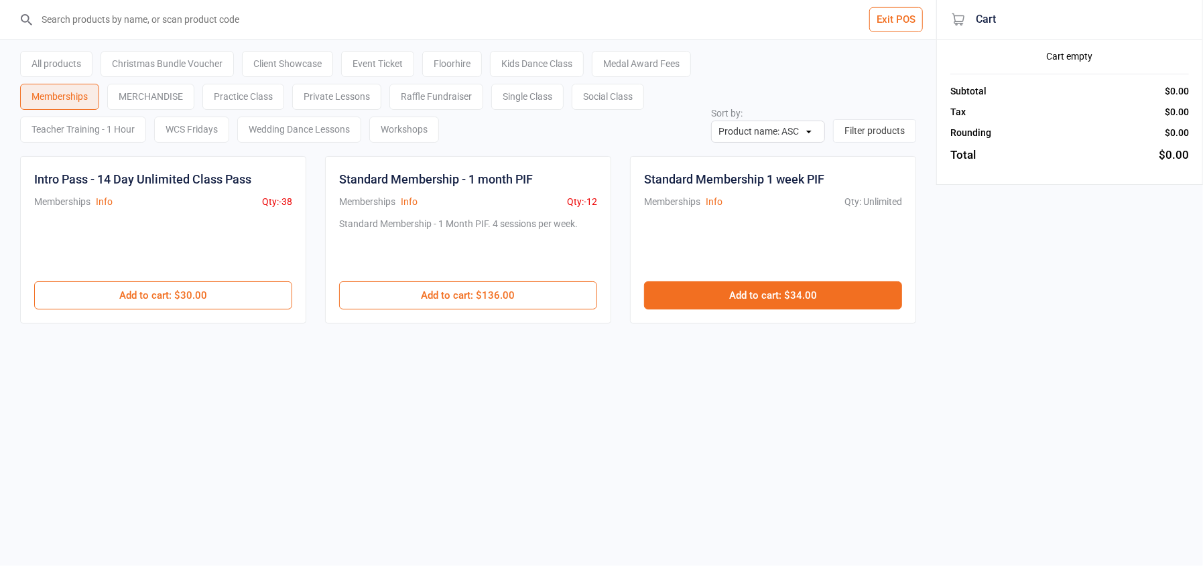
click at [711, 297] on button "Add to cart : $34.00" at bounding box center [773, 295] width 258 height 28
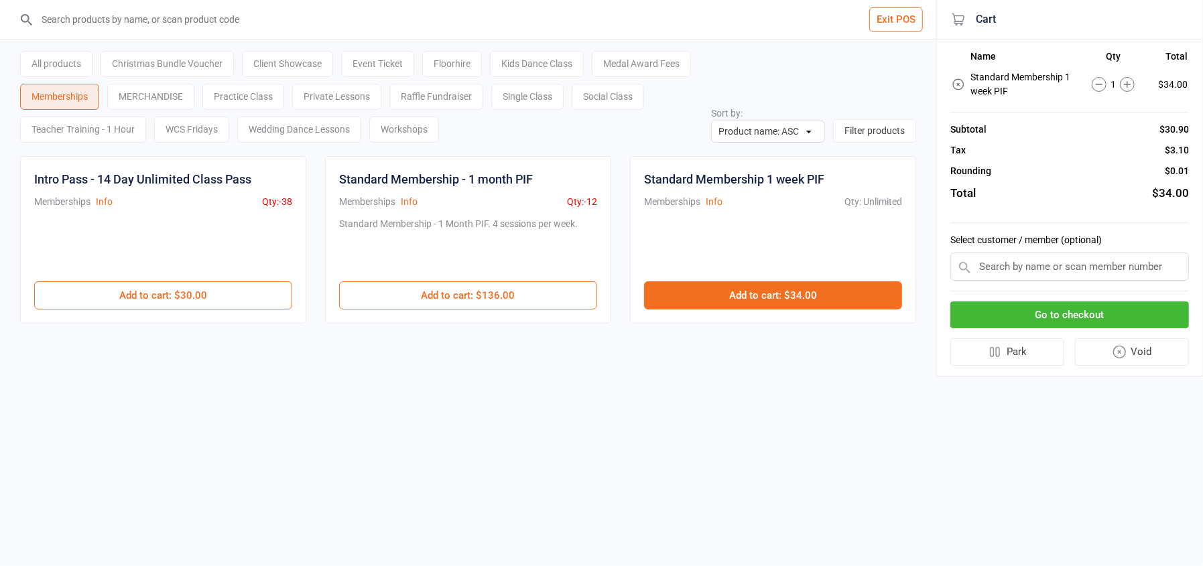
click at [711, 297] on button "Add to cart : $34.00" at bounding box center [773, 295] width 258 height 28
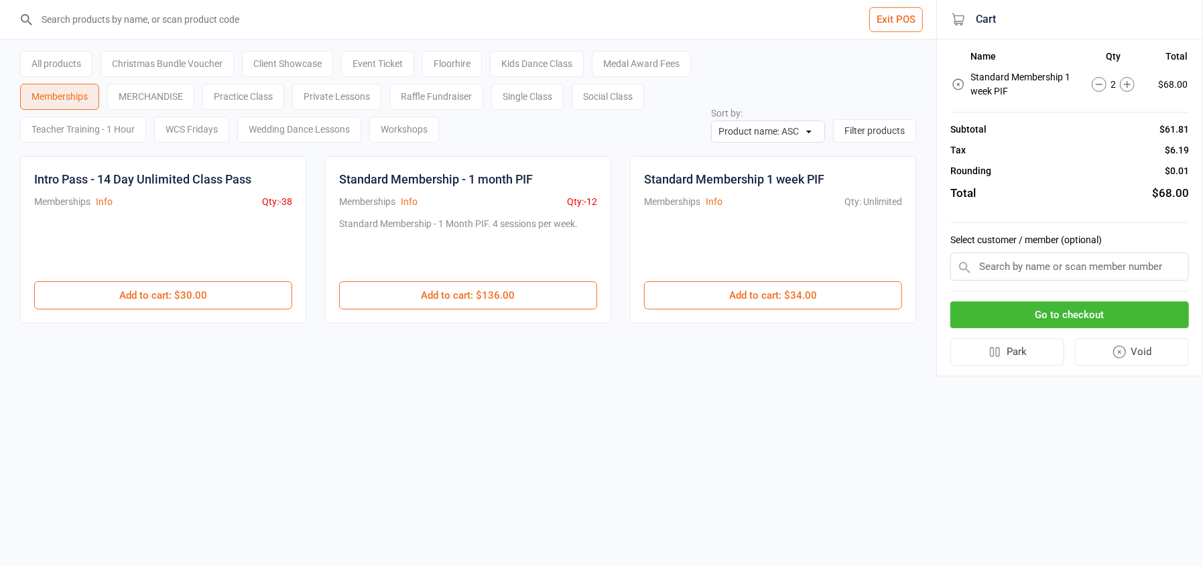
click at [1014, 267] on input "text" at bounding box center [1069, 267] width 239 height 28
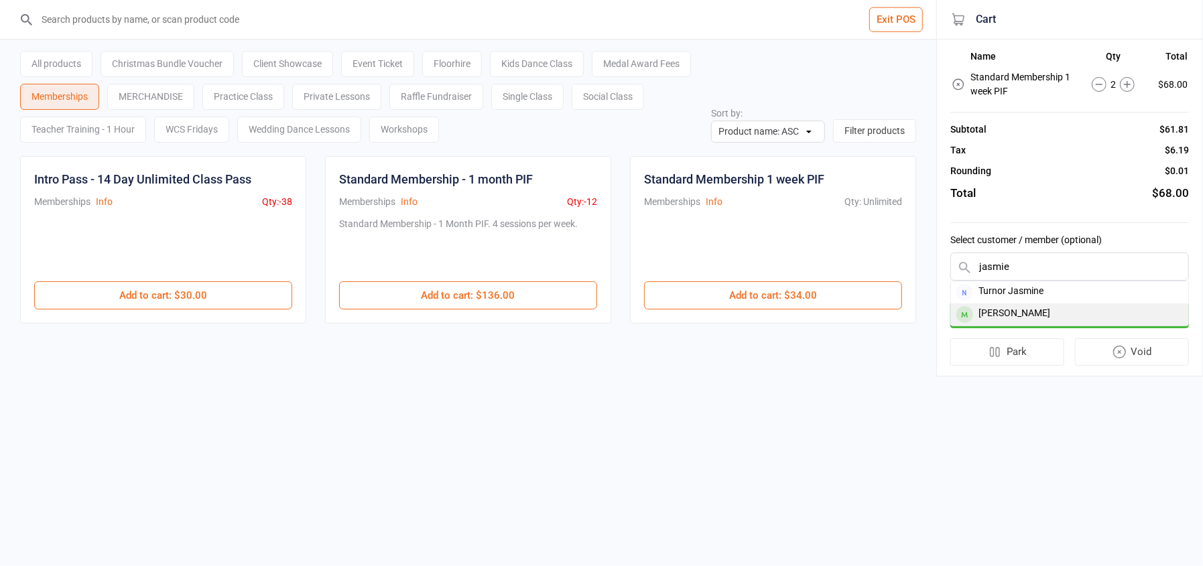
type input "jasmie"
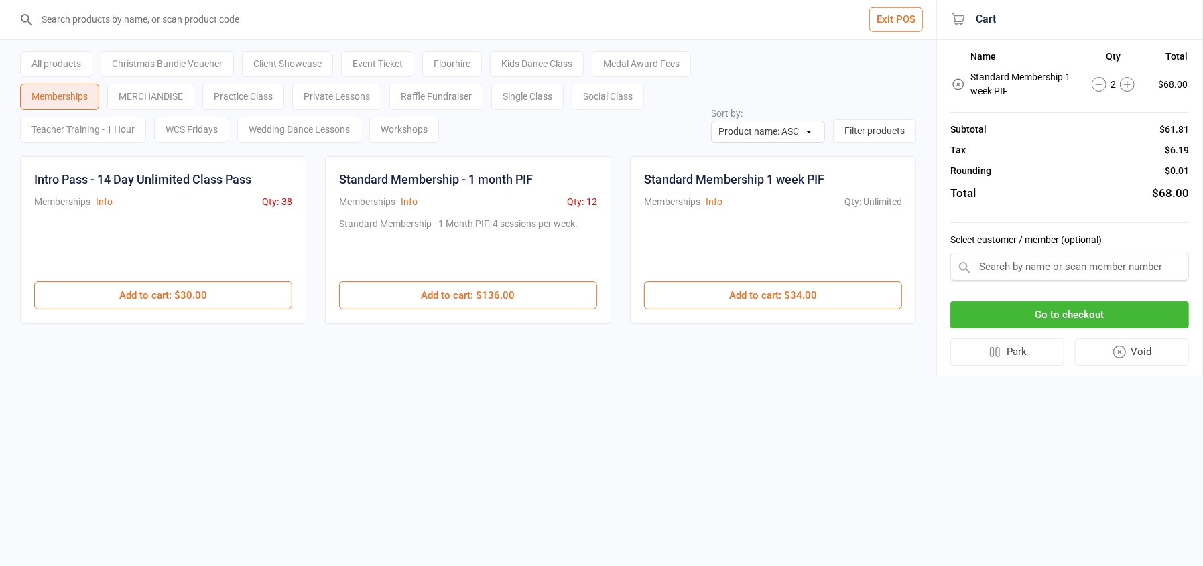
click at [1022, 268] on input "text" at bounding box center [1069, 267] width 239 height 28
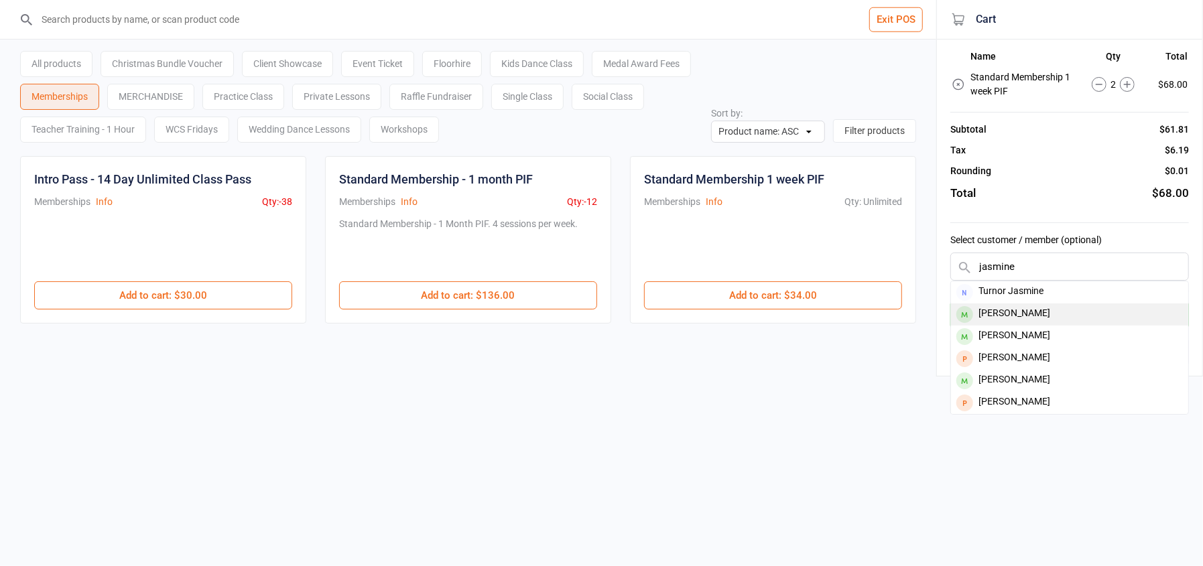
type input "jasmine"
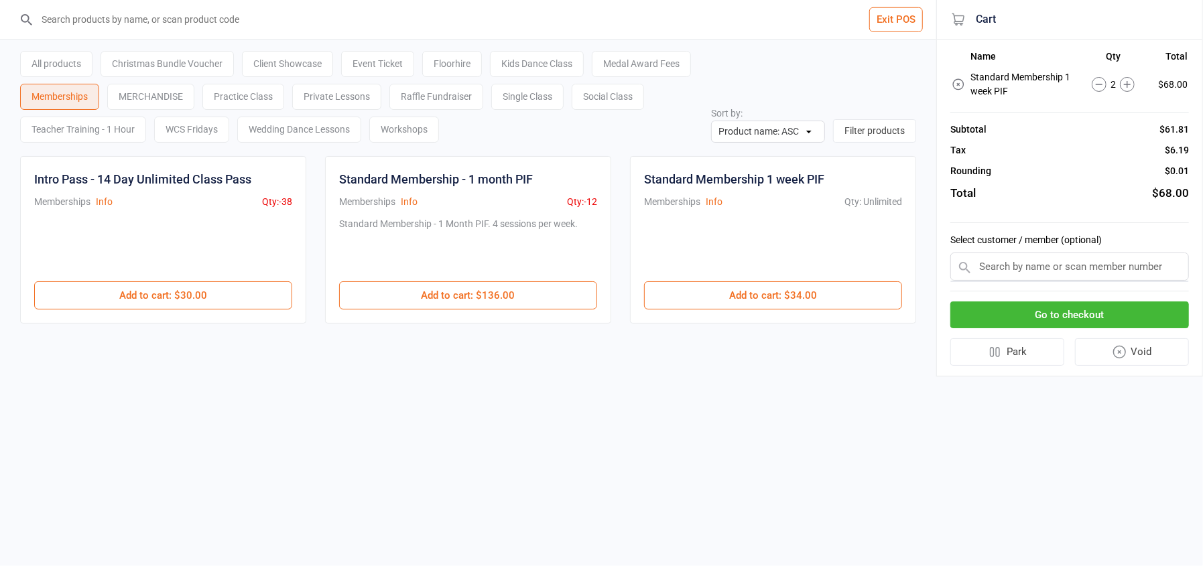
click at [1031, 270] on input "text" at bounding box center [1069, 267] width 239 height 28
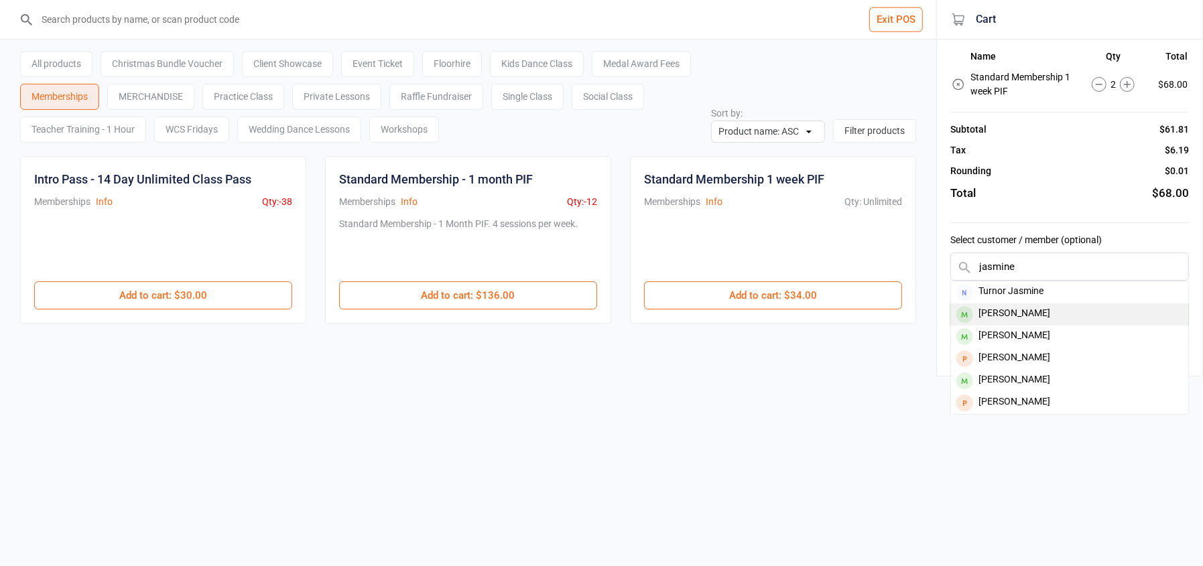
type input "jasmine"
click at [1035, 309] on div "[PERSON_NAME]" at bounding box center [1069, 314] width 237 height 22
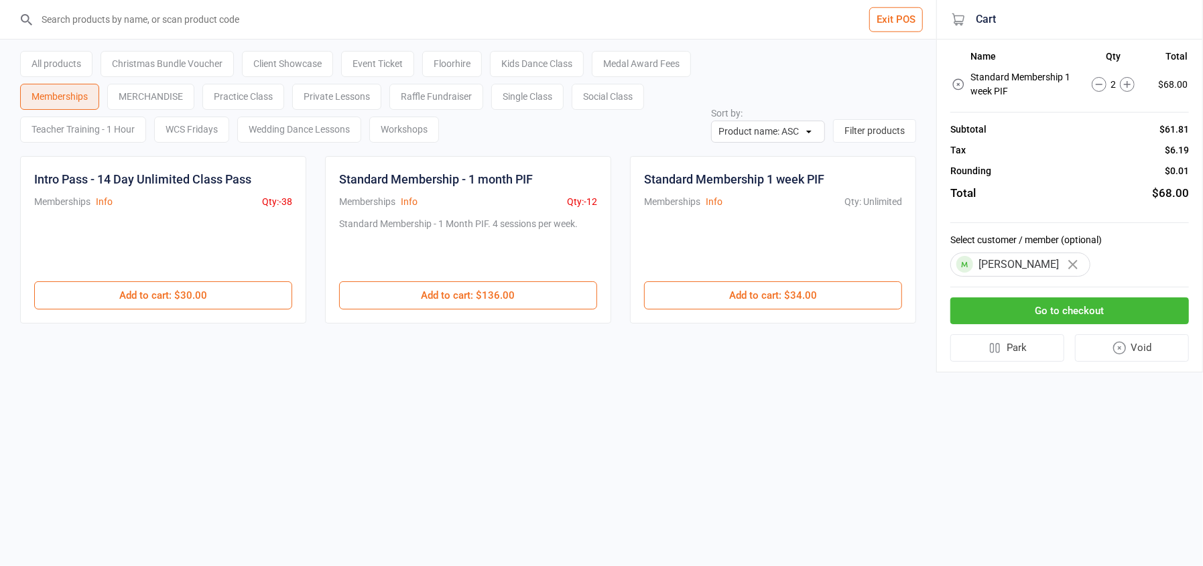
click at [1034, 314] on button "Go to checkout" at bounding box center [1069, 310] width 239 height 27
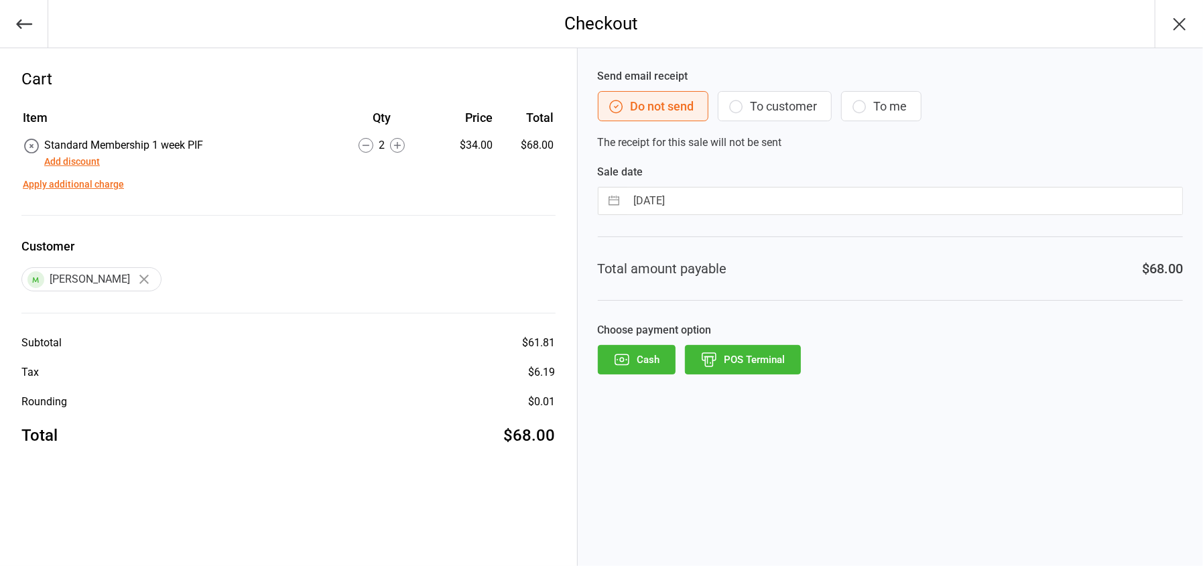
click at [729, 363] on button "POS Terminal" at bounding box center [743, 359] width 116 height 29
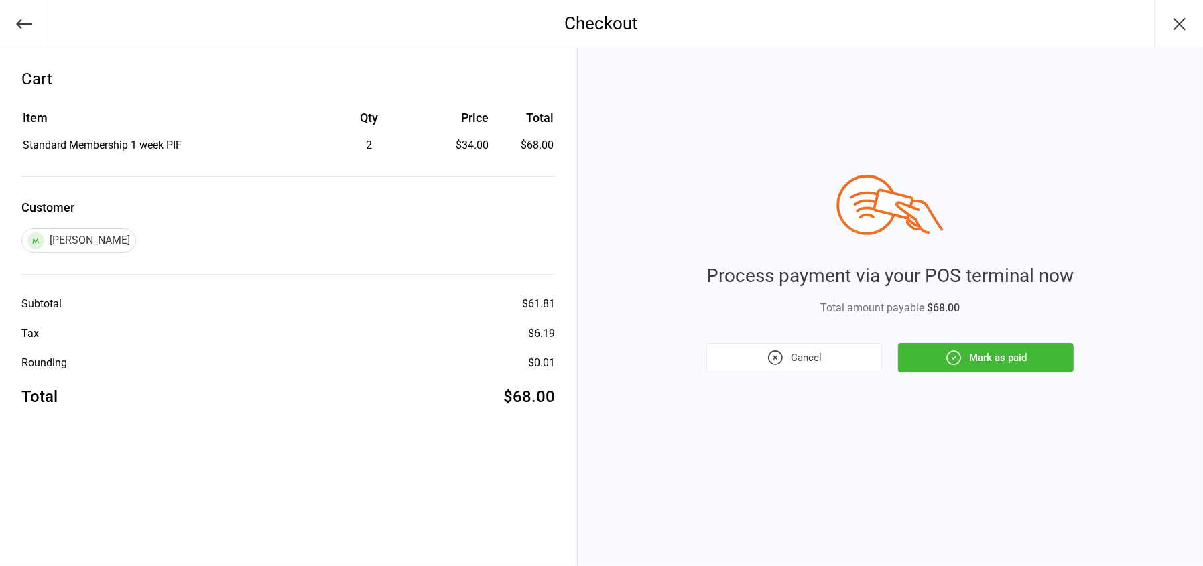
click at [992, 360] on button "Mark as paid" at bounding box center [986, 357] width 176 height 29
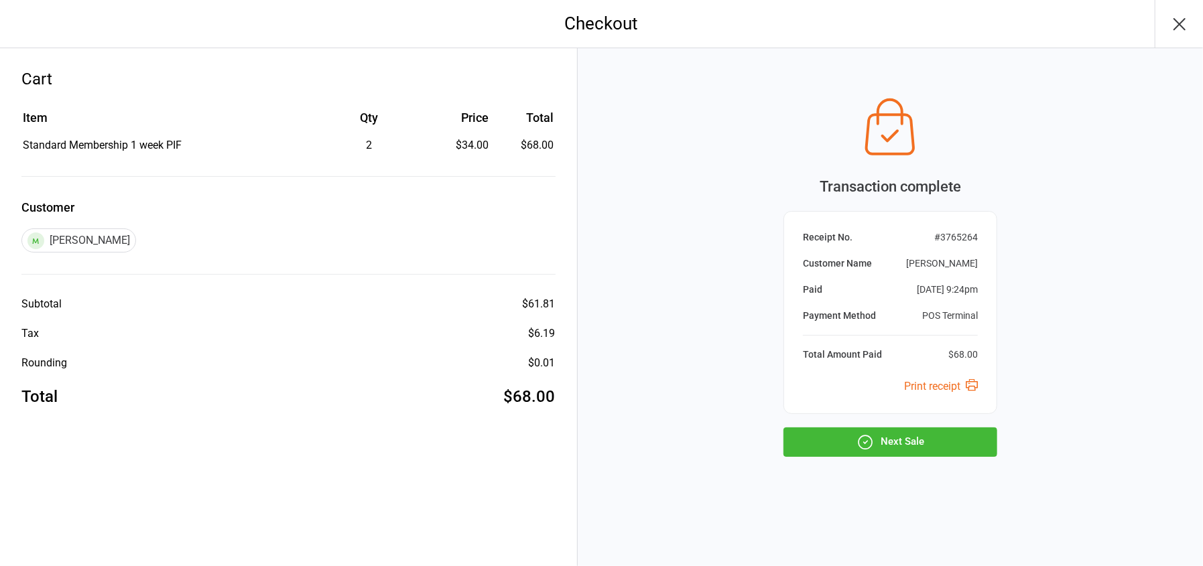
click at [921, 442] on button "Next Sale" at bounding box center [890, 441] width 214 height 29
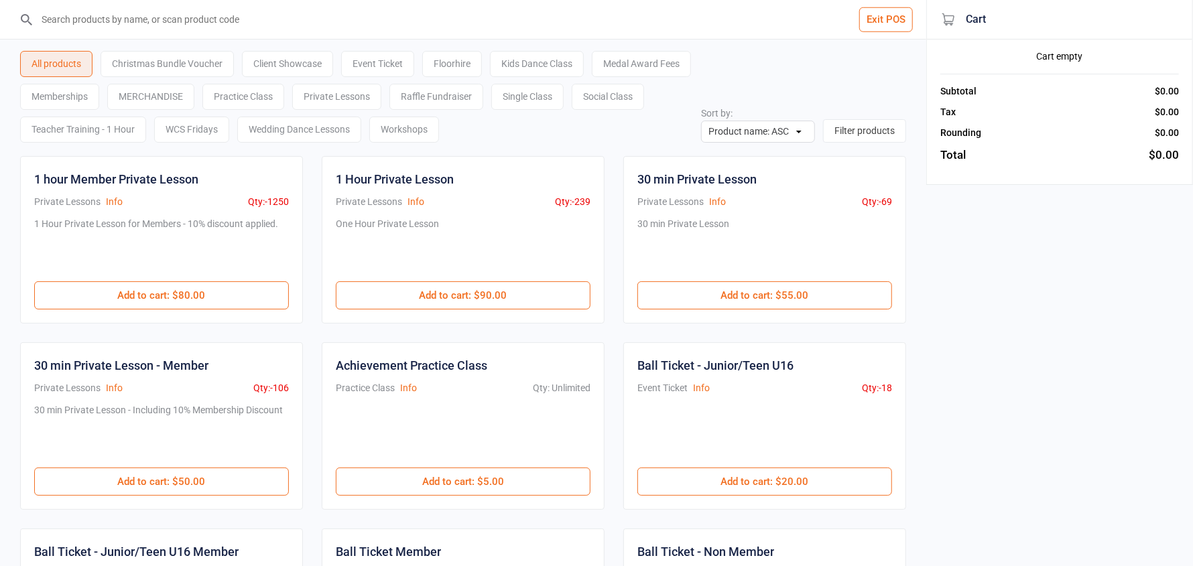
click at [867, 14] on button "Exit POS" at bounding box center [886, 19] width 54 height 25
